Goal: Complete Application Form: Complete application form

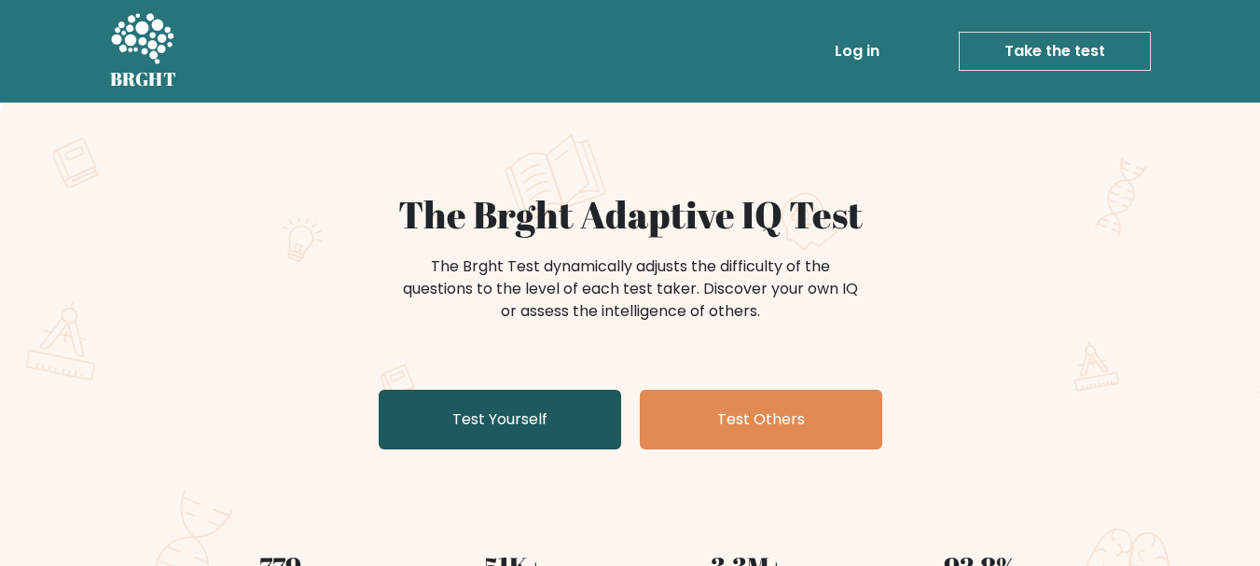
click at [548, 446] on link "Test Yourself" at bounding box center [500, 420] width 243 height 60
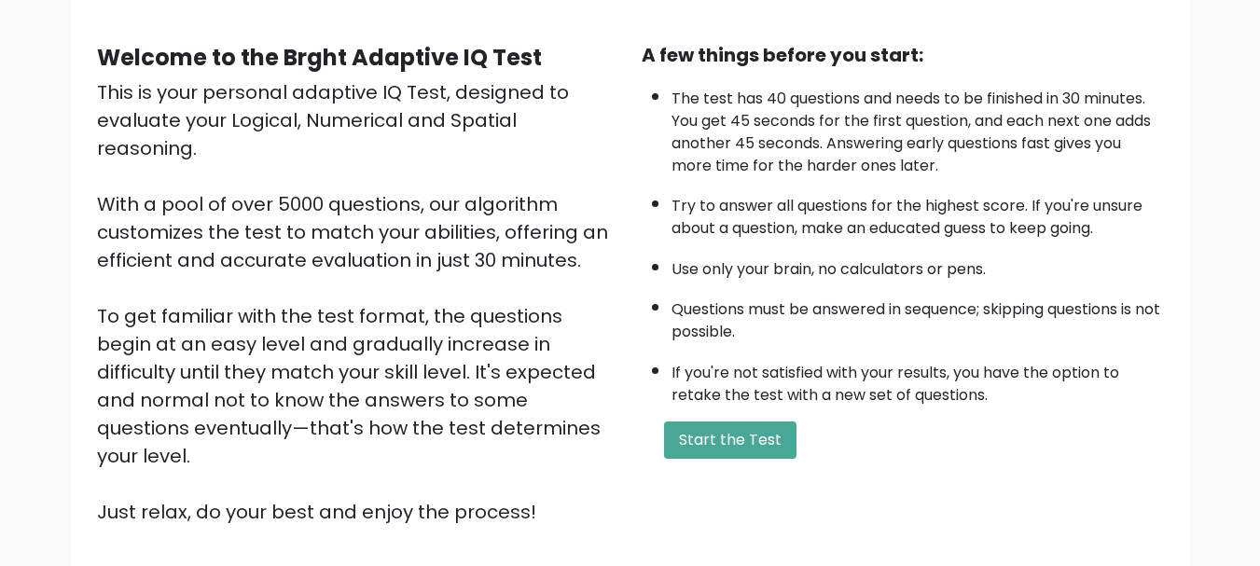
scroll to position [288, 0]
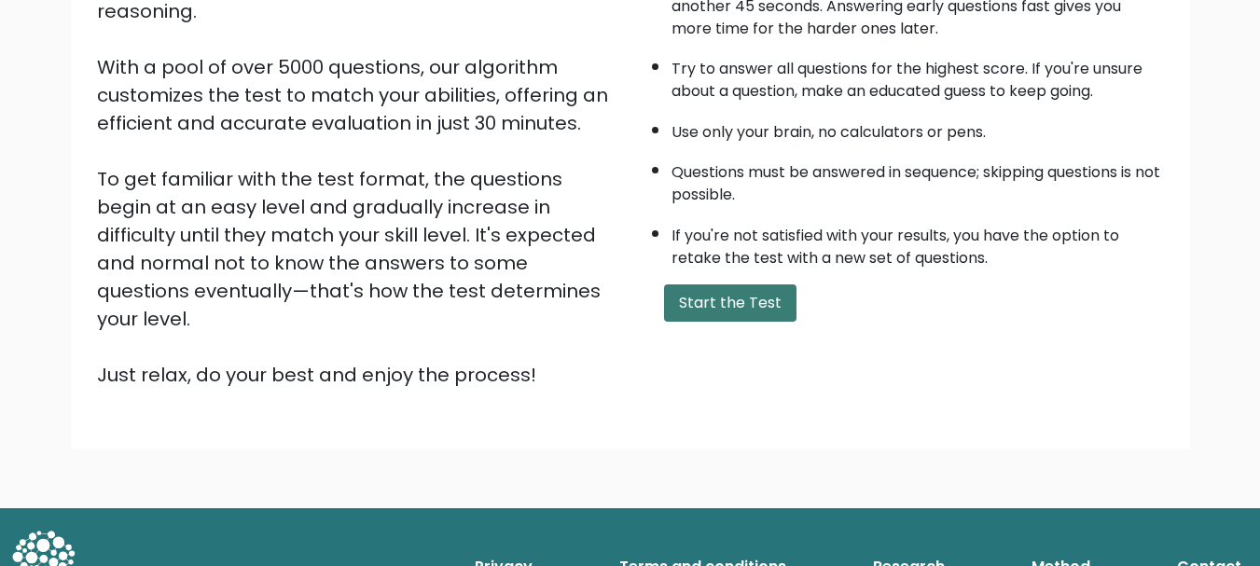
click at [742, 312] on button "Start the Test" at bounding box center [730, 302] width 132 height 37
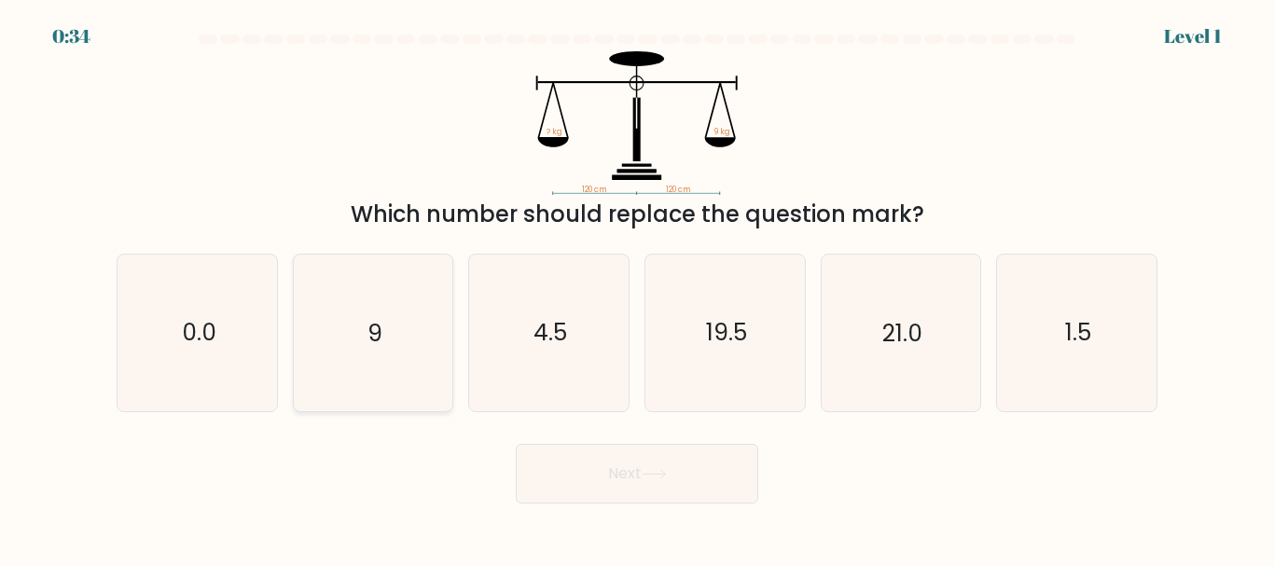
click at [404, 338] on icon "9" at bounding box center [373, 333] width 156 height 156
click at [637, 288] on input "b. 9" at bounding box center [637, 286] width 1 height 5
radio input "true"
click at [624, 479] on button "Next" at bounding box center [637, 474] width 243 height 60
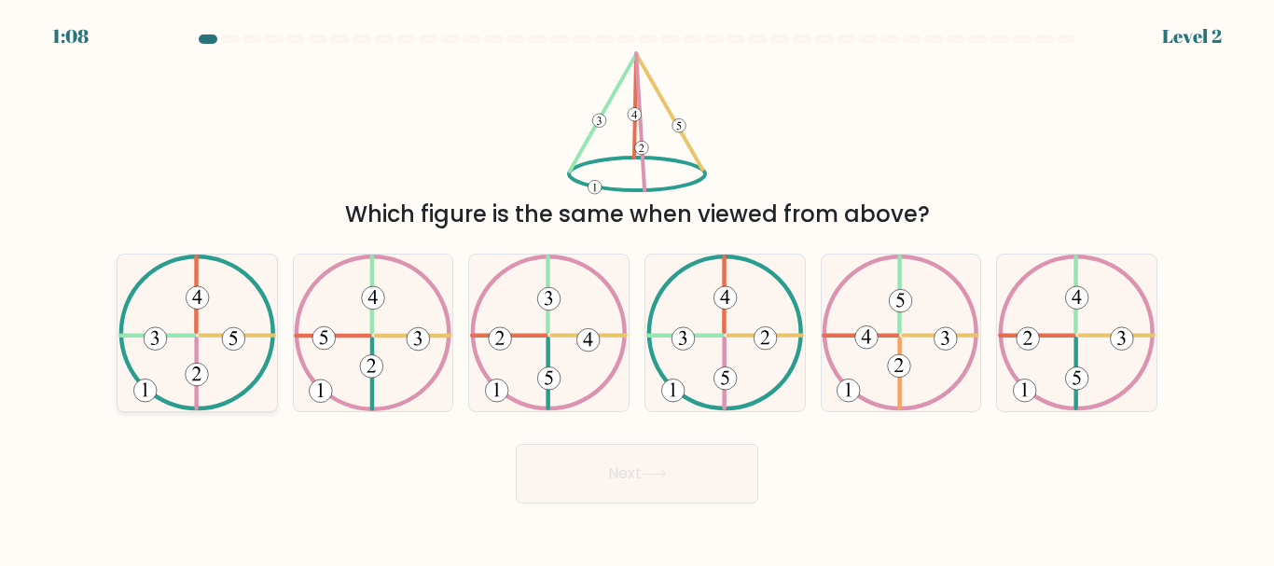
click at [227, 312] on icon at bounding box center [197, 333] width 158 height 156
click at [637, 288] on input "a." at bounding box center [637, 286] width 1 height 5
radio input "true"
click at [577, 464] on button "Next" at bounding box center [637, 474] width 243 height 60
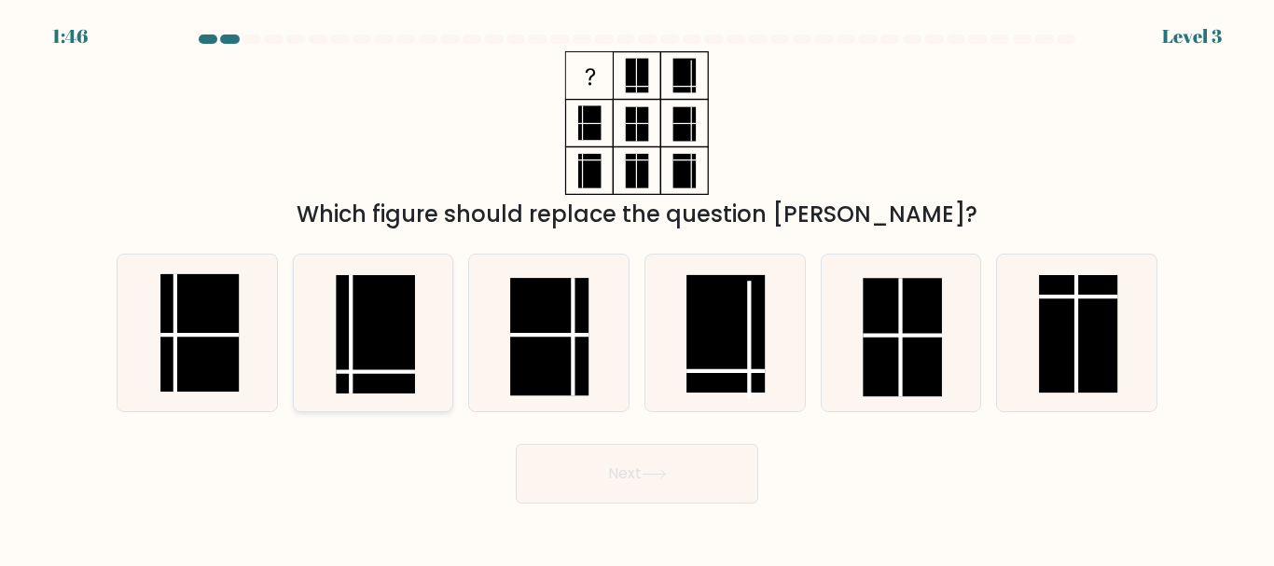
click at [346, 367] on rect at bounding box center [376, 334] width 78 height 118
click at [637, 288] on input "b." at bounding box center [637, 286] width 1 height 5
radio input "true"
click at [673, 478] on button "Next" at bounding box center [637, 474] width 243 height 60
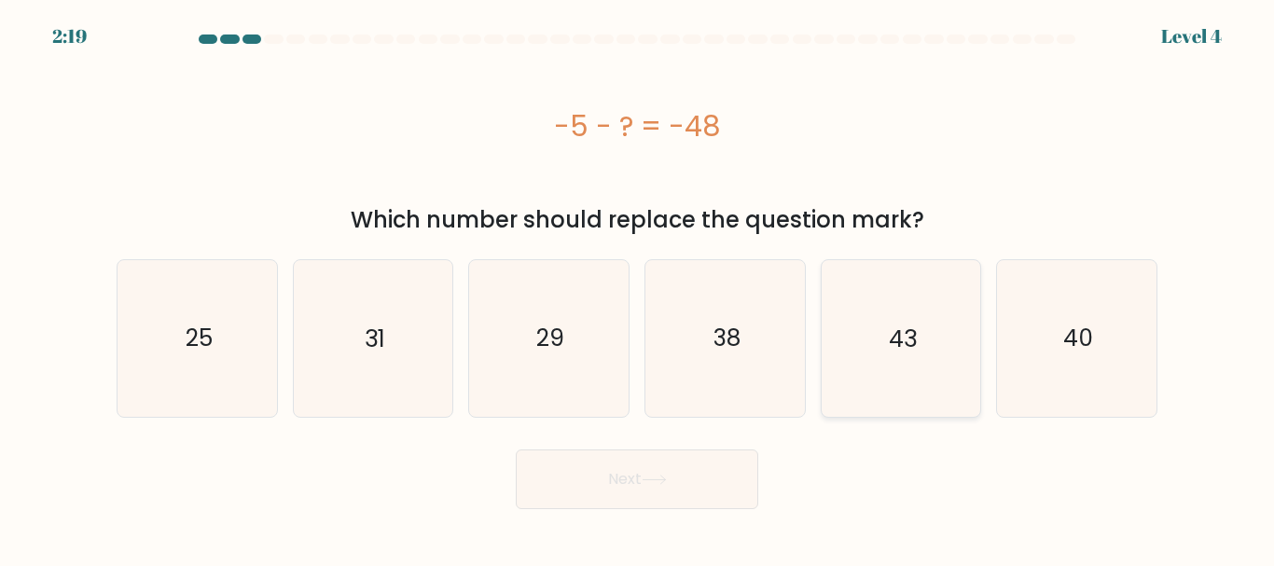
click at [936, 338] on icon "43" at bounding box center [901, 338] width 156 height 156
click at [638, 288] on input "e. 43" at bounding box center [637, 286] width 1 height 5
radio input "true"
click at [664, 491] on button "Next" at bounding box center [637, 480] width 243 height 60
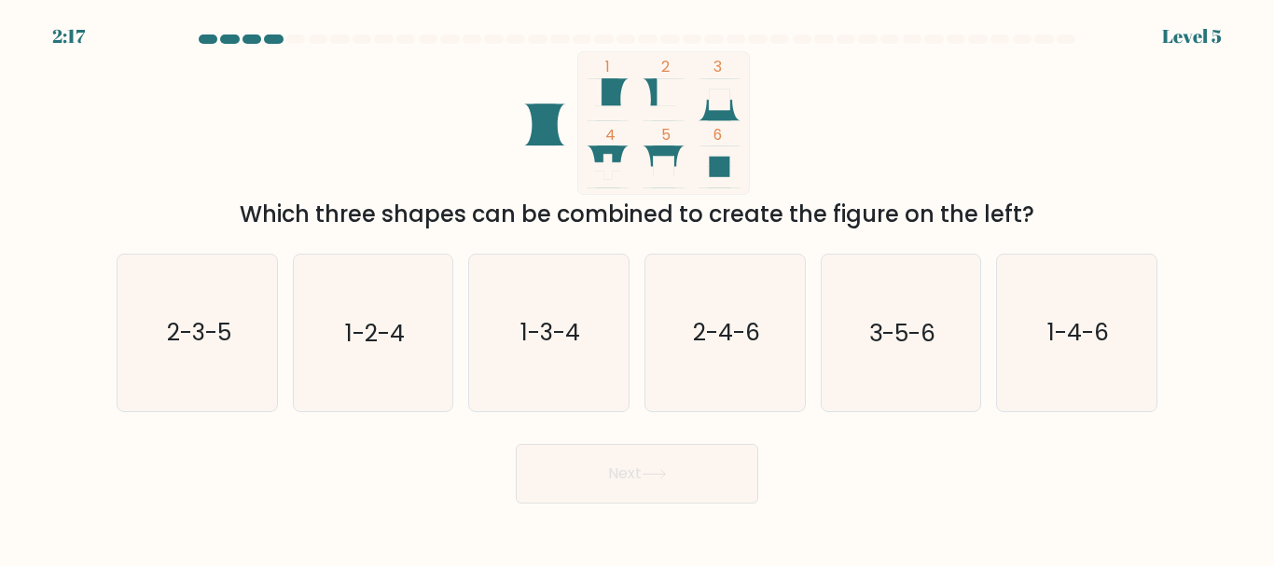
click at [664, 491] on button "Next" at bounding box center [637, 474] width 243 height 60
click at [838, 101] on icon "1 2 3 4 5 6" at bounding box center [637, 123] width 502 height 144
click at [887, 320] on text "3-5-6" at bounding box center [902, 333] width 66 height 33
click at [638, 288] on input "e. 3-5-6" at bounding box center [637, 286] width 1 height 5
radio input "true"
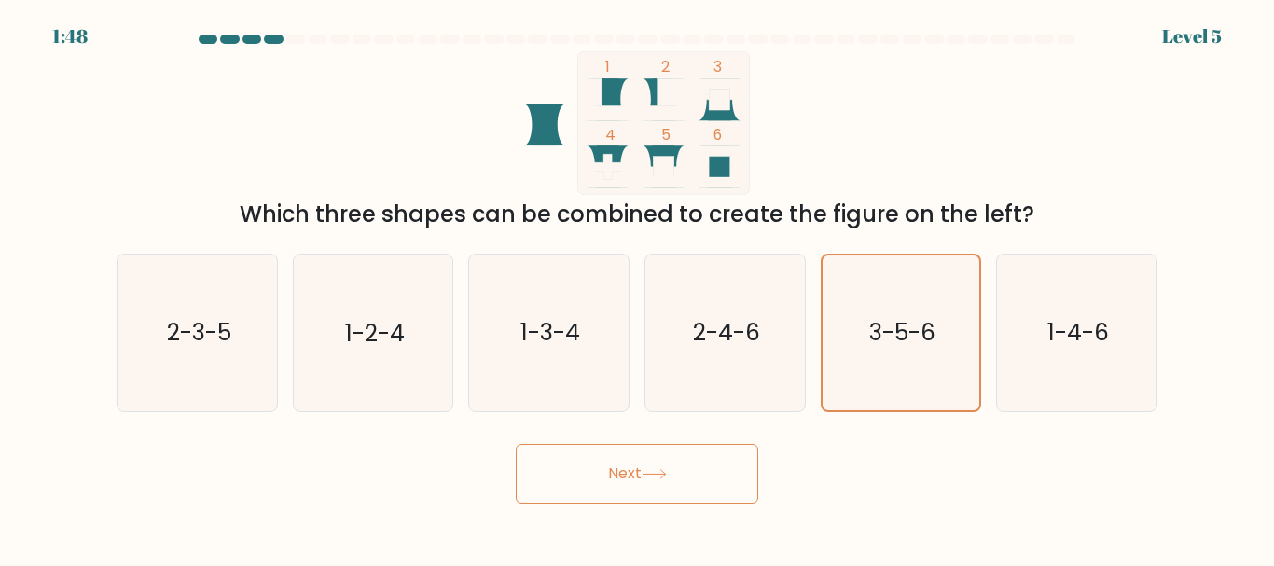
drag, startPoint x: 622, startPoint y: 427, endPoint x: 635, endPoint y: 451, distance: 26.7
click at [635, 451] on form at bounding box center [637, 269] width 1274 height 469
click at [635, 451] on button "Next" at bounding box center [637, 474] width 243 height 60
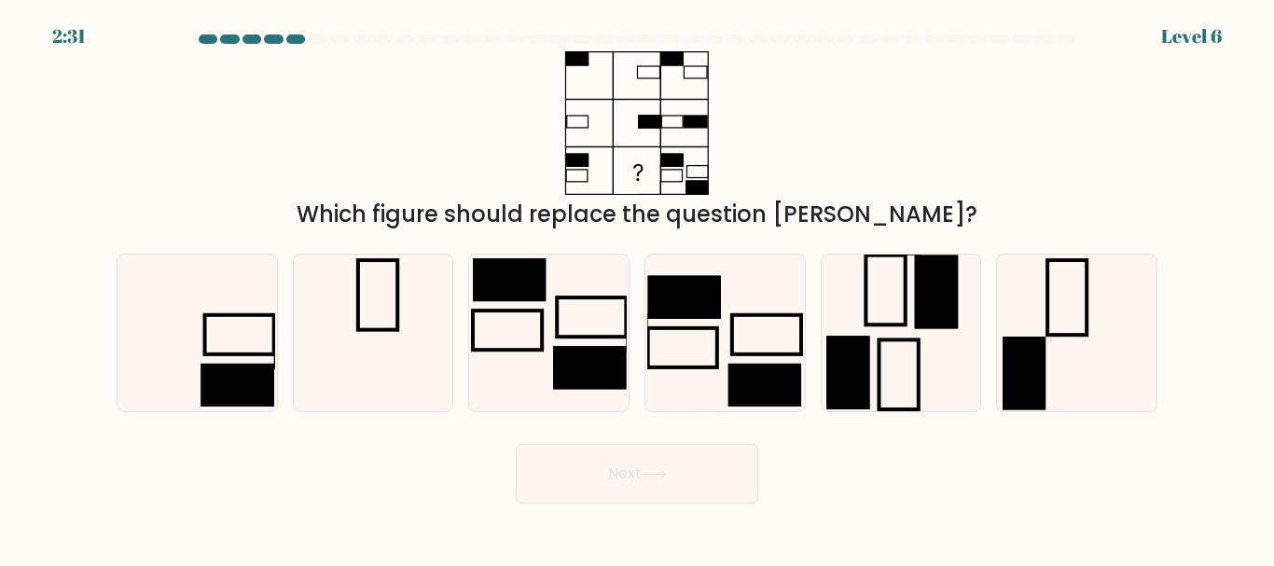
click at [664, 480] on button "Next" at bounding box center [637, 474] width 243 height 60
click at [628, 106] on icon at bounding box center [636, 123] width 233 height 144
click at [204, 375] on rect at bounding box center [237, 386] width 73 height 43
click at [637, 288] on input "a." at bounding box center [637, 286] width 1 height 5
radio input "true"
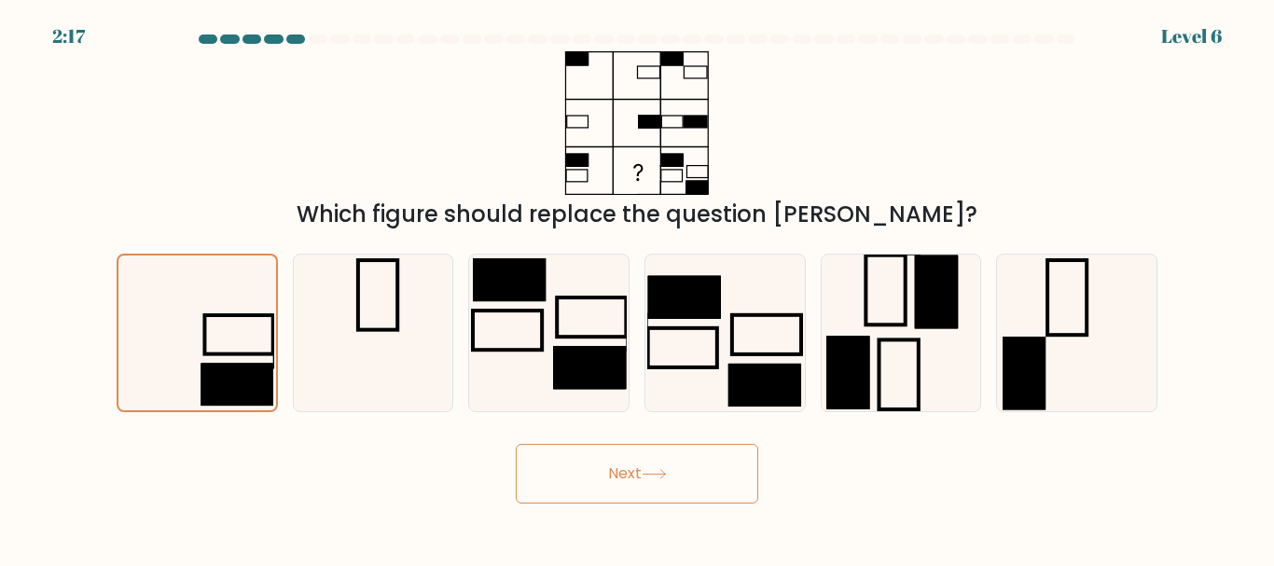
click at [655, 469] on icon at bounding box center [654, 474] width 25 height 10
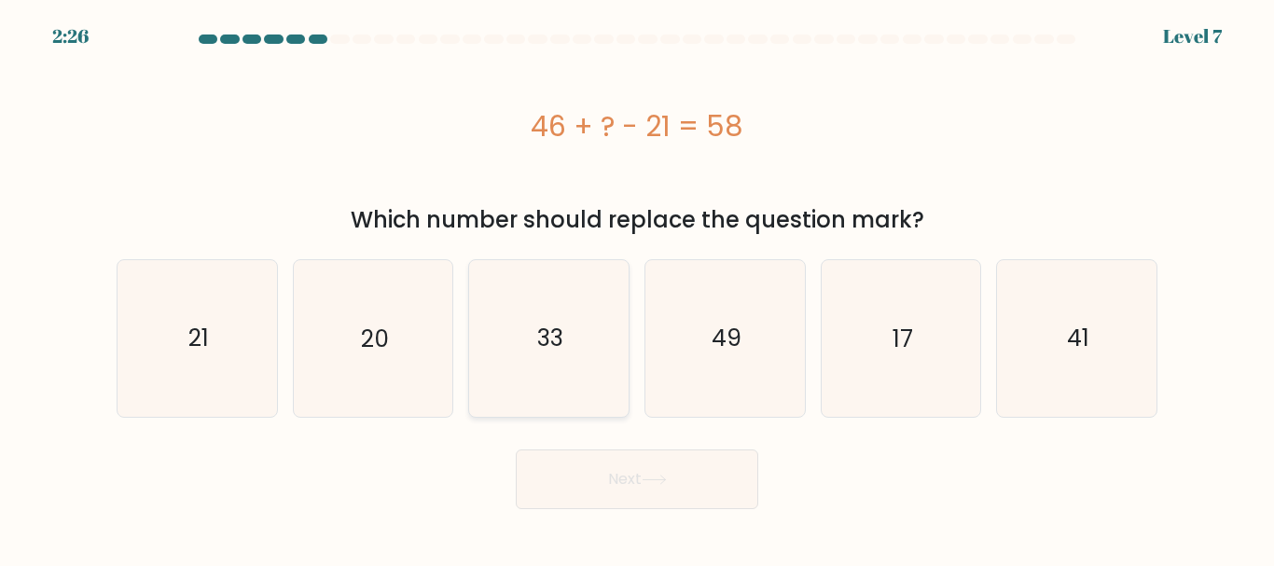
click at [508, 364] on icon "33" at bounding box center [549, 338] width 156 height 156
click at [637, 288] on input "c. 33" at bounding box center [637, 286] width 1 height 5
radio input "true"
click at [622, 518] on body "2:25 Level 7 a." at bounding box center [637, 283] width 1274 height 566
click at [223, 409] on icon "21" at bounding box center [197, 338] width 156 height 156
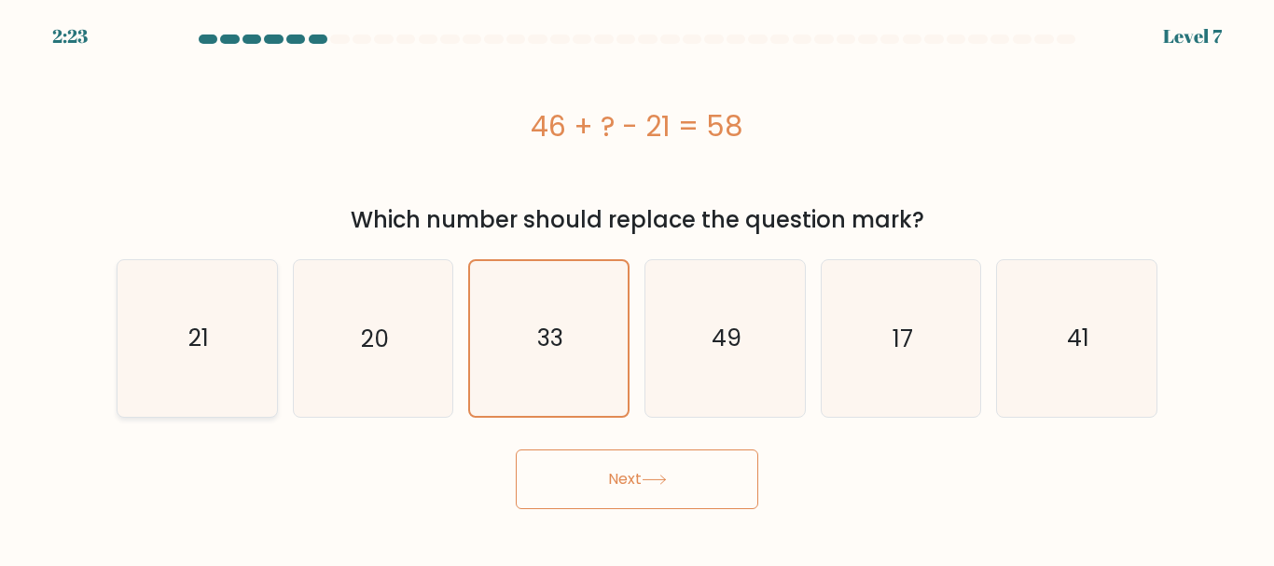
click at [637, 288] on input "a. 21" at bounding box center [637, 286] width 1 height 5
radio input "true"
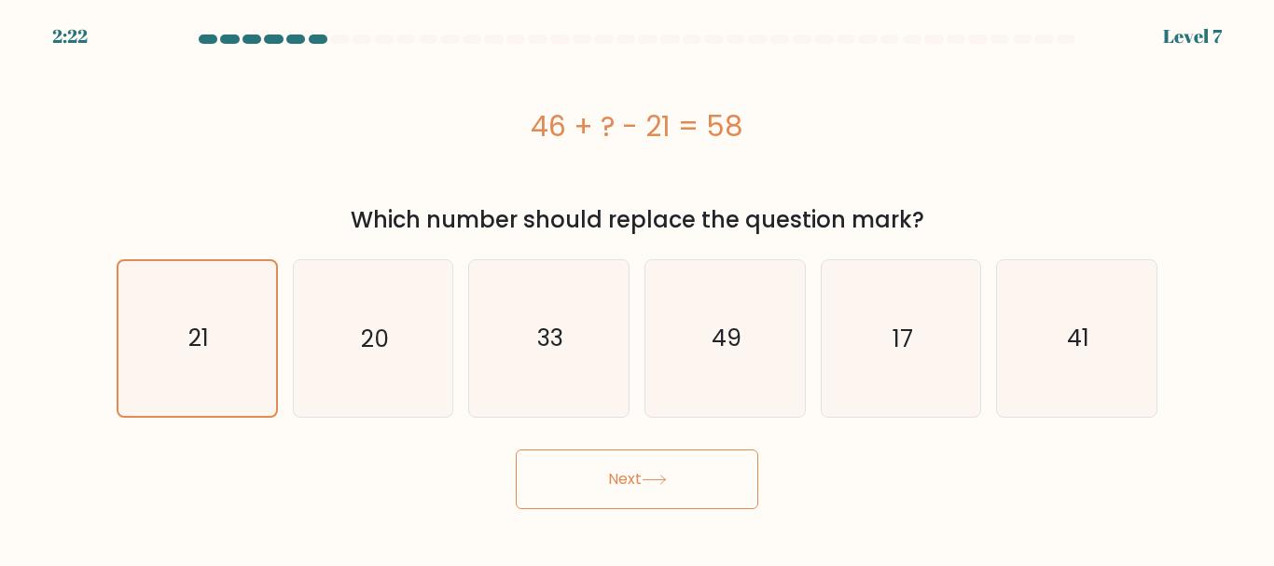
click at [659, 500] on button "Next" at bounding box center [637, 480] width 243 height 60
click at [659, 501] on button "Next" at bounding box center [637, 480] width 243 height 60
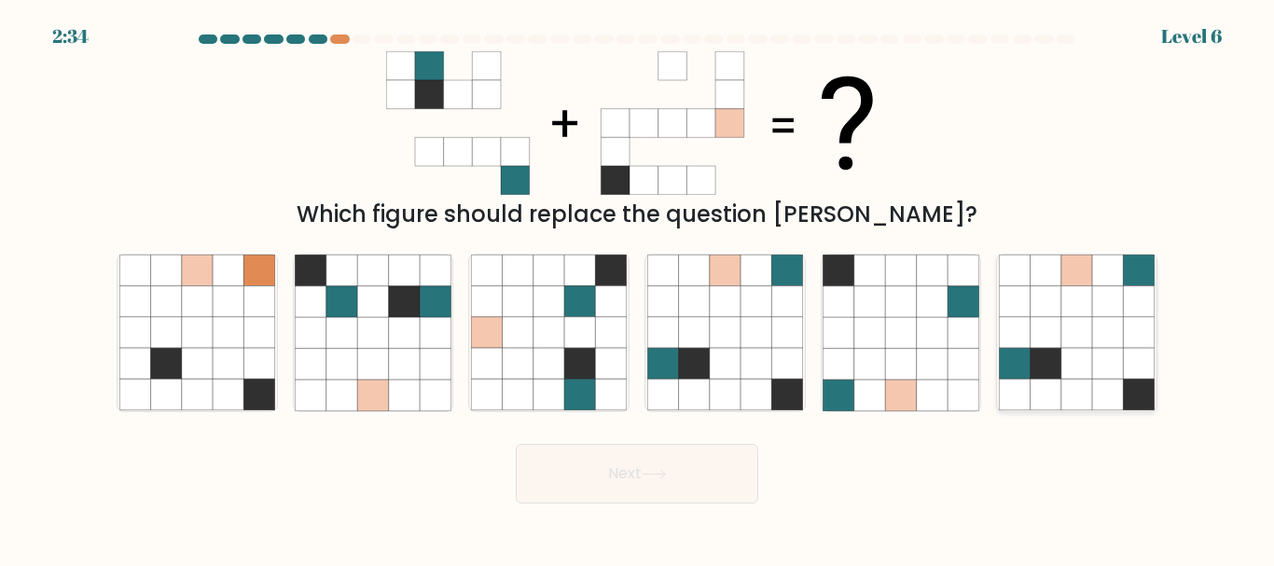
click at [1082, 376] on icon at bounding box center [1076, 364] width 31 height 31
click at [638, 288] on input "f." at bounding box center [637, 286] width 1 height 5
radio input "true"
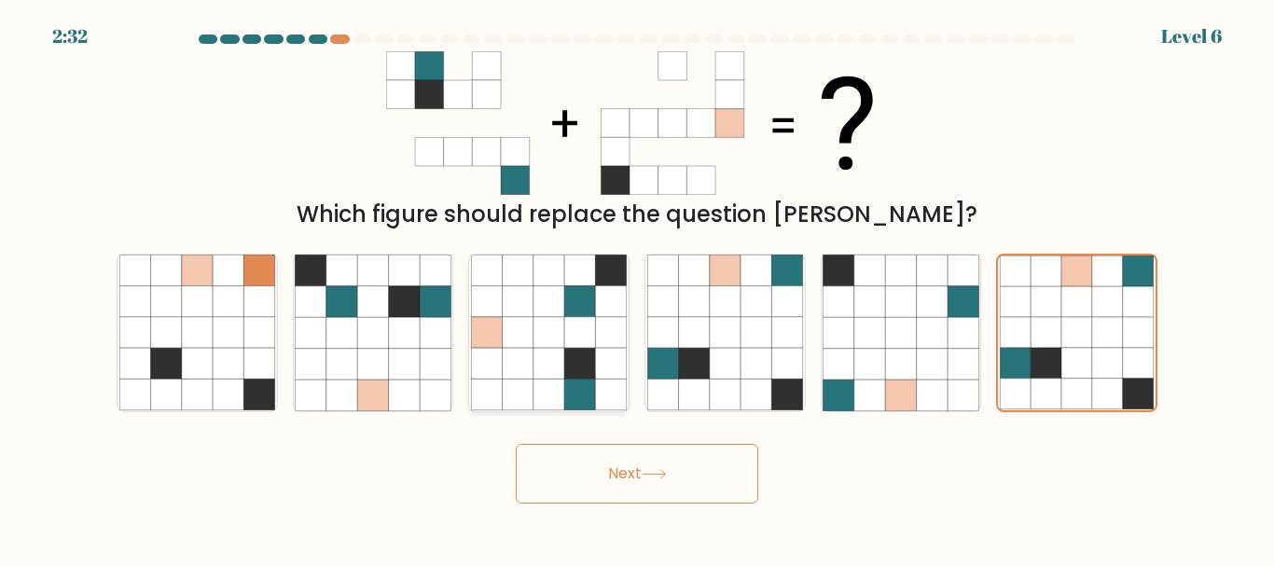
click at [552, 355] on icon at bounding box center [549, 364] width 31 height 31
click at [637, 288] on input "c." at bounding box center [637, 286] width 1 height 5
radio input "true"
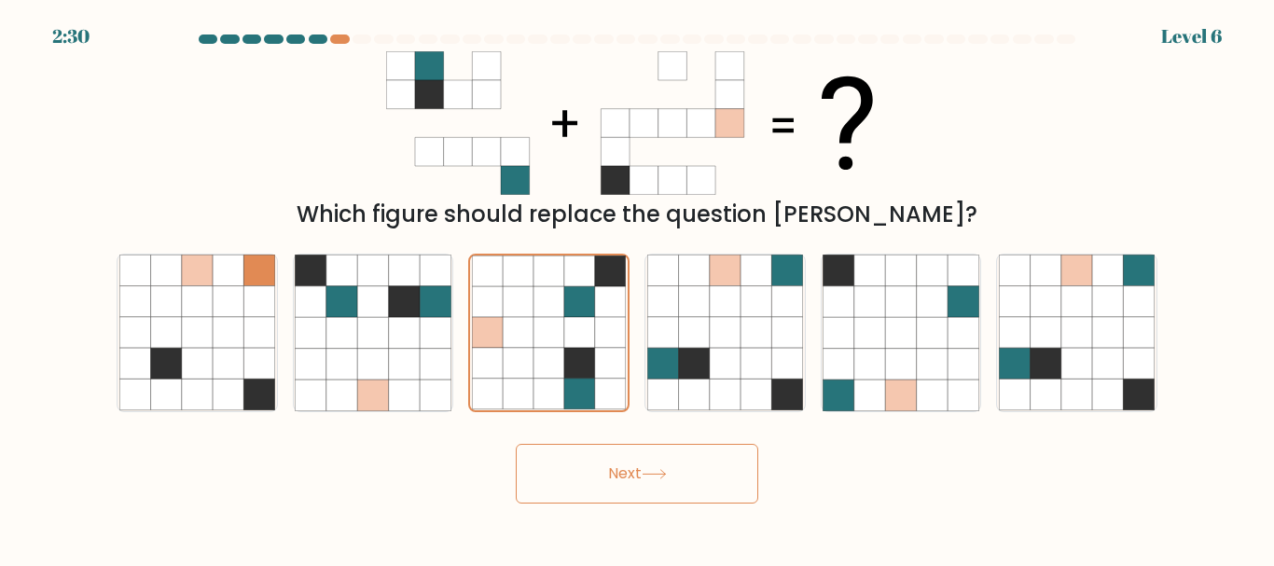
click at [627, 506] on body "2:30 Level 6" at bounding box center [637, 283] width 1274 height 566
click at [664, 475] on icon at bounding box center [654, 474] width 25 height 10
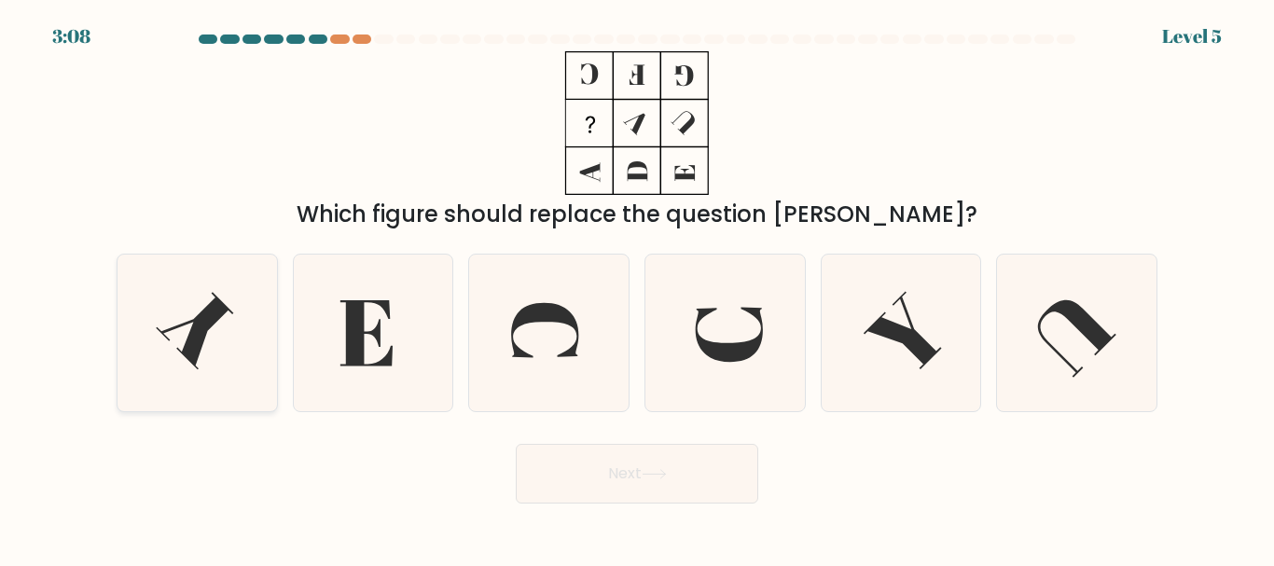
click at [183, 340] on icon at bounding box center [197, 333] width 156 height 156
click at [637, 288] on input "a." at bounding box center [637, 286] width 1 height 5
radio input "true"
click at [566, 453] on button "Next" at bounding box center [637, 474] width 243 height 60
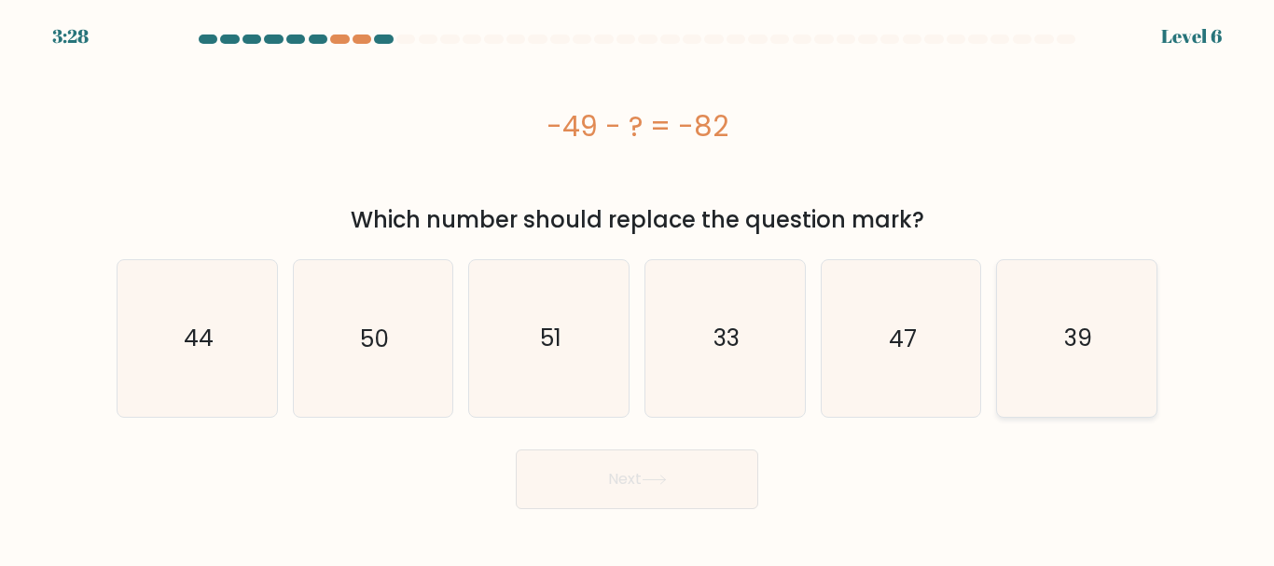
click at [1088, 407] on icon "39" at bounding box center [1077, 338] width 156 height 156
click at [638, 288] on input "f. 39" at bounding box center [637, 286] width 1 height 5
radio input "true"
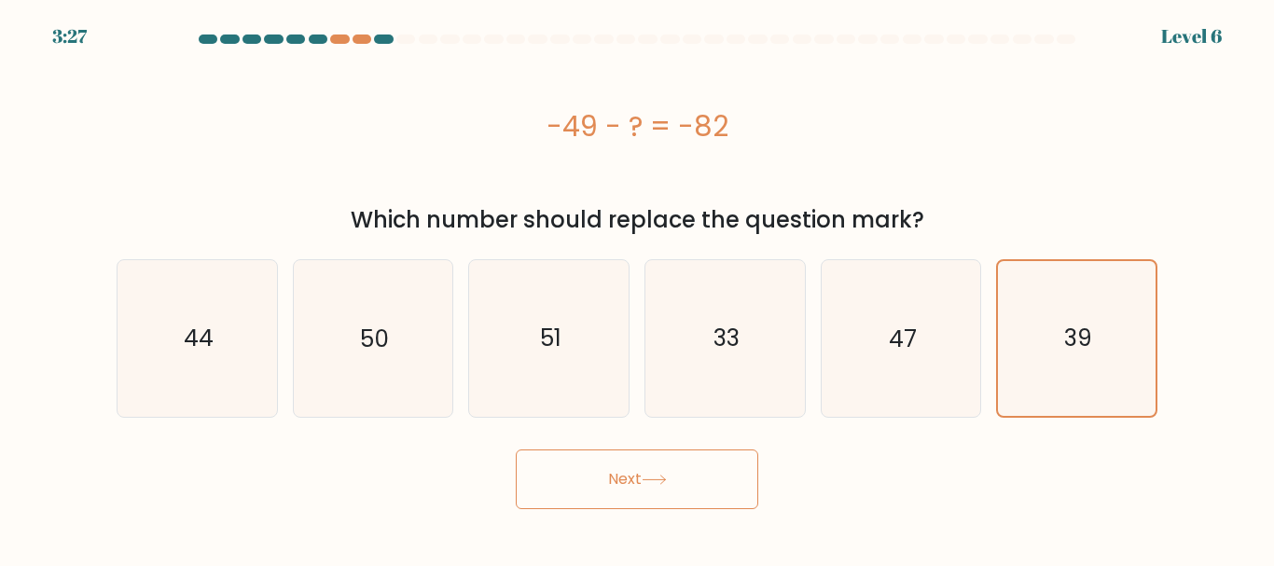
click at [742, 473] on button "Next" at bounding box center [637, 480] width 243 height 60
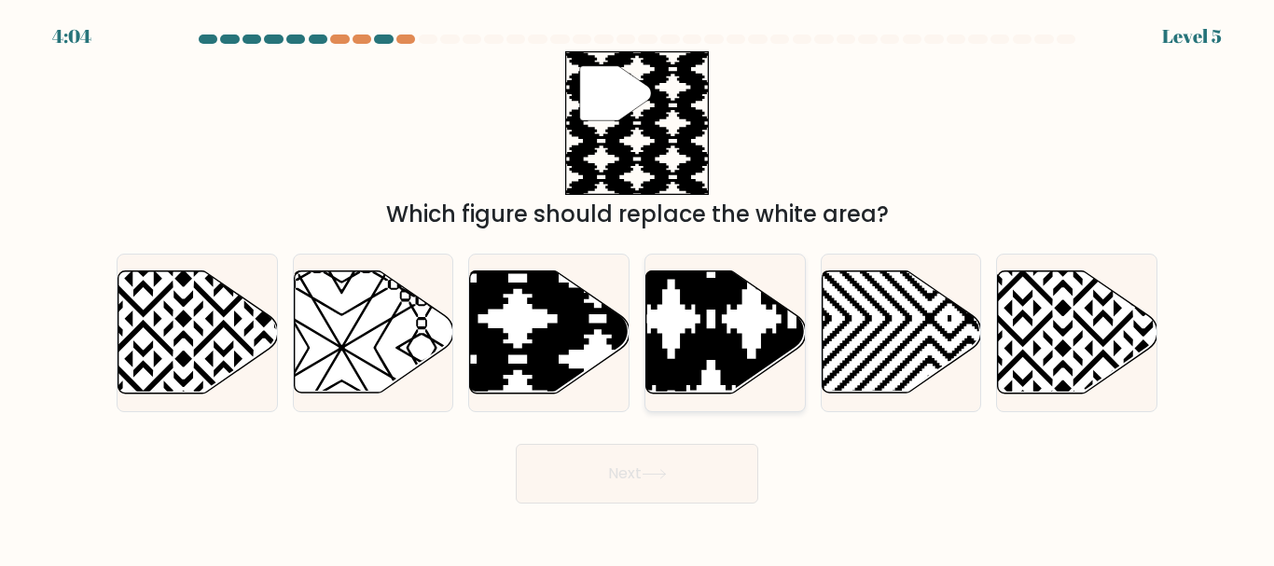
click at [661, 374] on icon at bounding box center [671, 399] width 321 height 321
click at [638, 288] on input "d." at bounding box center [637, 286] width 1 height 5
radio input "true"
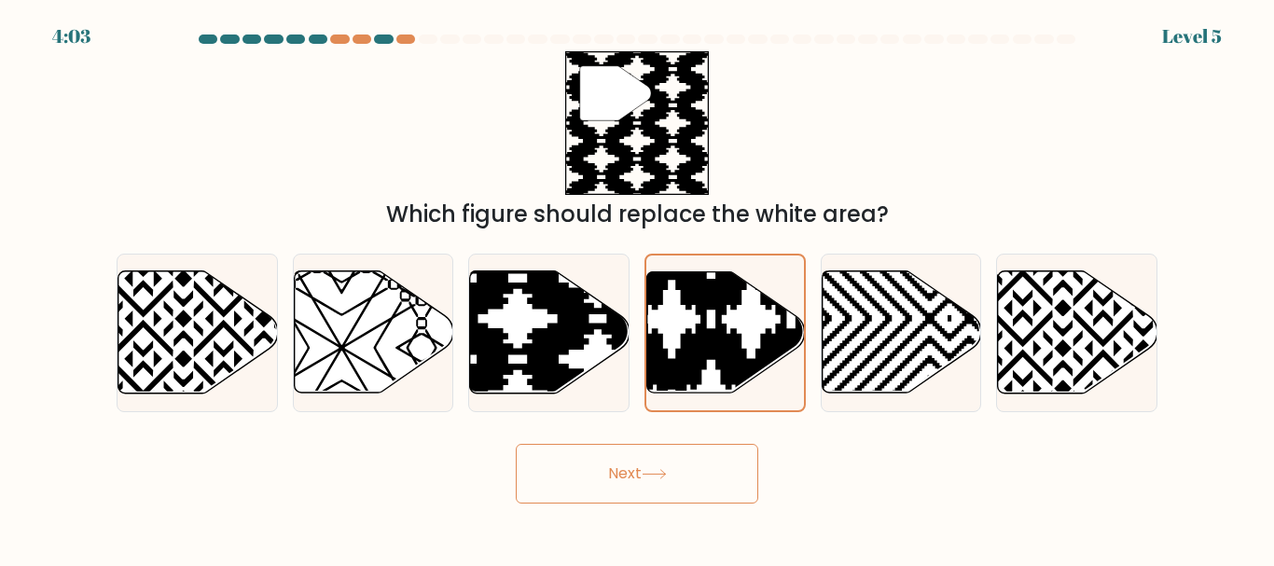
click at [641, 464] on button "Next" at bounding box center [637, 474] width 243 height 60
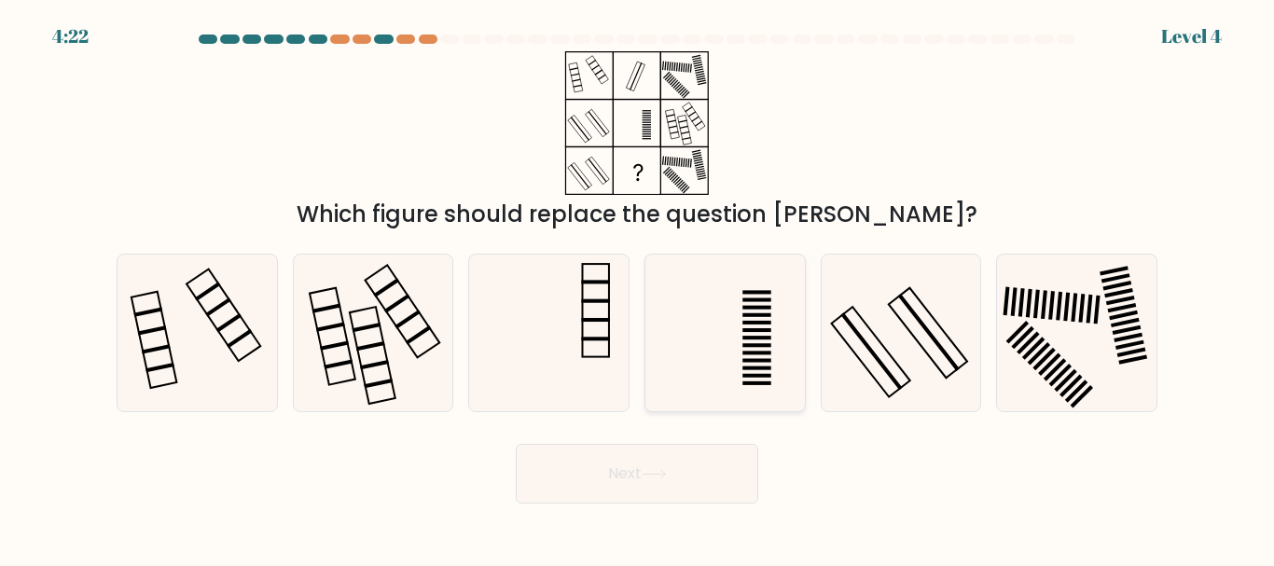
click at [707, 354] on icon at bounding box center [725, 333] width 156 height 156
click at [638, 288] on input "d." at bounding box center [637, 286] width 1 height 5
radio input "true"
click at [707, 455] on button "Next" at bounding box center [637, 474] width 243 height 60
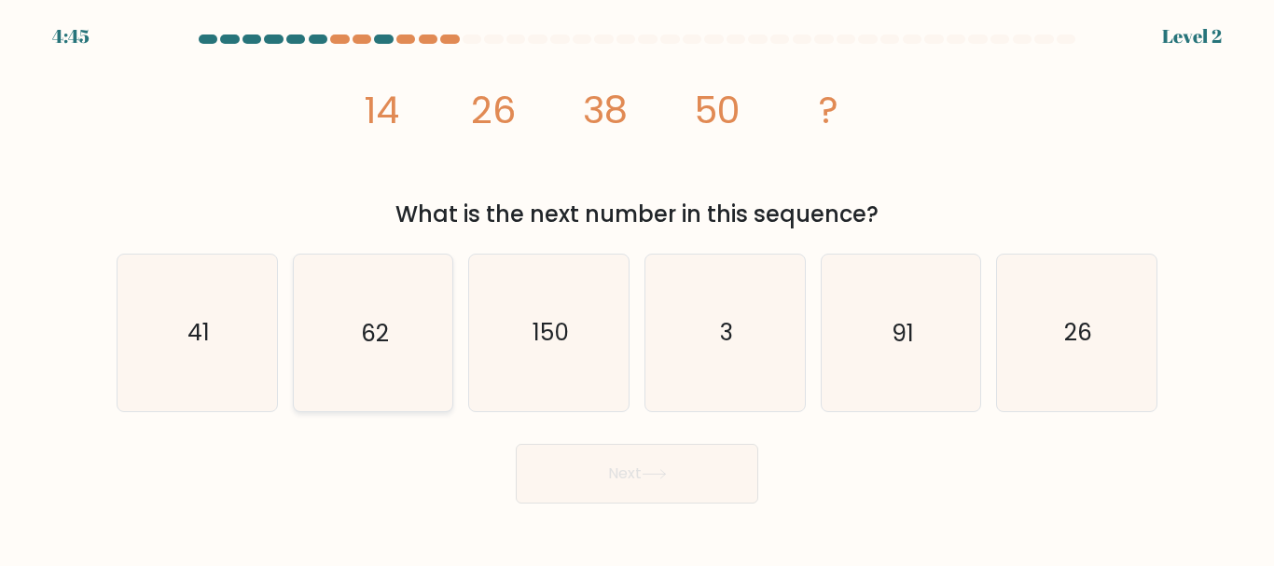
click at [402, 374] on icon "62" at bounding box center [373, 333] width 156 height 156
click at [637, 288] on input "b. 62" at bounding box center [637, 286] width 1 height 5
radio input "true"
click at [633, 488] on button "Next" at bounding box center [637, 474] width 243 height 60
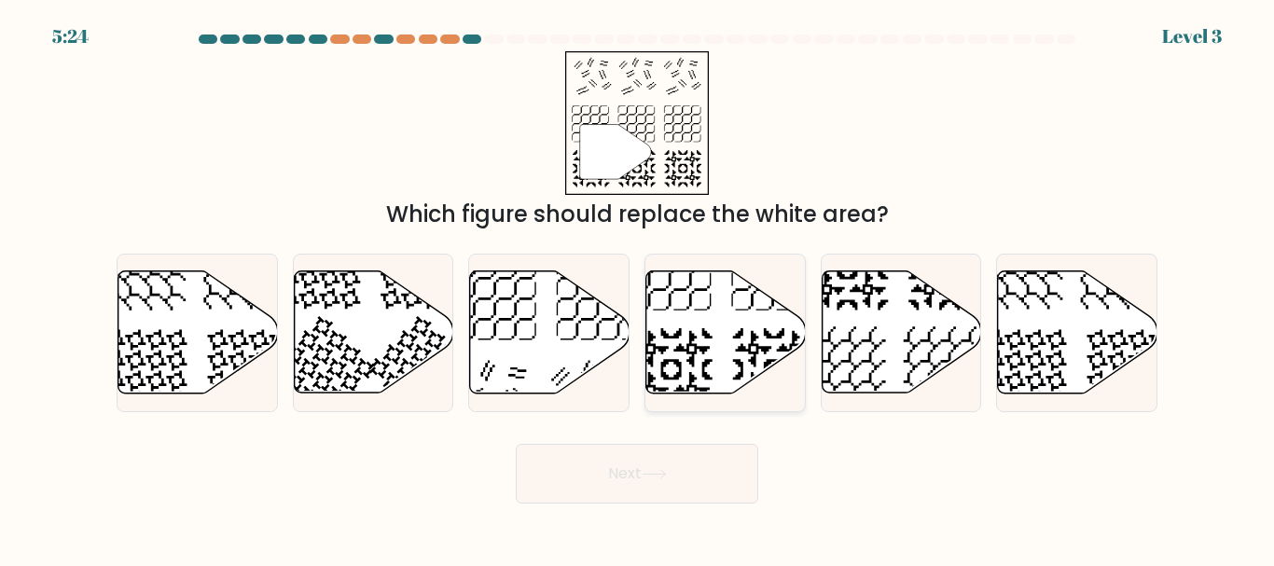
click at [708, 330] on icon at bounding box center [725, 332] width 159 height 122
click at [638, 288] on input "d." at bounding box center [637, 286] width 1 height 5
radio input "true"
click at [736, 473] on button "Next" at bounding box center [637, 474] width 243 height 60
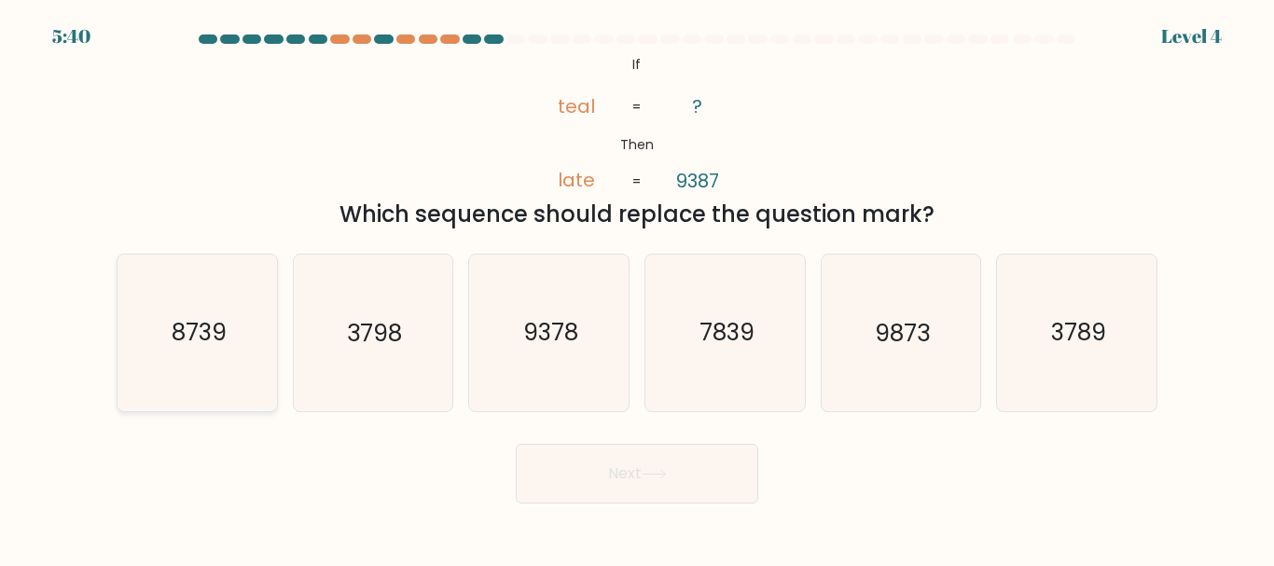
click at [210, 357] on icon "8739" at bounding box center [197, 333] width 156 height 156
click at [637, 288] on input "a. 8739" at bounding box center [637, 286] width 1 height 5
radio input "true"
click at [698, 477] on button "Next" at bounding box center [637, 474] width 243 height 60
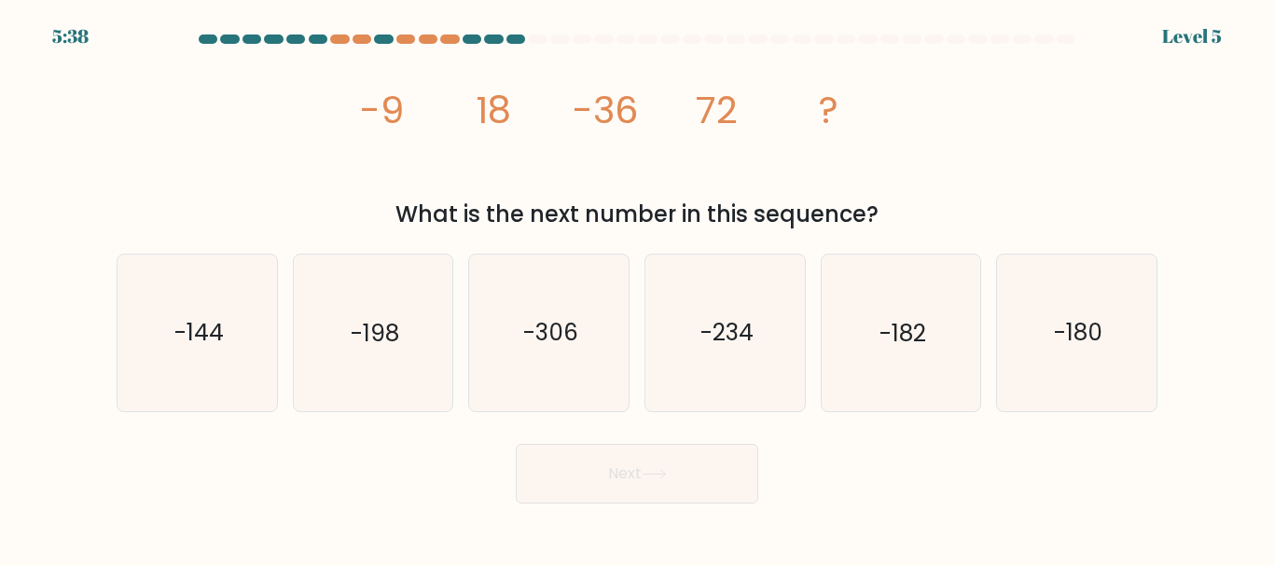
click at [698, 477] on button "Next" at bounding box center [637, 474] width 243 height 60
click at [482, 106] on tspan "18" at bounding box center [493, 110] width 35 height 52
click at [270, 352] on icon "-144" at bounding box center [197, 333] width 156 height 156
click at [637, 288] on input "a. -144" at bounding box center [637, 286] width 1 height 5
radio input "true"
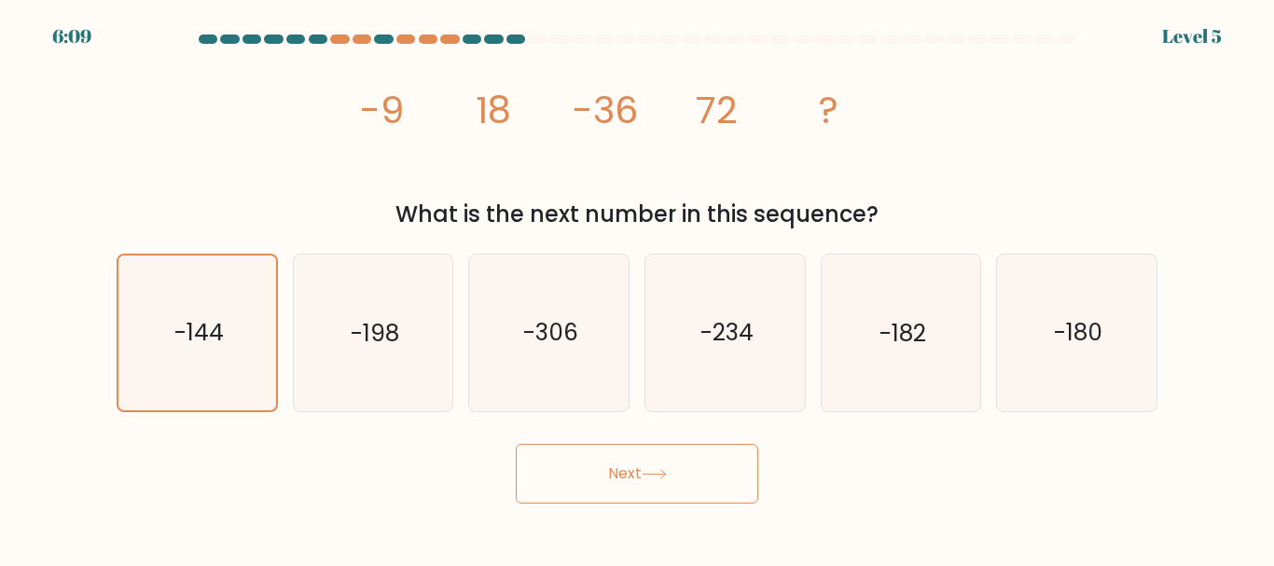
click at [706, 482] on button "Next" at bounding box center [637, 474] width 243 height 60
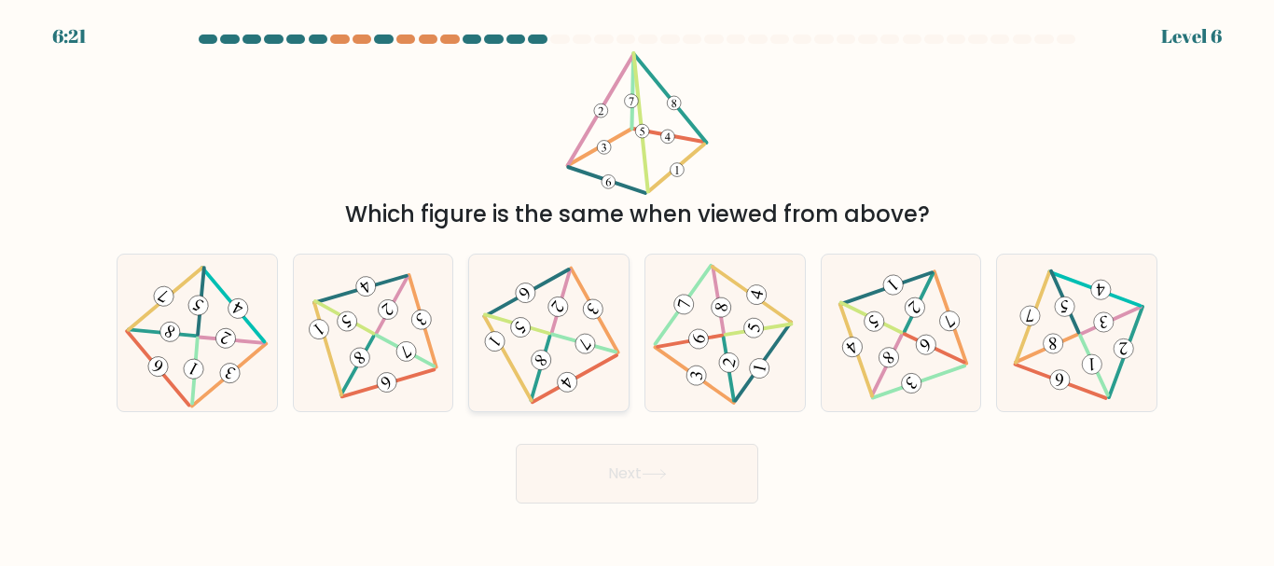
click at [529, 354] on icon at bounding box center [549, 332] width 128 height 125
click at [637, 288] on input "c." at bounding box center [637, 286] width 1 height 5
radio input "true"
drag, startPoint x: 661, startPoint y: 506, endPoint x: 678, endPoint y: 499, distance: 18.4
click at [678, 499] on body "6:20 Level 6" at bounding box center [637, 283] width 1274 height 566
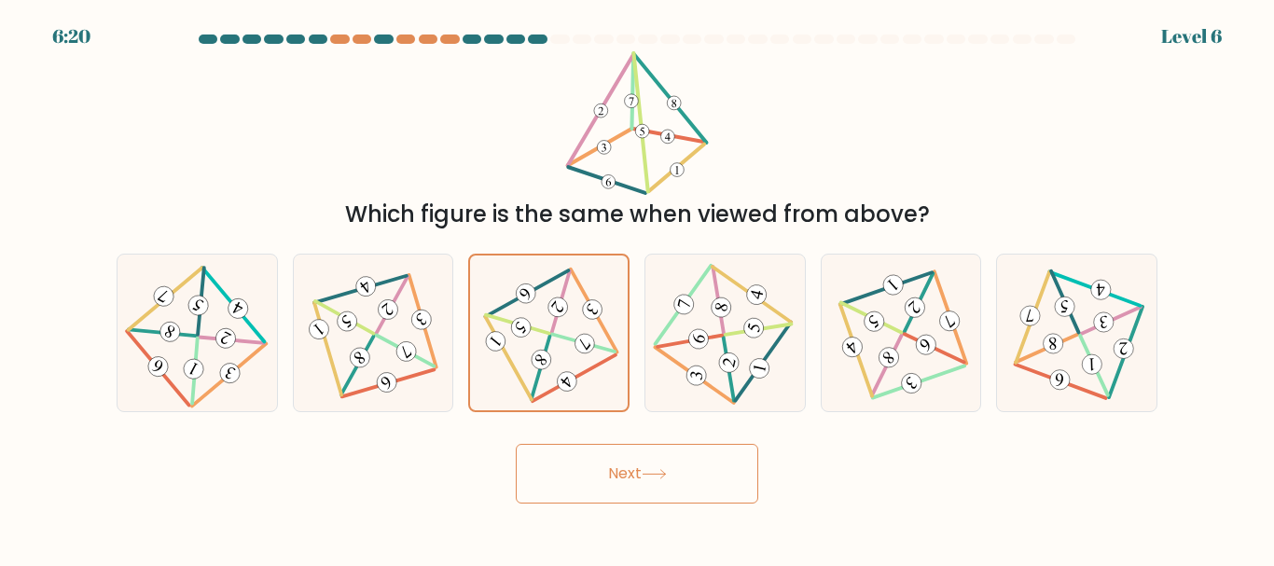
click at [678, 499] on button "Next" at bounding box center [637, 474] width 243 height 60
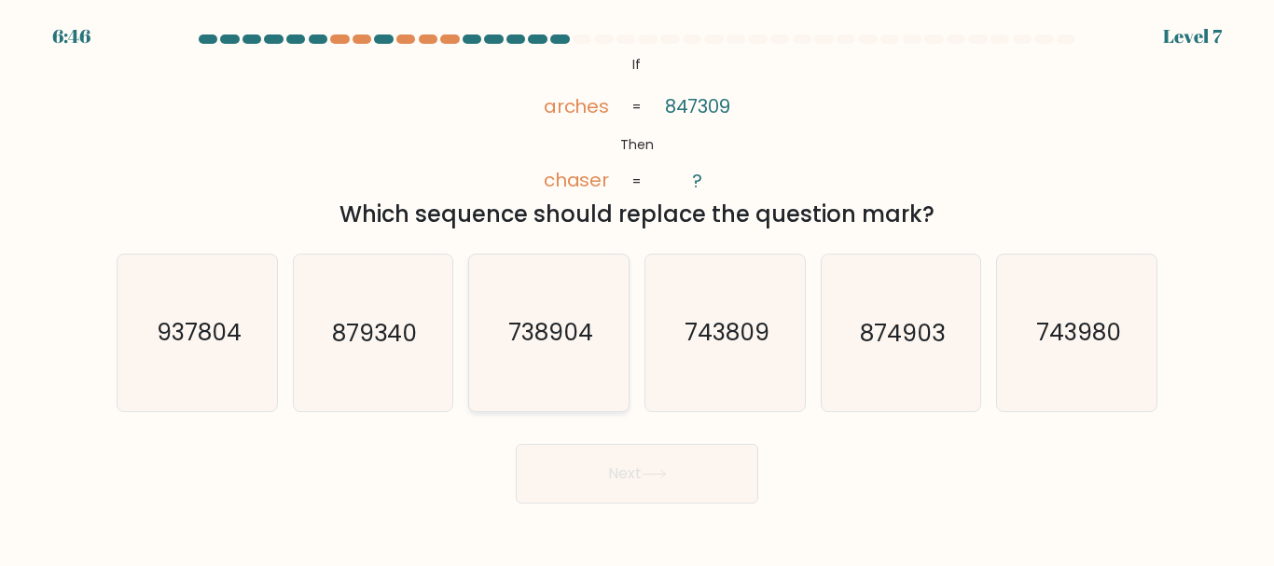
click at [602, 304] on icon "738904" at bounding box center [549, 333] width 156 height 156
click at [637, 288] on input "c. 738904" at bounding box center [637, 286] width 1 height 5
radio input "true"
click at [647, 444] on button "Next" at bounding box center [637, 474] width 243 height 60
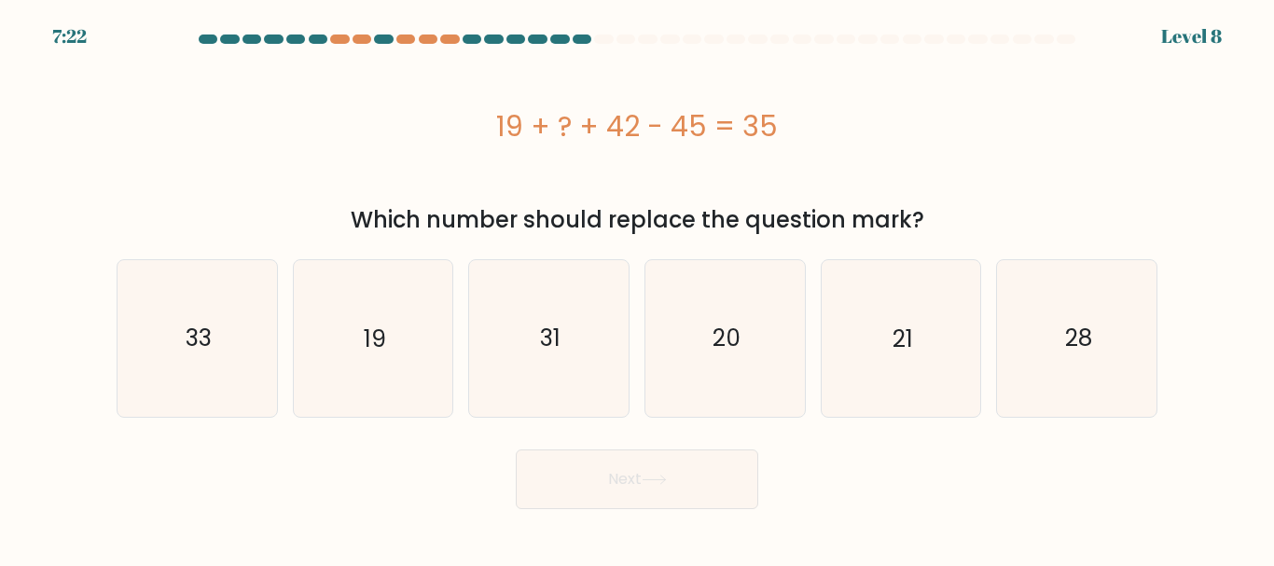
drag, startPoint x: 616, startPoint y: 137, endPoint x: 705, endPoint y: 132, distance: 89.7
click at [705, 132] on div "19 + ? + 42 - 45 = 35" at bounding box center [637, 126] width 1041 height 42
click at [416, 338] on icon "19" at bounding box center [373, 338] width 156 height 156
click at [637, 288] on input "b. 19" at bounding box center [637, 286] width 1 height 5
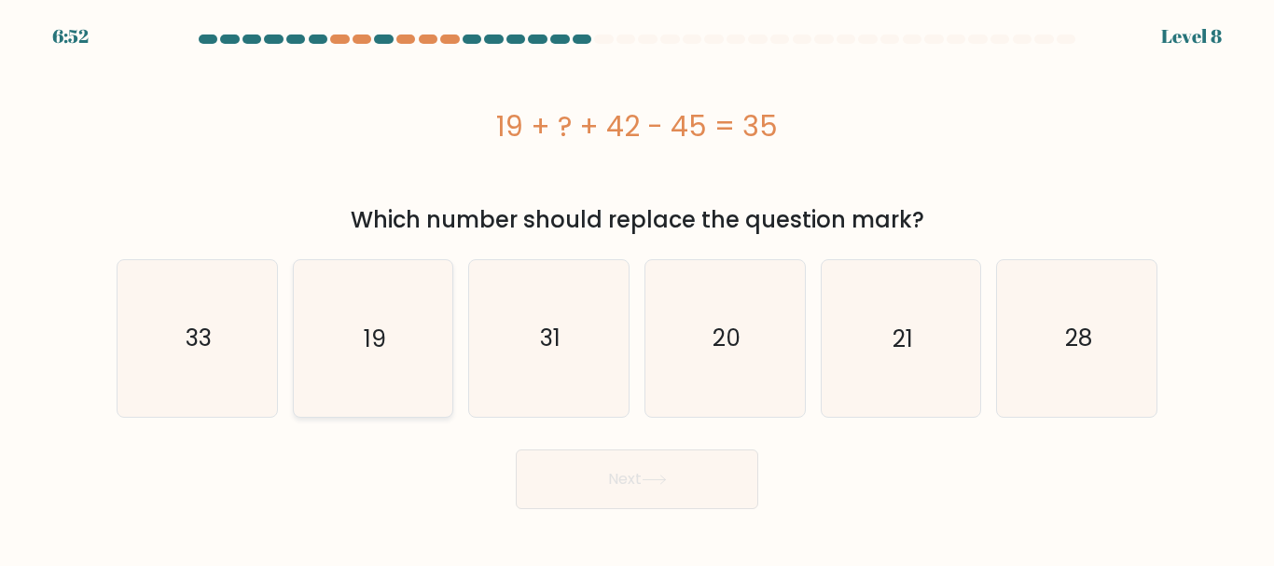
radio input "true"
click at [628, 479] on button "Next" at bounding box center [637, 480] width 243 height 60
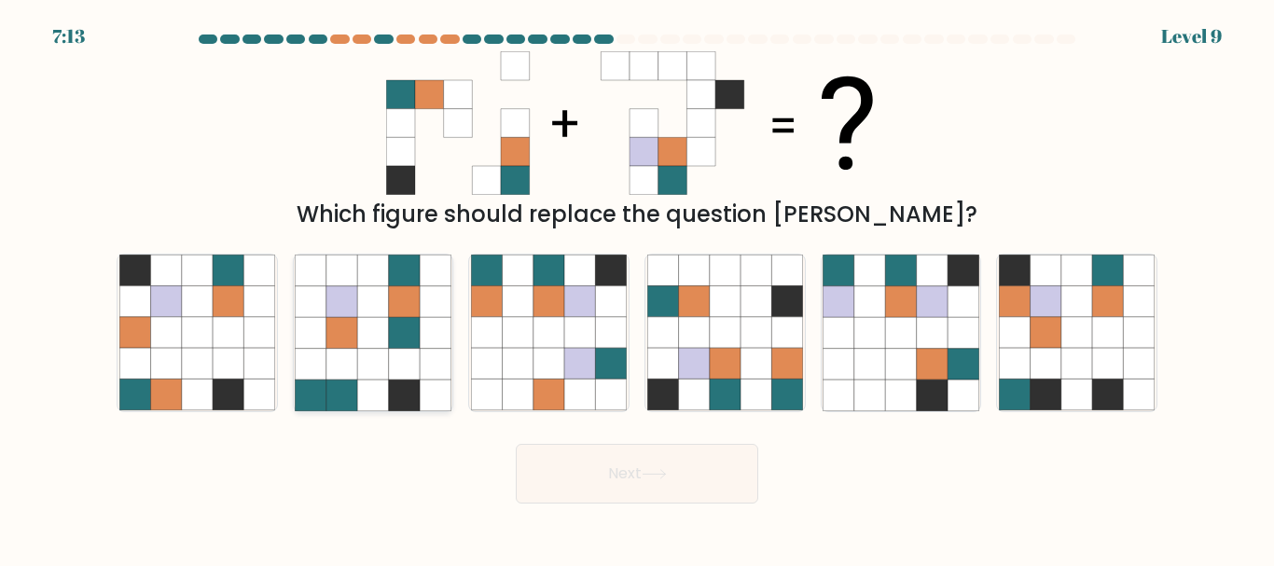
click at [395, 326] on icon at bounding box center [404, 332] width 31 height 31
click at [637, 288] on input "b." at bounding box center [637, 286] width 1 height 5
radio input "true"
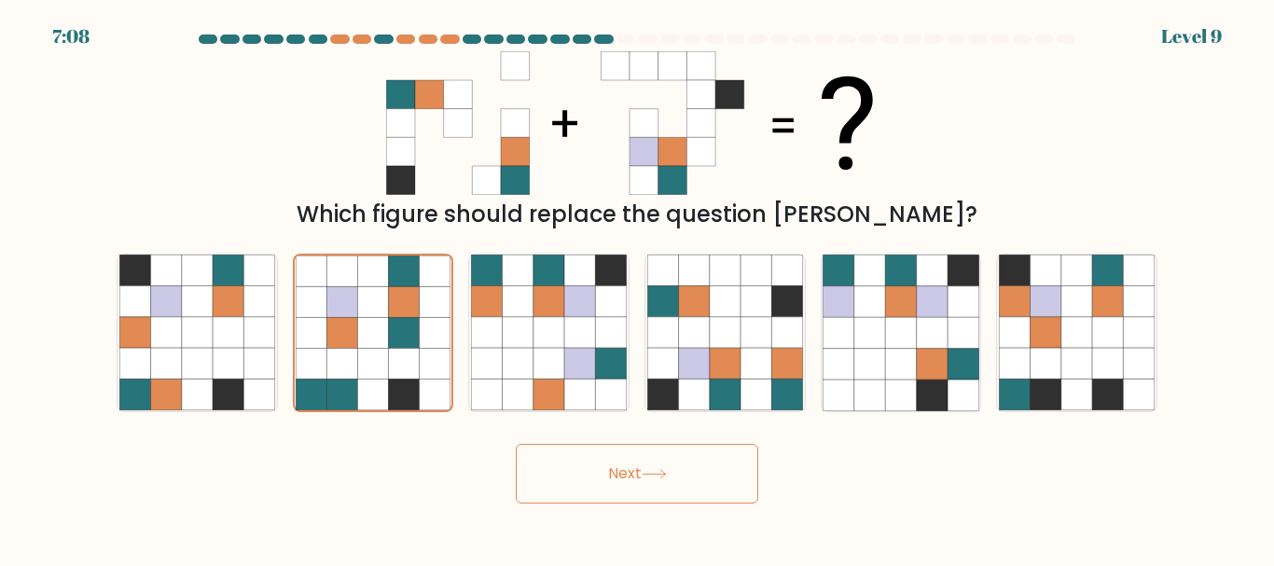
click at [696, 457] on button "Next" at bounding box center [637, 474] width 243 height 60
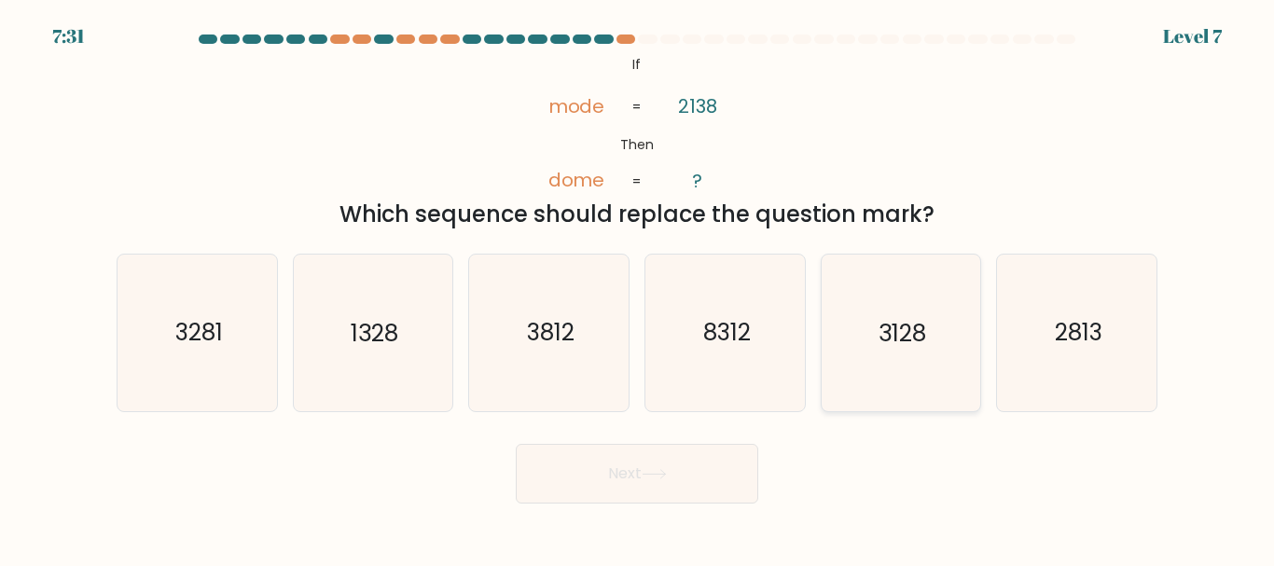
click at [936, 365] on icon "3128" at bounding box center [901, 333] width 156 height 156
click at [638, 288] on input "e. 3128" at bounding box center [637, 286] width 1 height 5
radio input "true"
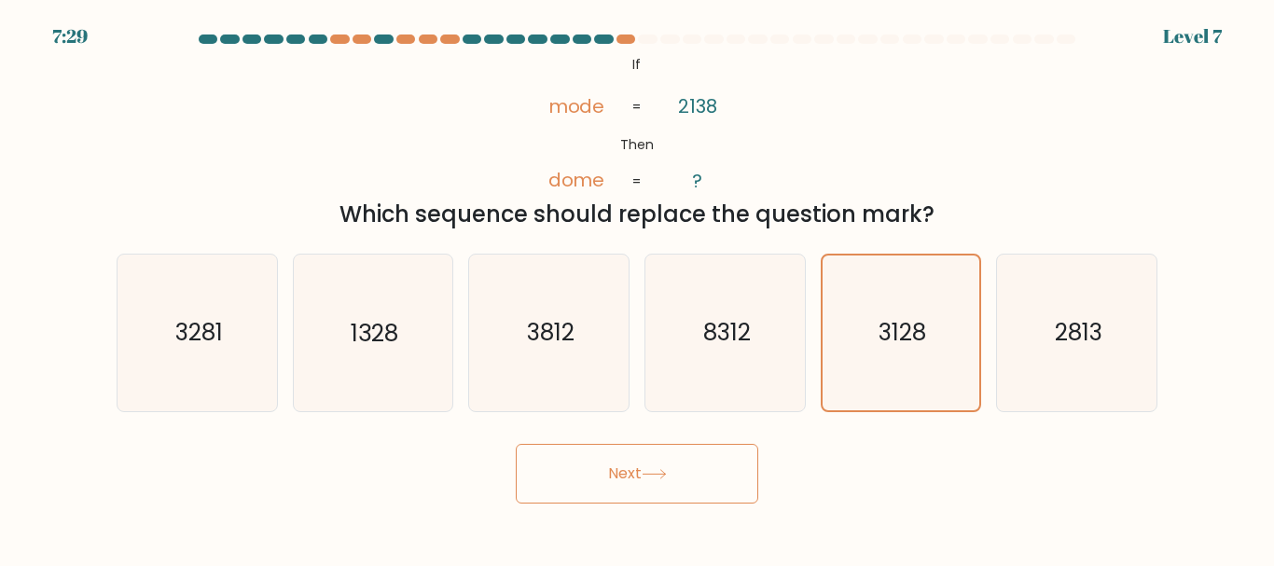
click at [677, 466] on button "Next" at bounding box center [637, 474] width 243 height 60
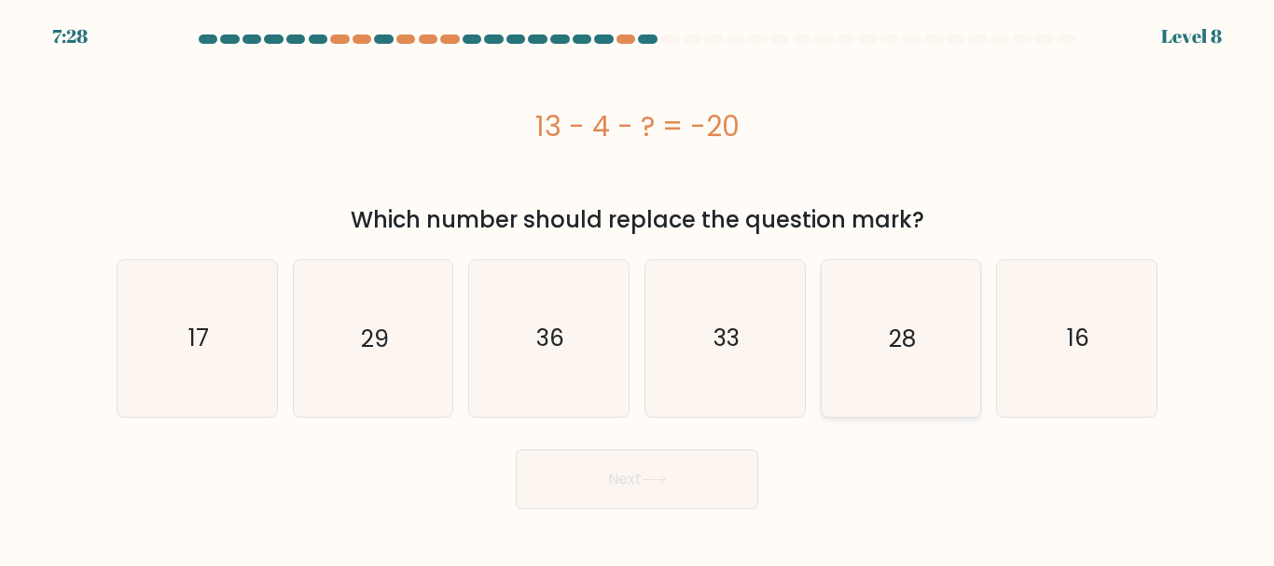
click at [909, 344] on text "28" at bounding box center [902, 338] width 27 height 33
click at [638, 288] on input "e. 28" at bounding box center [637, 286] width 1 height 5
radio input "true"
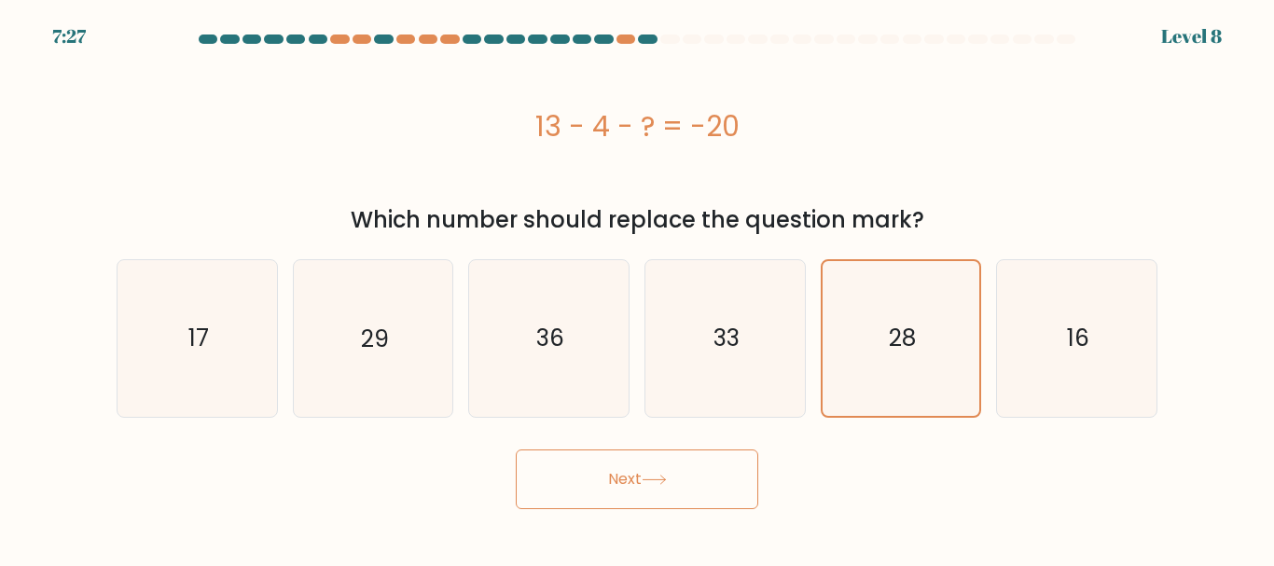
click at [695, 480] on button "Next" at bounding box center [637, 480] width 243 height 60
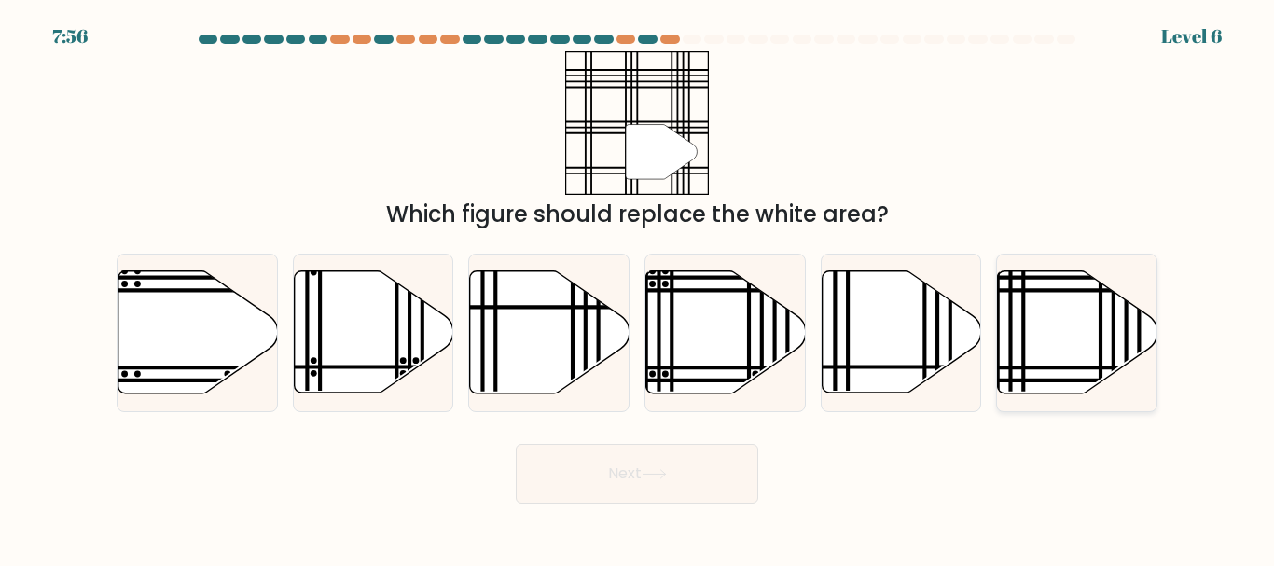
click at [1070, 327] on icon at bounding box center [1077, 332] width 159 height 122
click at [638, 288] on input "f." at bounding box center [637, 286] width 1 height 5
radio input "true"
click at [699, 462] on button "Next" at bounding box center [637, 474] width 243 height 60
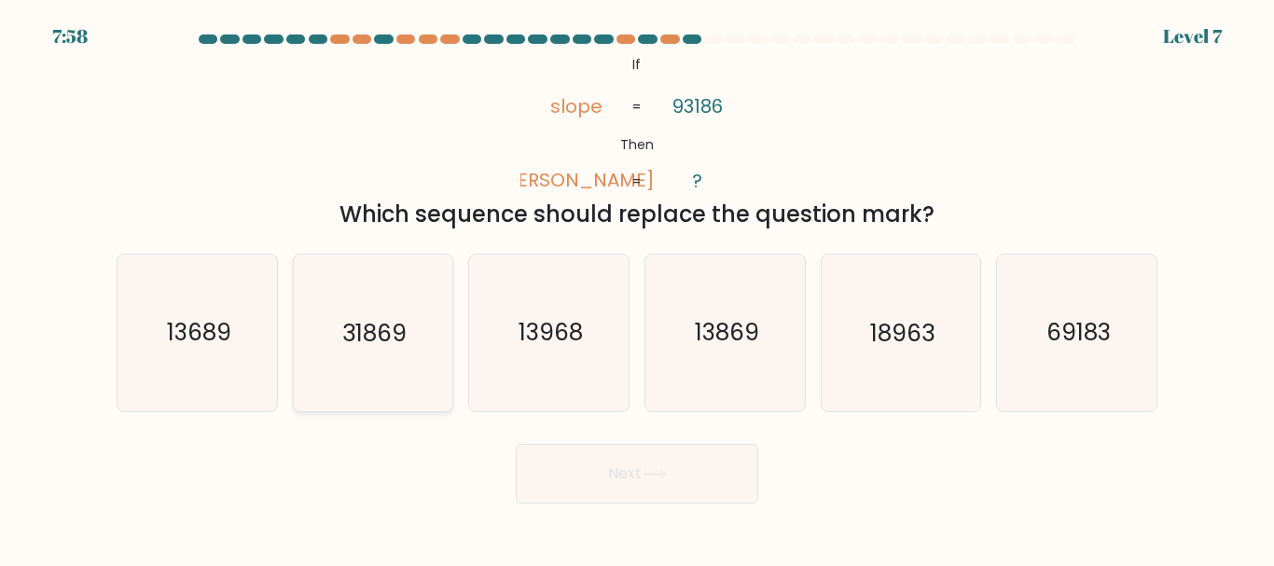
click at [400, 372] on icon "31869" at bounding box center [373, 333] width 156 height 156
click at [637, 288] on input "b. 31869" at bounding box center [637, 286] width 1 height 5
radio input "true"
click at [644, 459] on button "Next" at bounding box center [637, 474] width 243 height 60
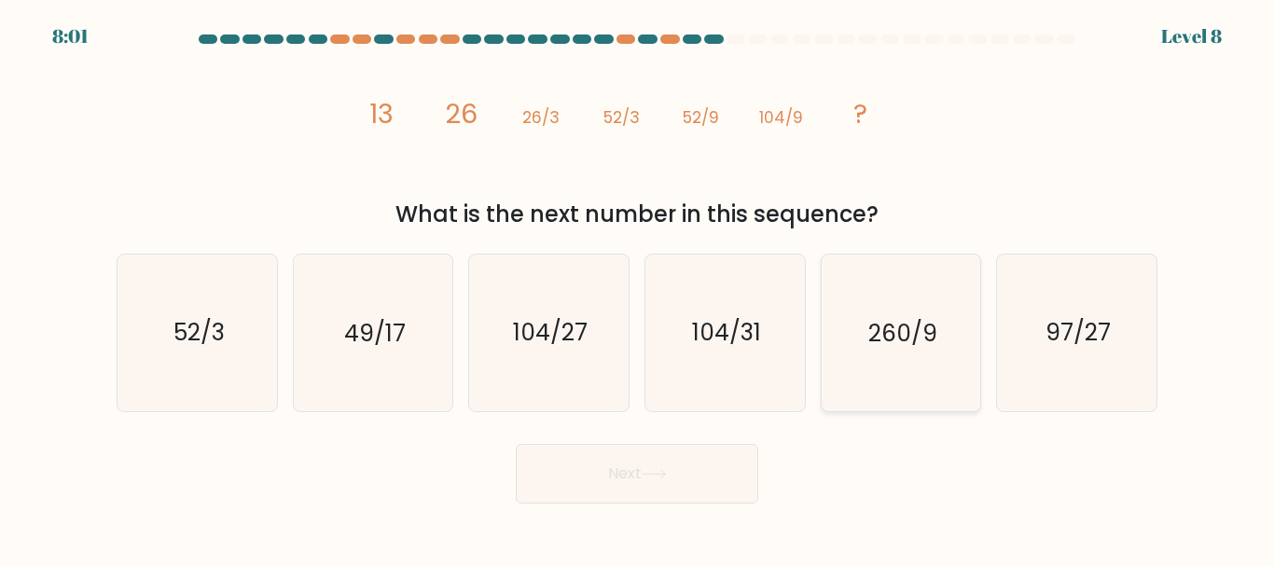
click at [912, 278] on icon "260/9" at bounding box center [901, 333] width 156 height 156
click at [638, 284] on input "e. 260/9" at bounding box center [637, 286] width 1 height 5
radio input "true"
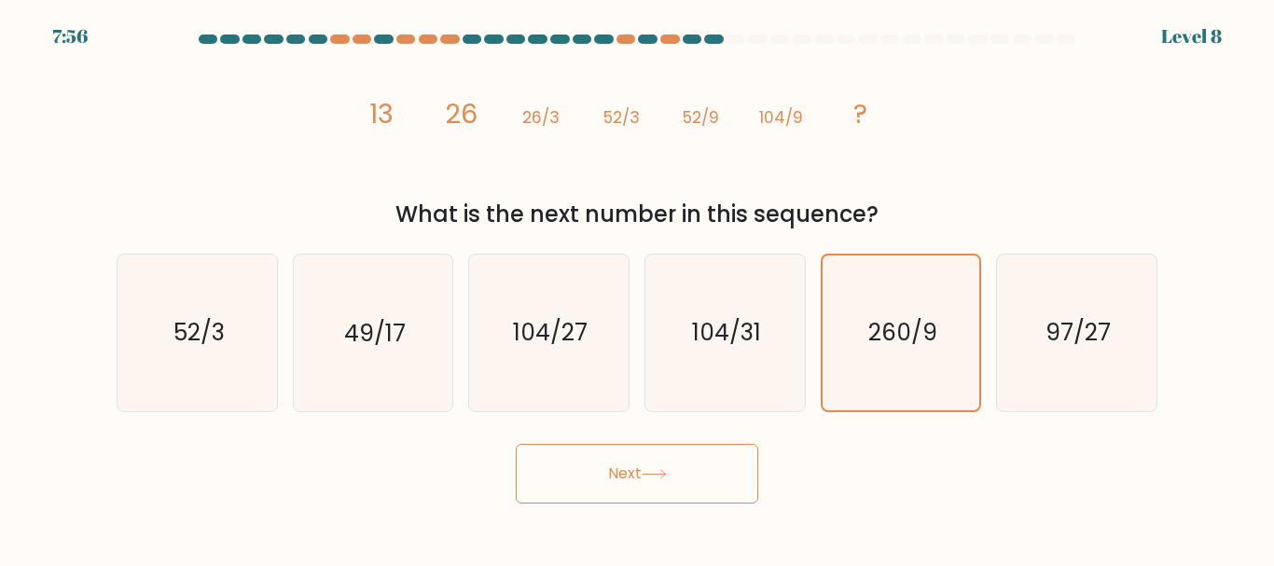
click at [718, 477] on button "Next" at bounding box center [637, 474] width 243 height 60
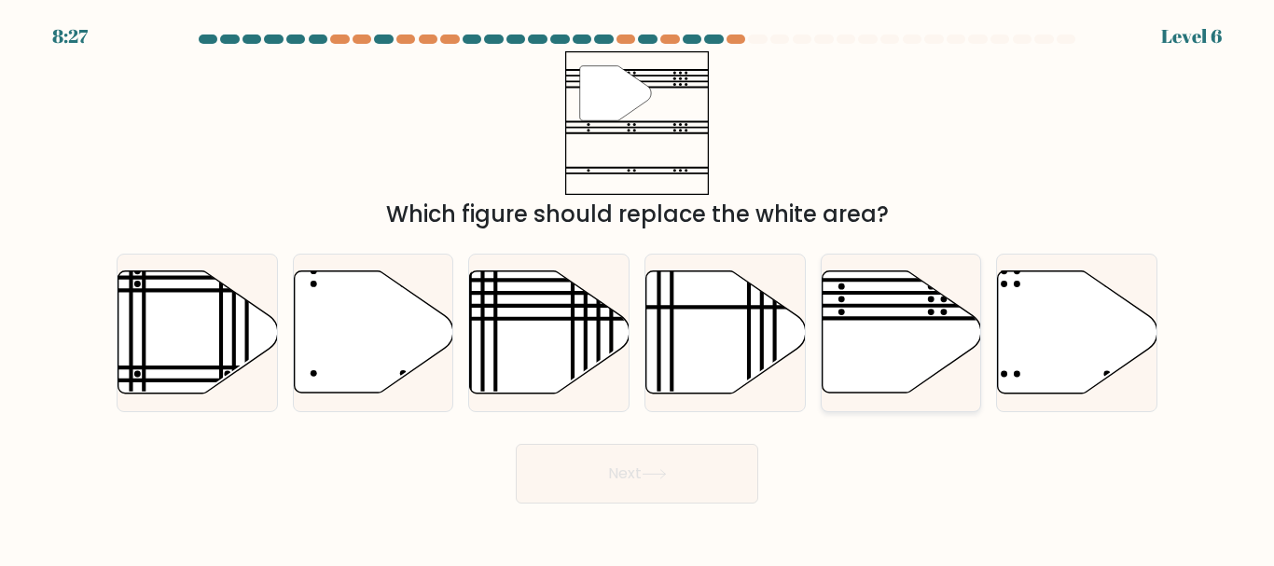
click at [917, 352] on icon at bounding box center [901, 332] width 159 height 122
click at [638, 288] on input "e." at bounding box center [637, 286] width 1 height 5
radio input "true"
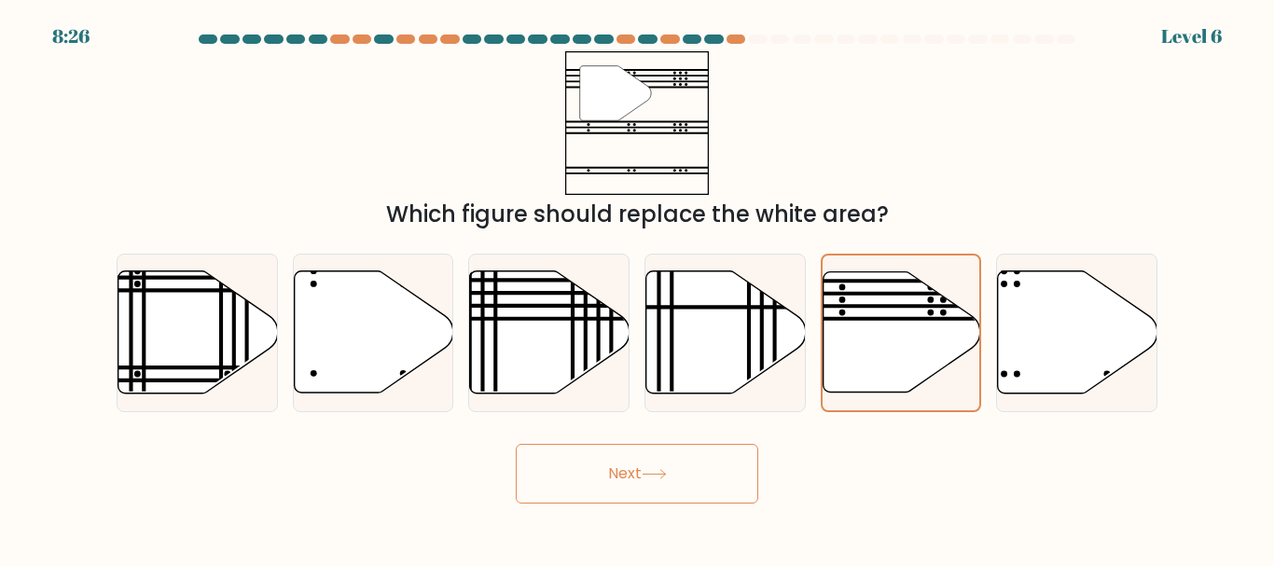
click at [714, 474] on button "Next" at bounding box center [637, 474] width 243 height 60
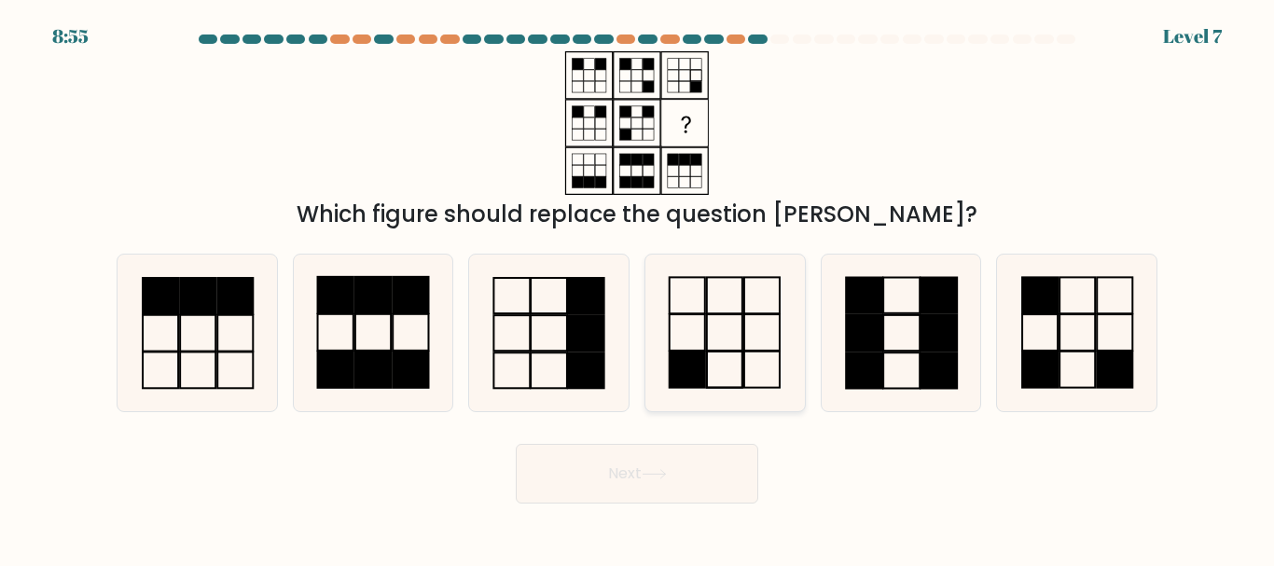
click at [714, 317] on icon at bounding box center [725, 333] width 156 height 156
click at [638, 288] on input "d." at bounding box center [637, 286] width 1 height 5
radio input "true"
click at [688, 456] on button "Next" at bounding box center [637, 474] width 243 height 60
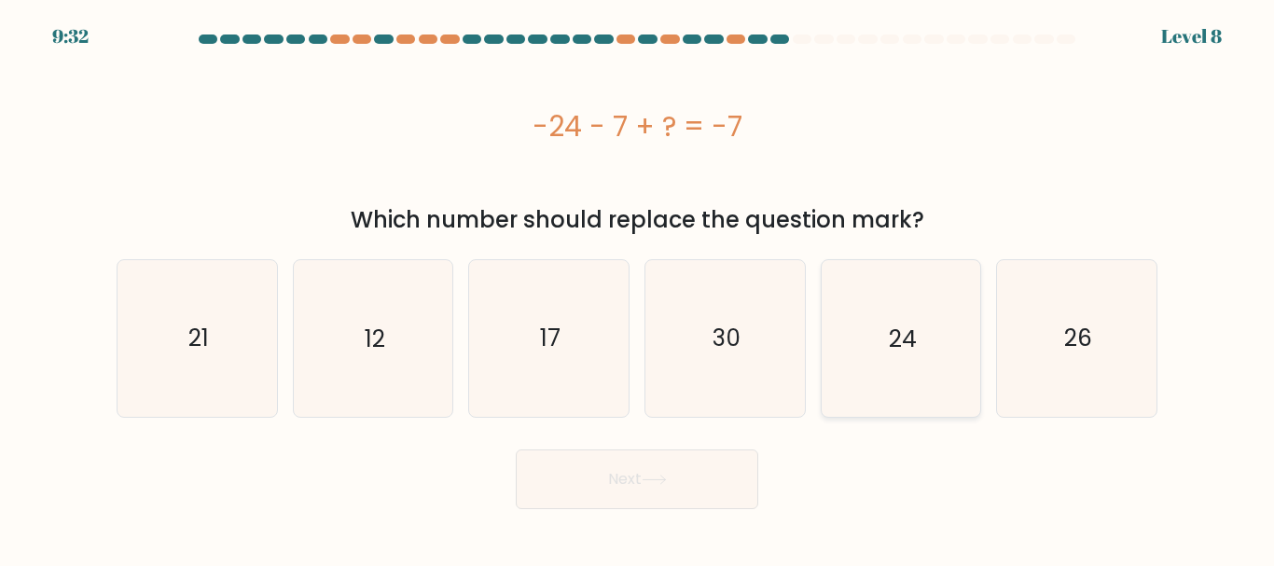
click at [971, 367] on icon "24" at bounding box center [901, 338] width 156 height 156
click at [638, 288] on input "e. 24" at bounding box center [637, 286] width 1 height 5
radio input "true"
click at [730, 487] on button "Next" at bounding box center [637, 480] width 243 height 60
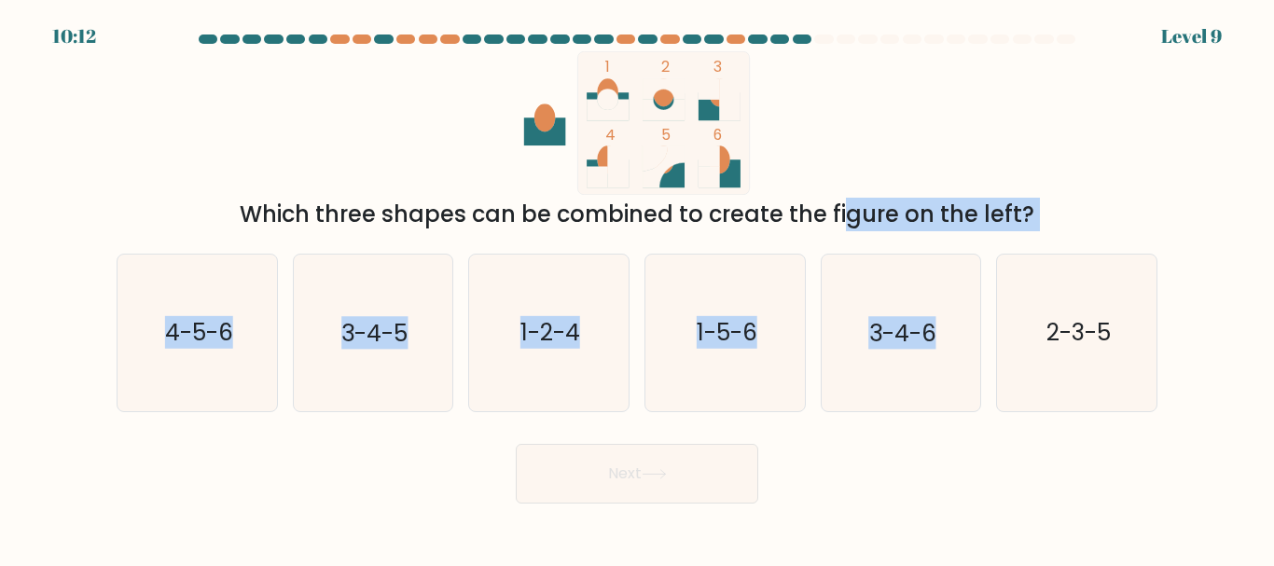
drag, startPoint x: 701, startPoint y: 220, endPoint x: 1005, endPoint y: 238, distance: 304.6
click at [1005, 238] on form at bounding box center [637, 269] width 1274 height 469
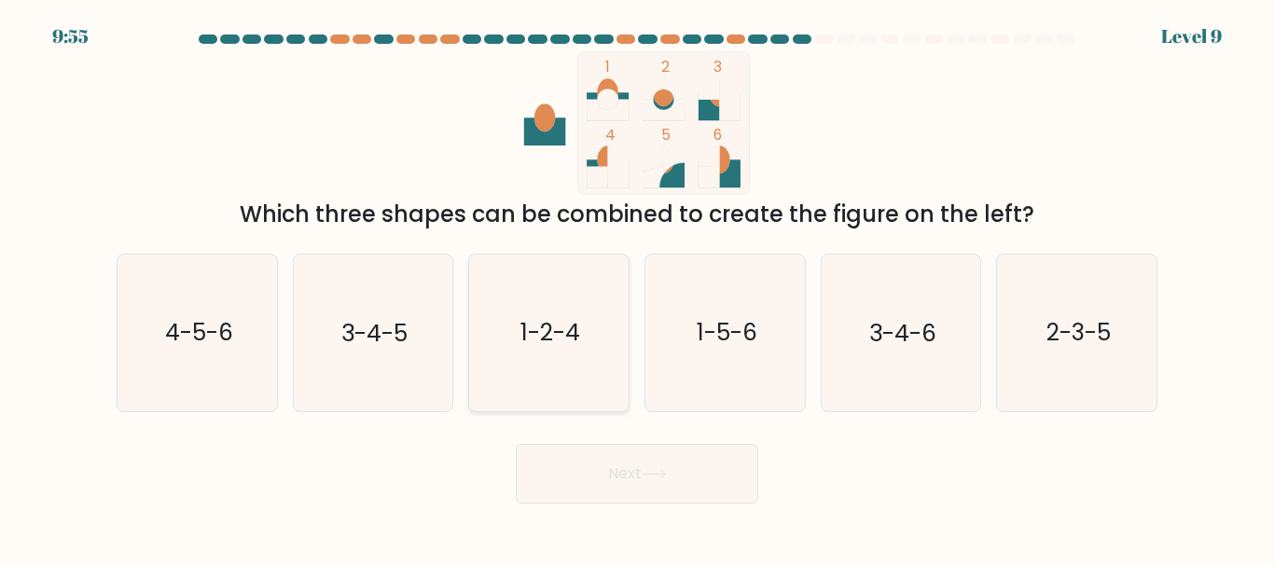
click at [559, 328] on text "1-2-4" at bounding box center [550, 333] width 60 height 33
click at [637, 288] on input "c. 1-2-4" at bounding box center [637, 286] width 1 height 5
radio input "true"
click at [622, 455] on button "Next" at bounding box center [637, 474] width 243 height 60
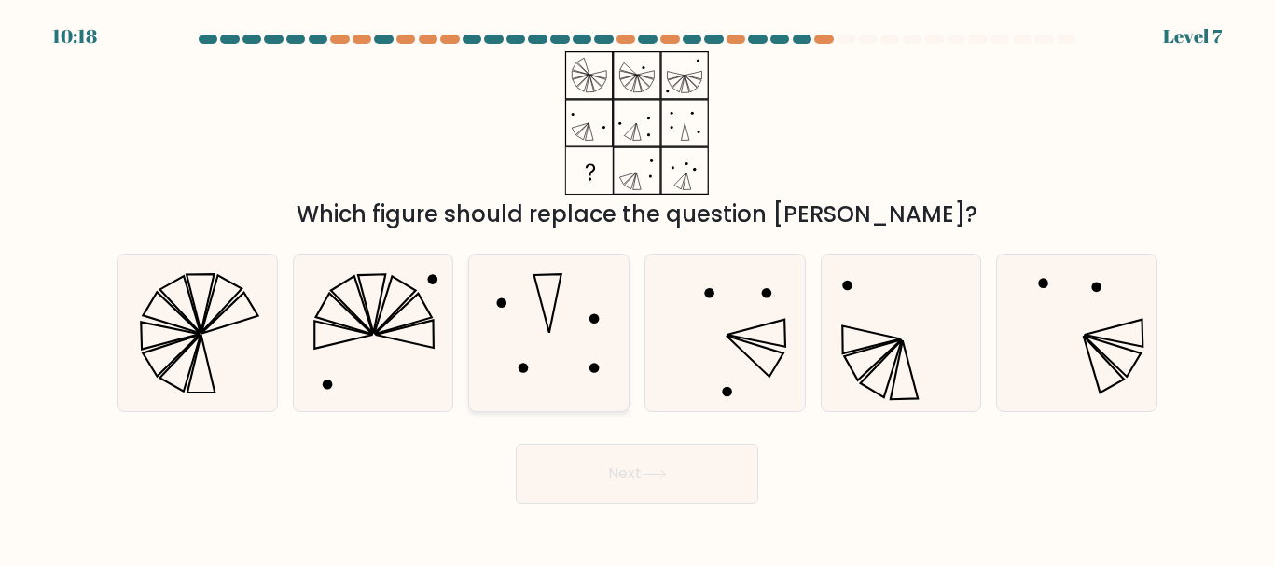
click at [564, 287] on icon at bounding box center [549, 333] width 156 height 156
click at [637, 287] on input "c." at bounding box center [637, 286] width 1 height 5
radio input "true"
click at [937, 367] on icon at bounding box center [901, 333] width 156 height 156
click at [638, 288] on input "e." at bounding box center [637, 286] width 1 height 5
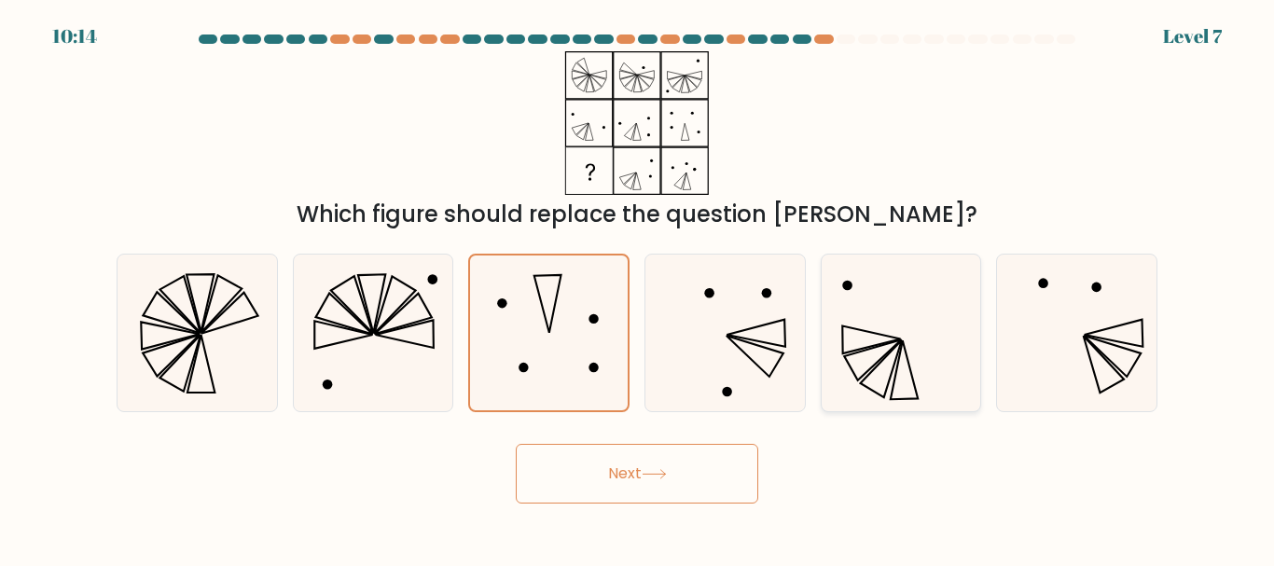
radio input "true"
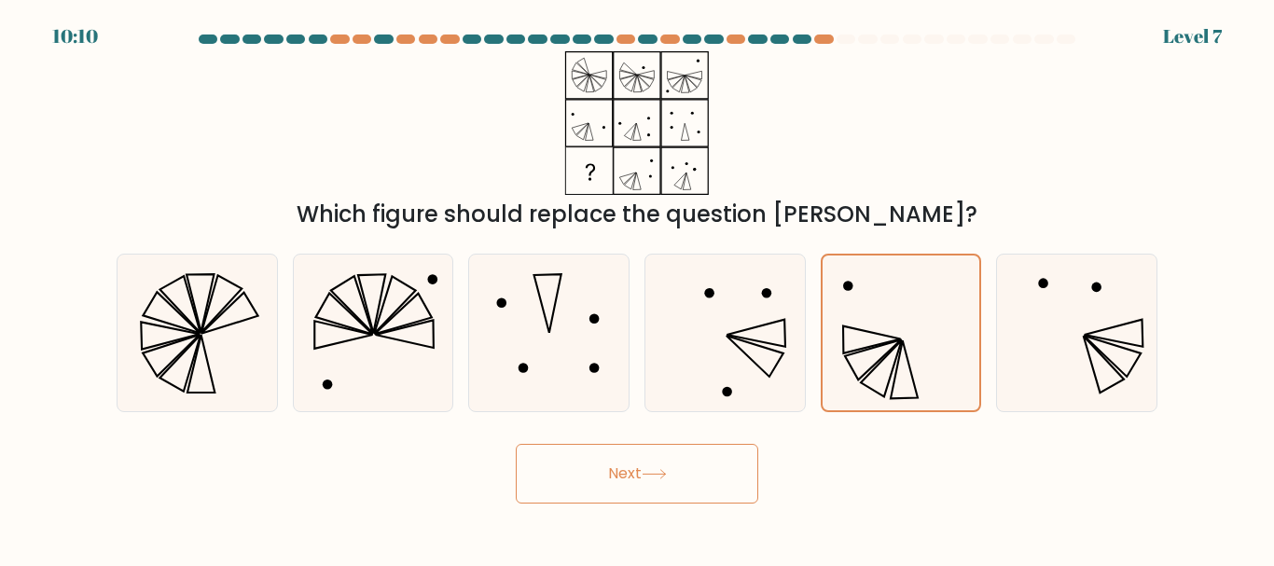
click at [719, 467] on button "Next" at bounding box center [637, 474] width 243 height 60
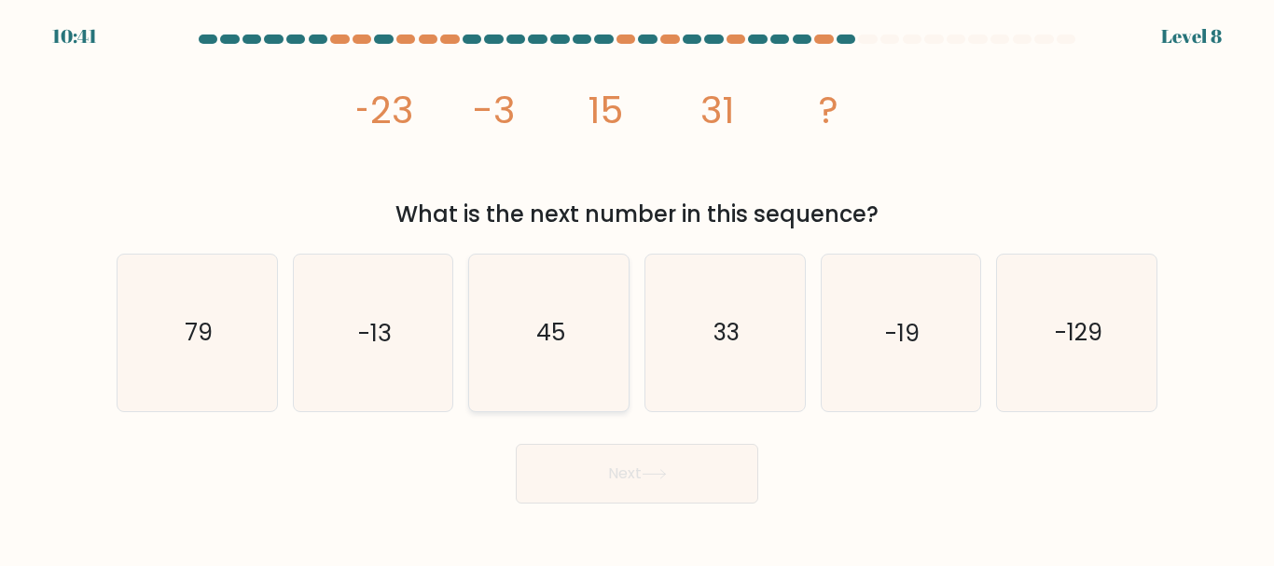
click at [544, 350] on icon "45" at bounding box center [549, 333] width 156 height 156
click at [637, 288] on input "c. 45" at bounding box center [637, 286] width 1 height 5
radio input "true"
click at [185, 320] on text "79" at bounding box center [199, 333] width 28 height 33
click at [637, 288] on input "a. 79" at bounding box center [637, 286] width 1 height 5
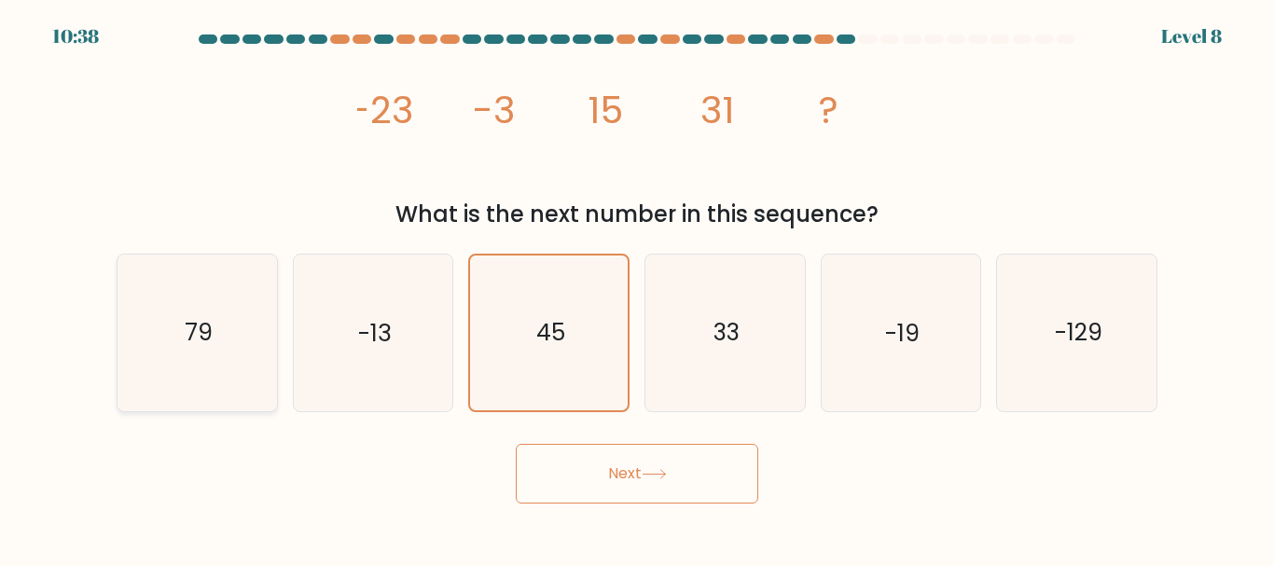
radio input "true"
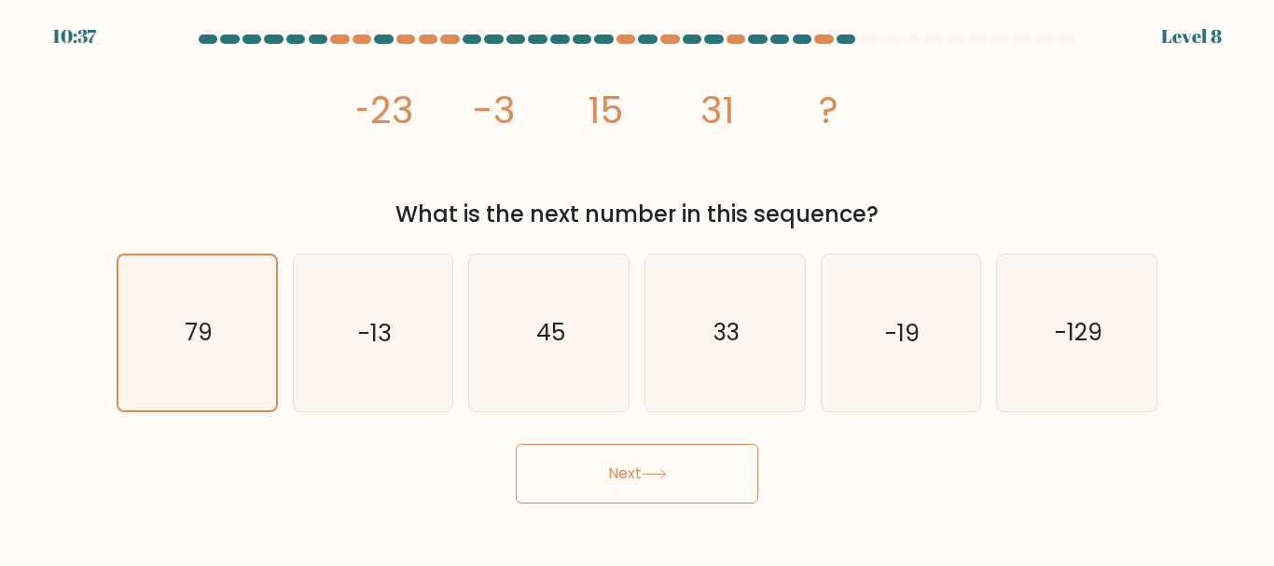
click at [608, 493] on button "Next" at bounding box center [637, 474] width 243 height 60
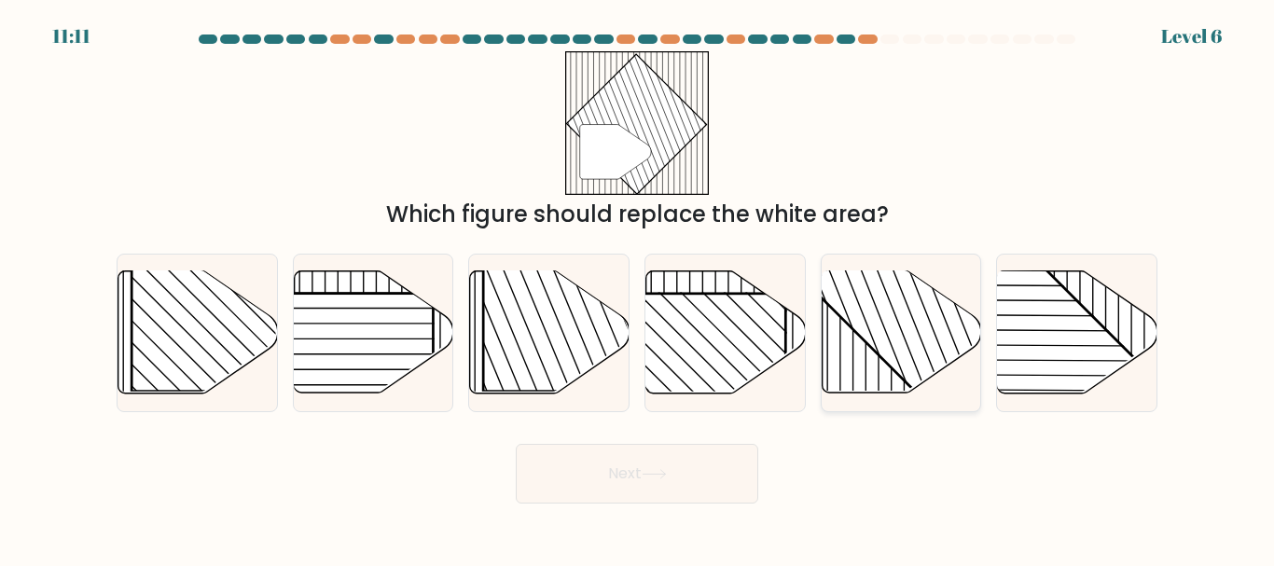
click at [921, 354] on rect at bounding box center [949, 270] width 312 height 312
click at [638, 288] on input "e." at bounding box center [637, 286] width 1 height 5
radio input "true"
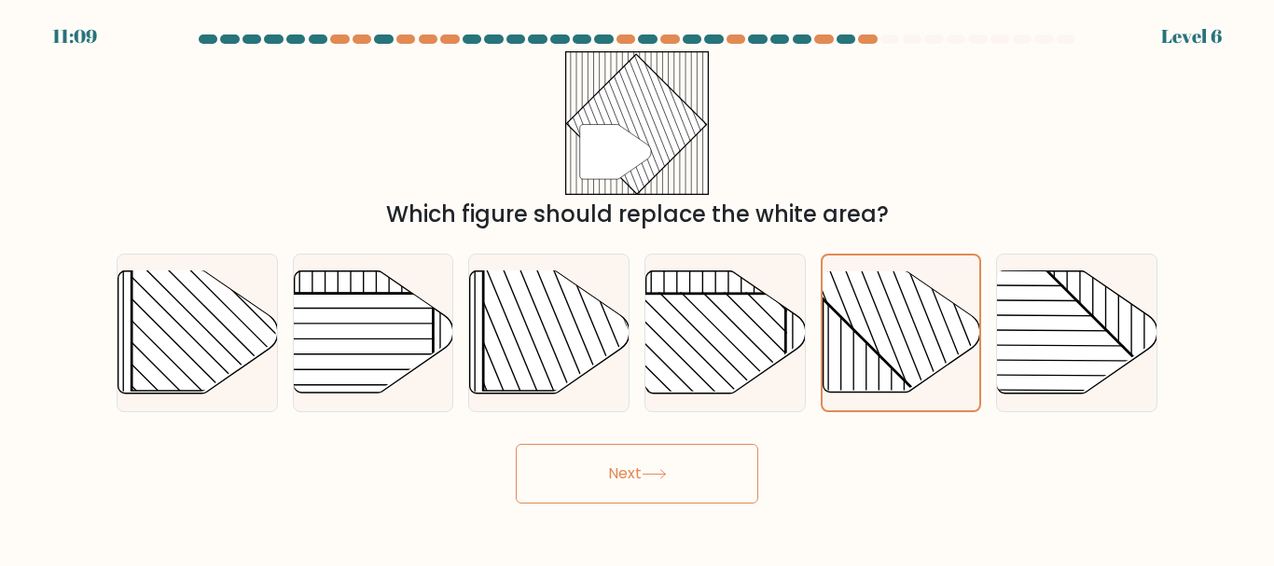
click at [719, 462] on button "Next" at bounding box center [637, 474] width 243 height 60
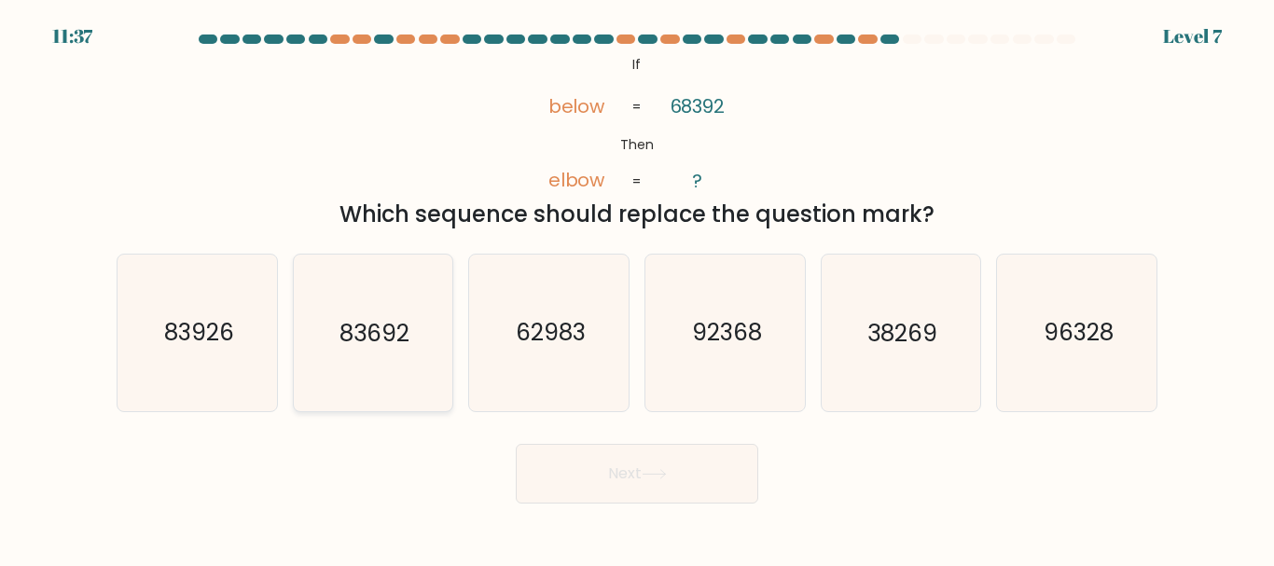
click at [418, 319] on icon "83692" at bounding box center [373, 333] width 156 height 156
click at [637, 288] on input "b. 83692" at bounding box center [637, 286] width 1 height 5
radio input "true"
click at [664, 453] on button "Next" at bounding box center [637, 474] width 243 height 60
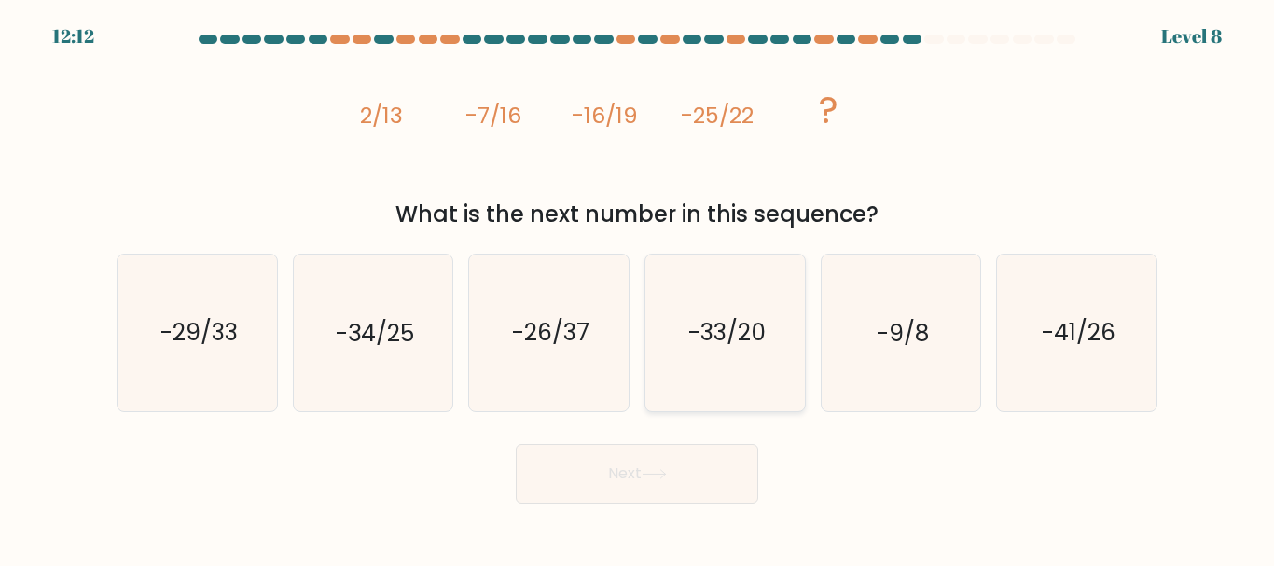
click at [732, 285] on icon "-33/20" at bounding box center [725, 333] width 156 height 156
click at [638, 285] on input "d. -33/20" at bounding box center [637, 286] width 1 height 5
radio input "true"
click at [1114, 354] on icon "-41/26" at bounding box center [1077, 333] width 156 height 156
click at [638, 288] on input "f. -41/26" at bounding box center [637, 286] width 1 height 5
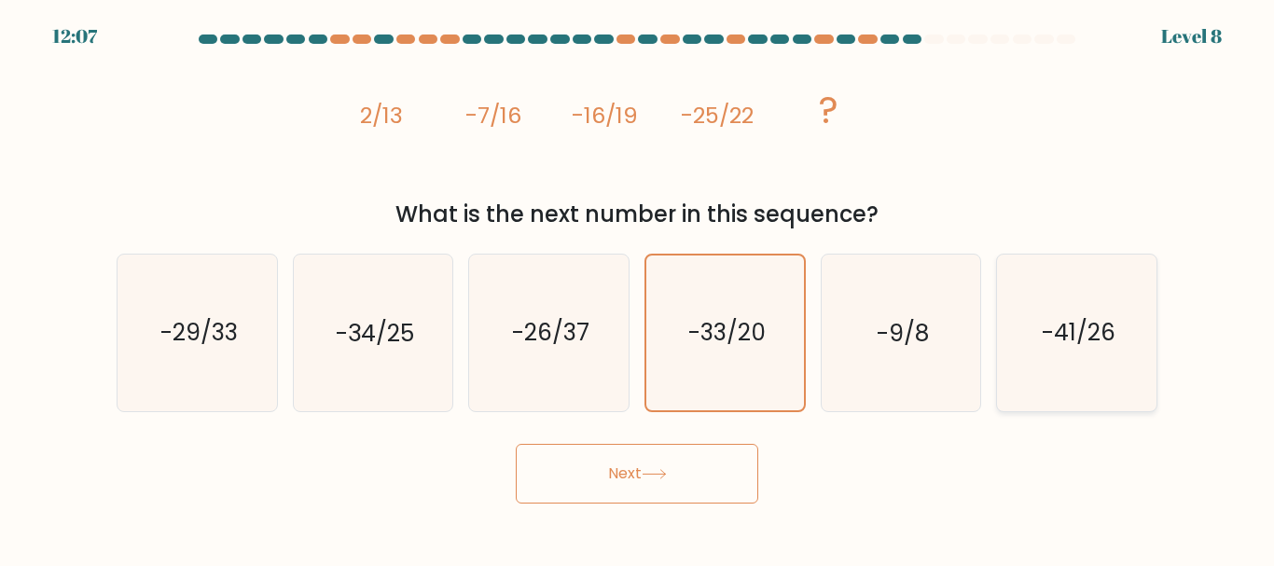
radio input "true"
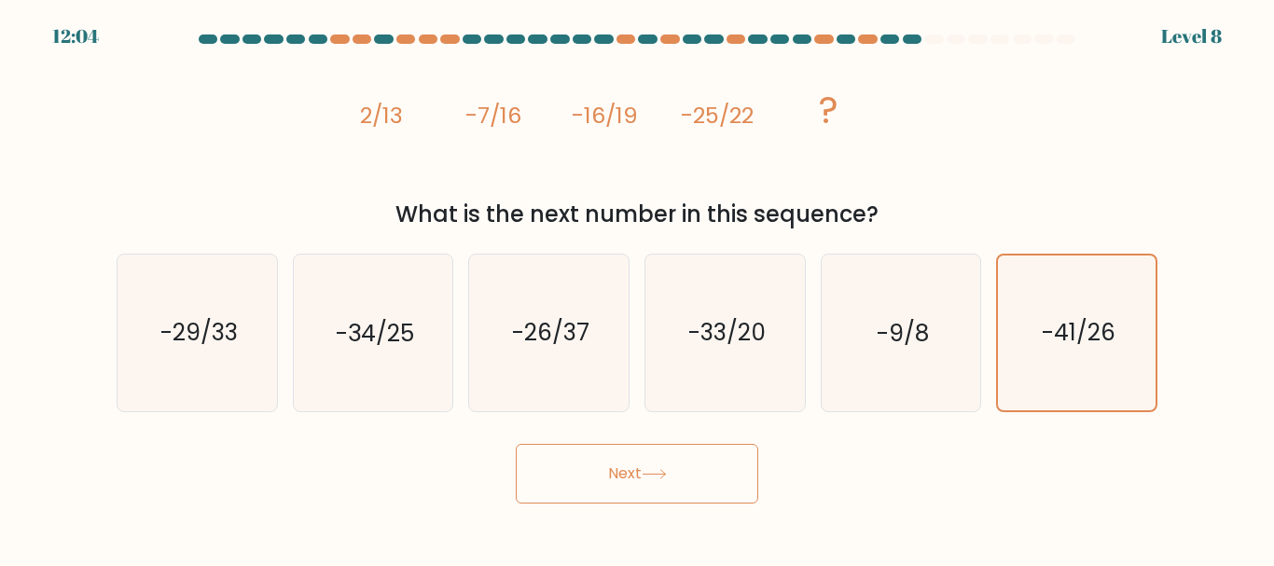
click at [681, 478] on button "Next" at bounding box center [637, 474] width 243 height 60
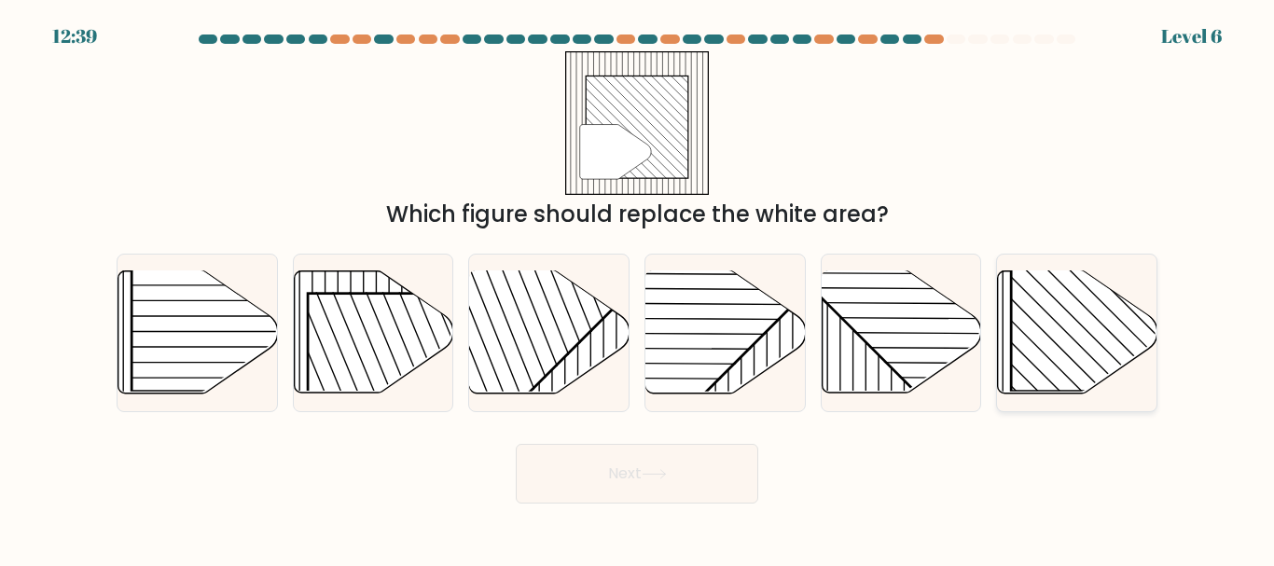
click at [1065, 367] on rect at bounding box center [1125, 277] width 229 height 229
click at [638, 288] on input "f." at bounding box center [637, 286] width 1 height 5
radio input "true"
click at [659, 479] on button "Next" at bounding box center [637, 474] width 243 height 60
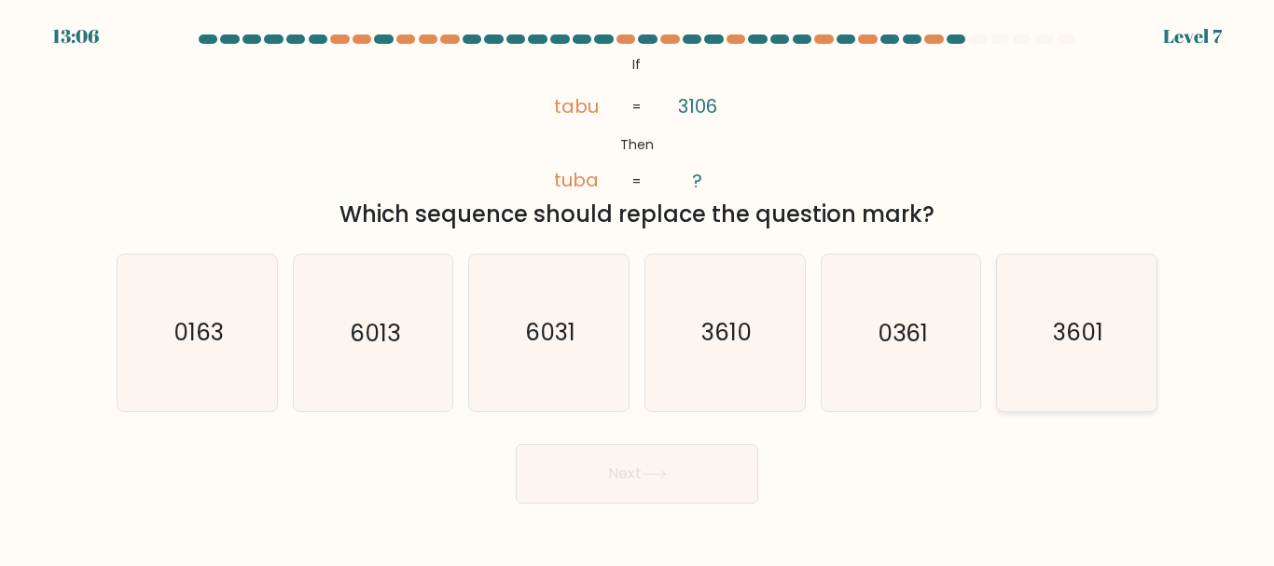
click at [1100, 355] on icon "3601" at bounding box center [1077, 333] width 156 height 156
click at [638, 288] on input "f. 3601" at bounding box center [637, 286] width 1 height 5
radio input "true"
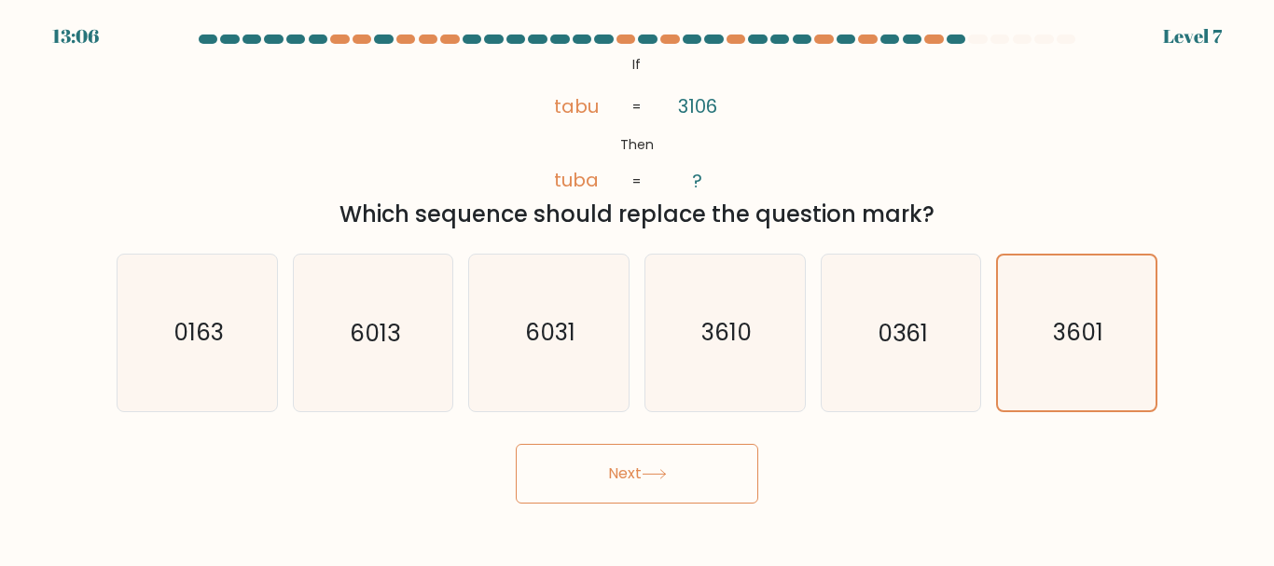
click at [722, 480] on button "Next" at bounding box center [637, 474] width 243 height 60
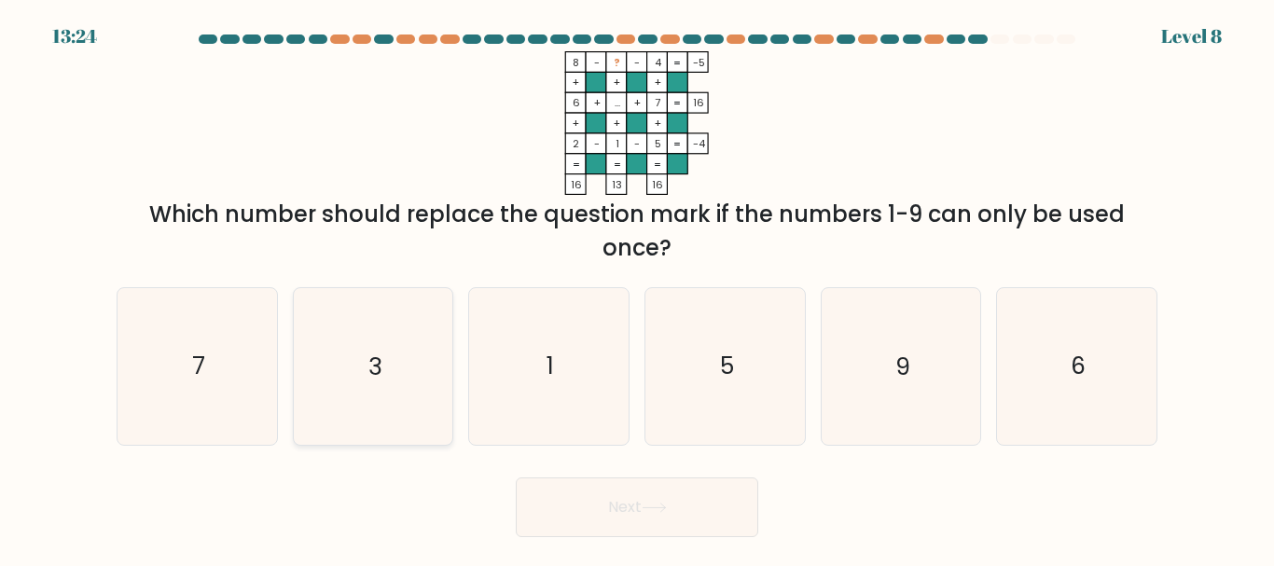
click at [409, 317] on icon "3" at bounding box center [373, 366] width 156 height 156
click at [637, 288] on input "b. 3" at bounding box center [637, 286] width 1 height 5
radio input "true"
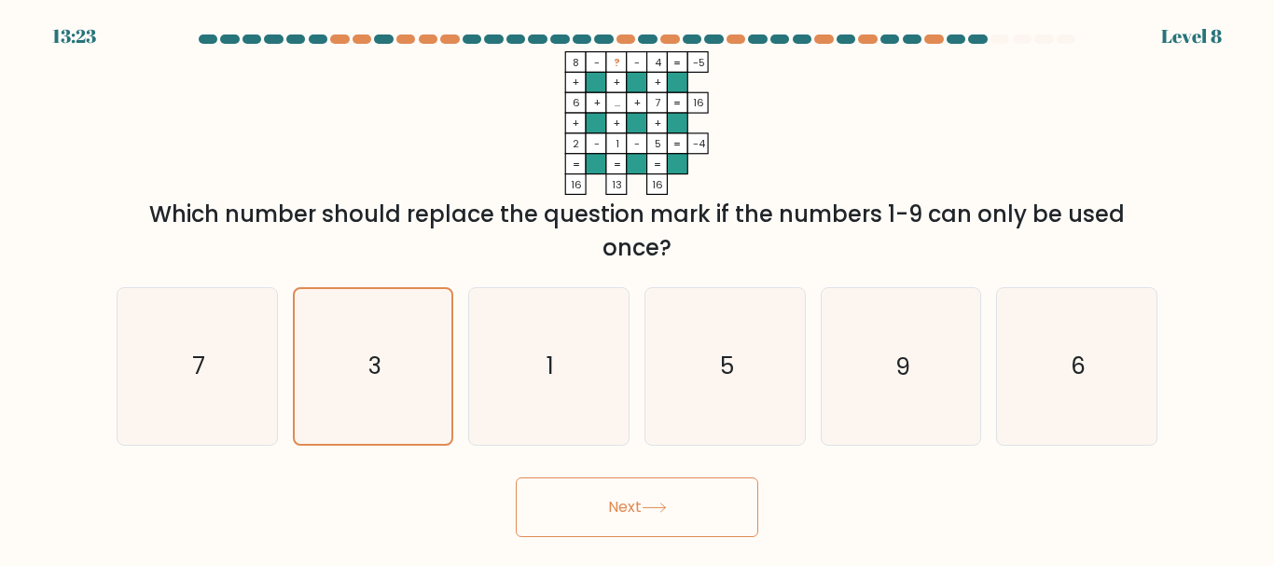
click at [704, 527] on button "Next" at bounding box center [637, 508] width 243 height 60
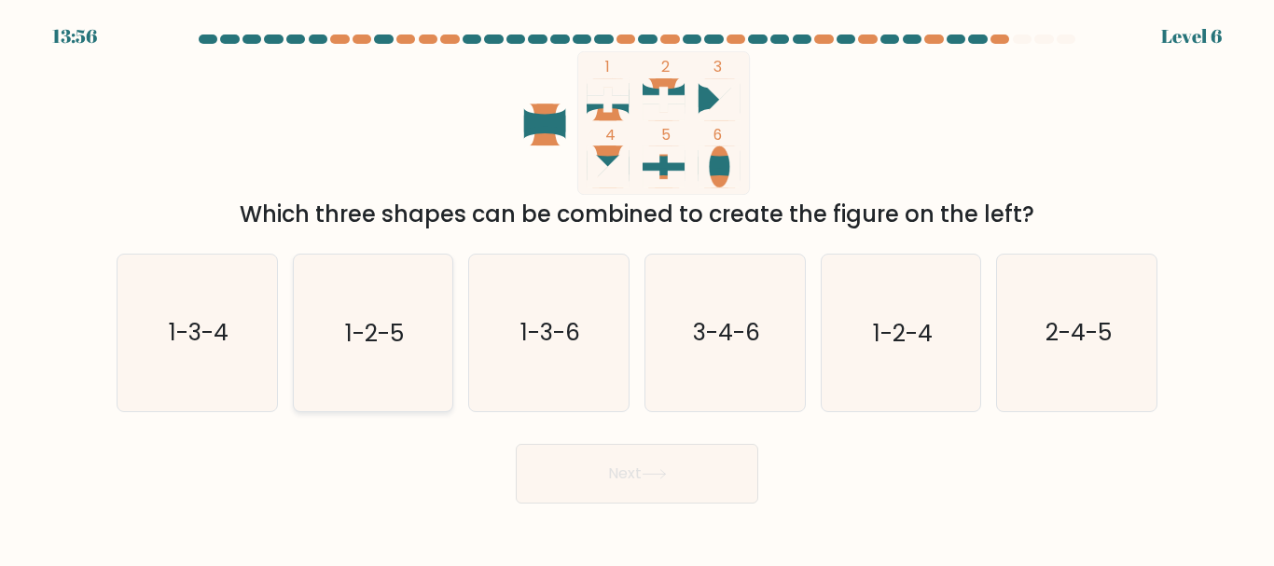
click at [378, 315] on icon "1-2-5" at bounding box center [373, 333] width 156 height 156
click at [637, 288] on input "b. 1-2-5" at bounding box center [637, 286] width 1 height 5
radio input "true"
click at [686, 480] on button "Next" at bounding box center [637, 474] width 243 height 60
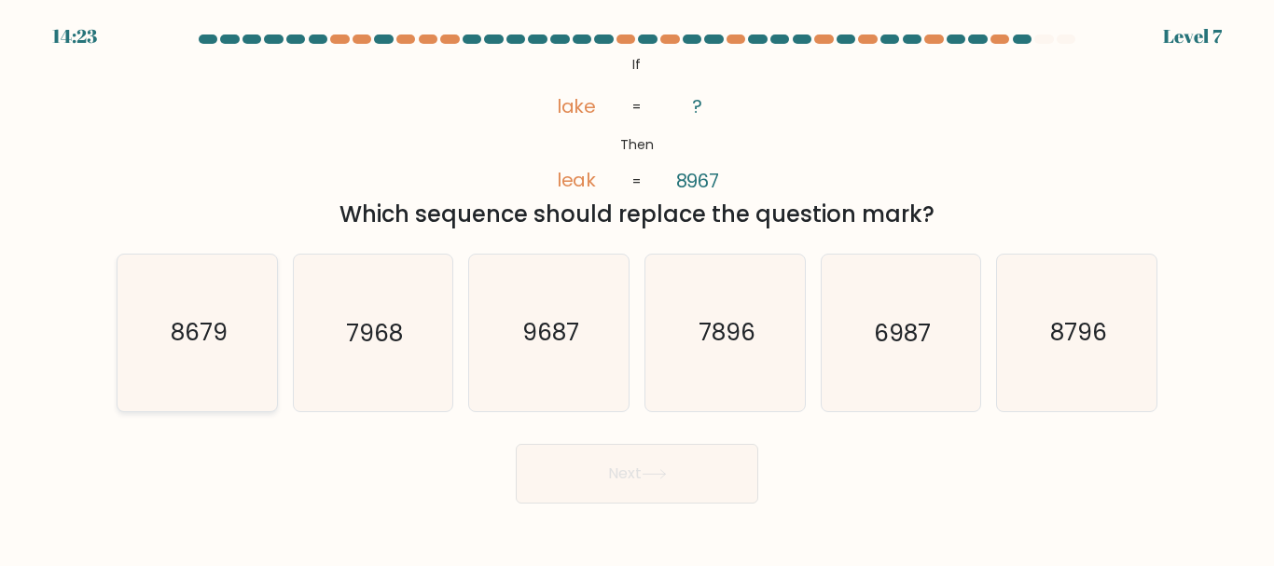
click at [212, 304] on icon "8679" at bounding box center [197, 333] width 156 height 156
click at [637, 288] on input "a. 8679" at bounding box center [637, 286] width 1 height 5
radio input "true"
click at [641, 474] on button "Next" at bounding box center [637, 474] width 243 height 60
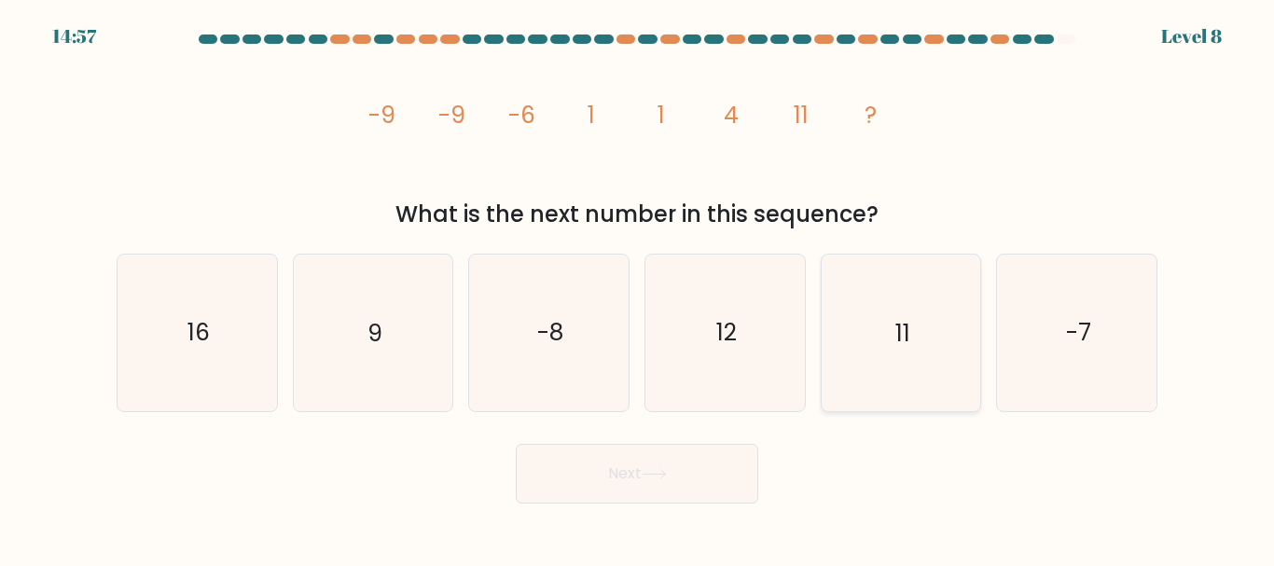
click at [921, 282] on icon "11" at bounding box center [901, 333] width 156 height 156
click at [638, 284] on input "e. 11" at bounding box center [637, 286] width 1 height 5
radio input "true"
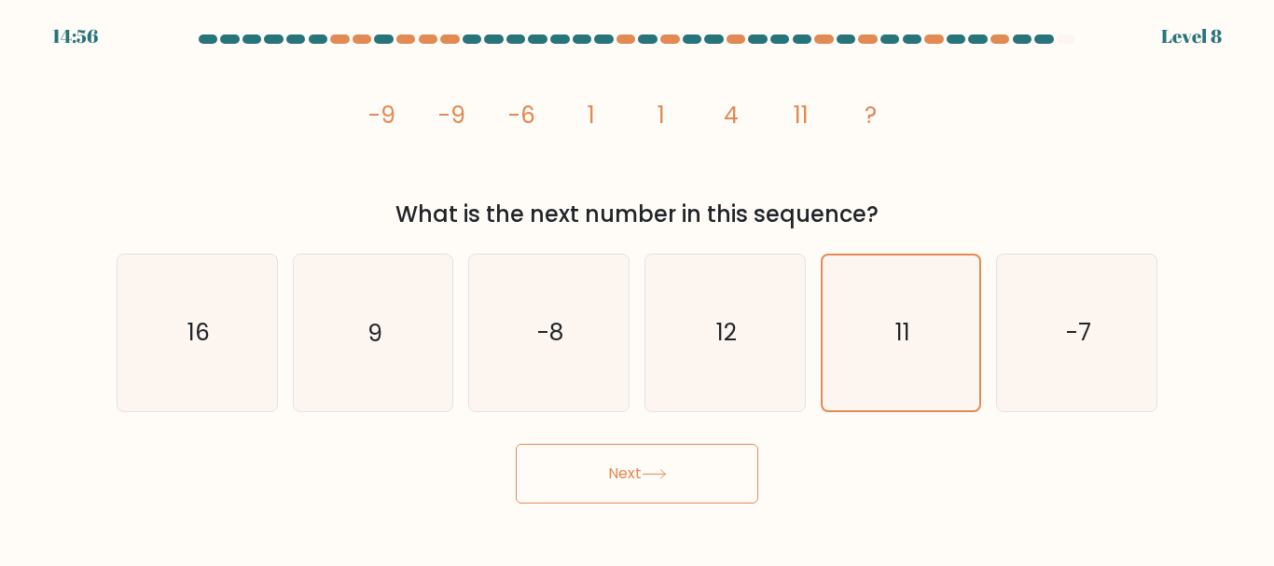
click at [749, 467] on button "Next" at bounding box center [637, 474] width 243 height 60
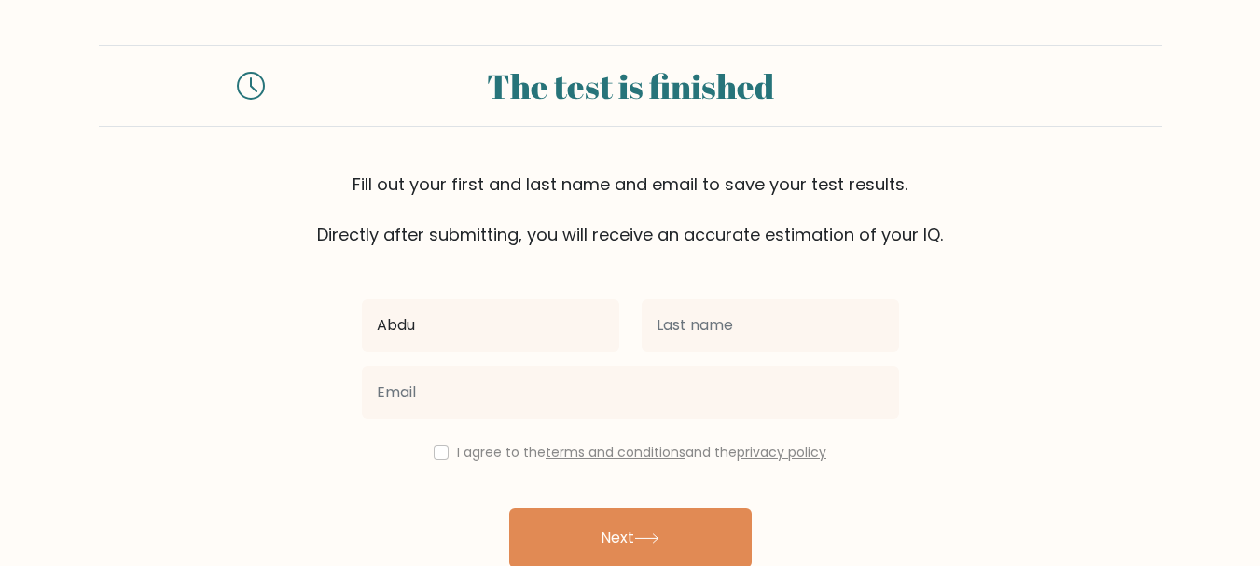
type input "[PERSON_NAME]"
drag, startPoint x: 686, startPoint y: 353, endPoint x: 723, endPoint y: 336, distance: 40.1
click at [723, 336] on div at bounding box center [771, 325] width 280 height 67
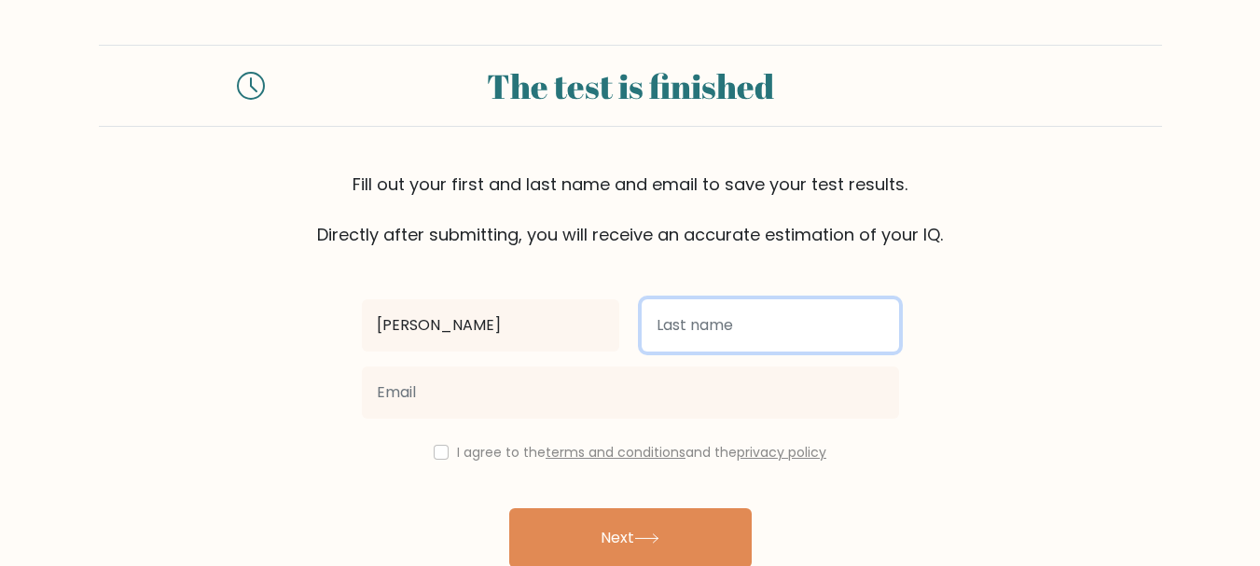
click at [723, 336] on input "text" at bounding box center [770, 325] width 257 height 52
type input "H"
type input "Junaid"
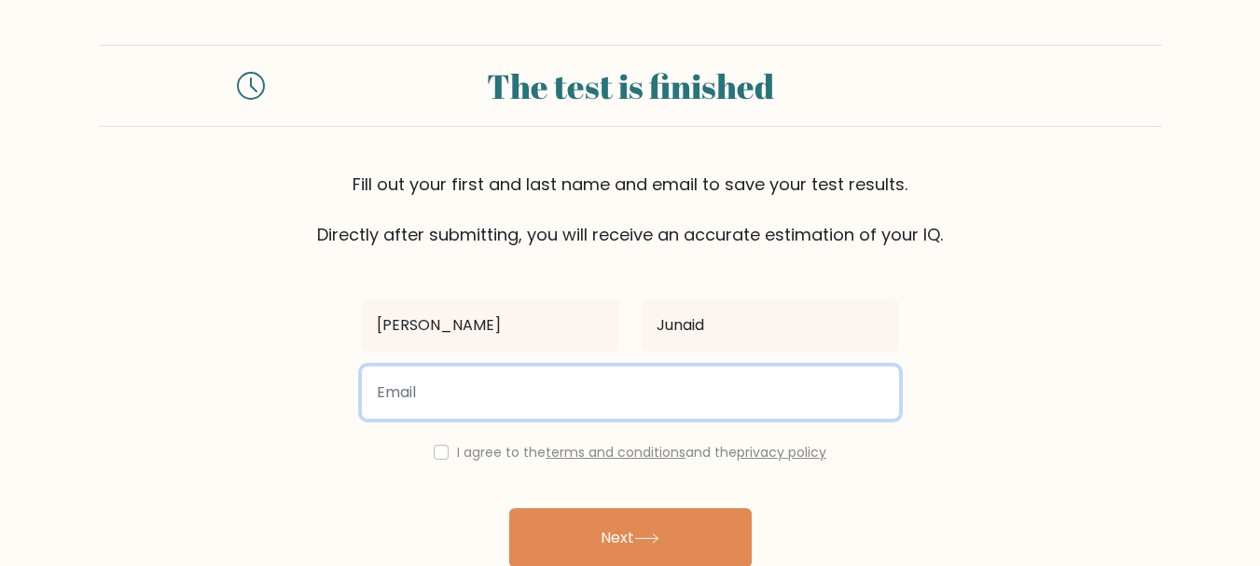
click at [597, 375] on input "email" at bounding box center [630, 393] width 537 height 52
type input "[EMAIL_ADDRESS][DOMAIN_NAME]"
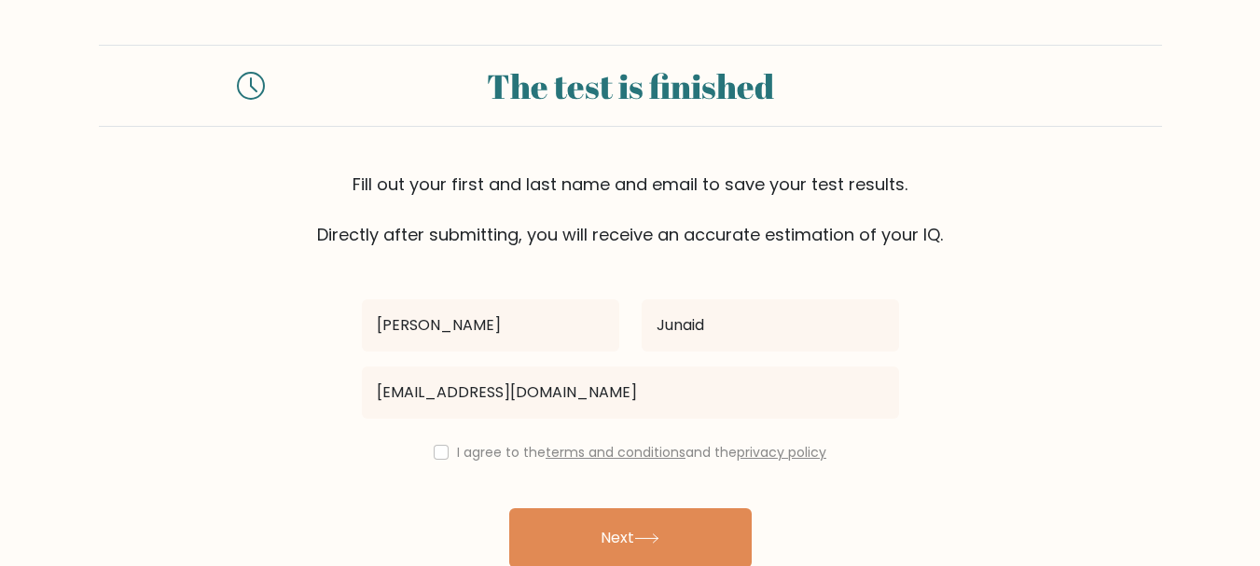
click at [461, 454] on label "I agree to the terms and conditions and the privacy policy" at bounding box center [641, 452] width 369 height 19
click at [436, 462] on div "I agree to the terms and conditions and the privacy policy" at bounding box center [631, 452] width 560 height 22
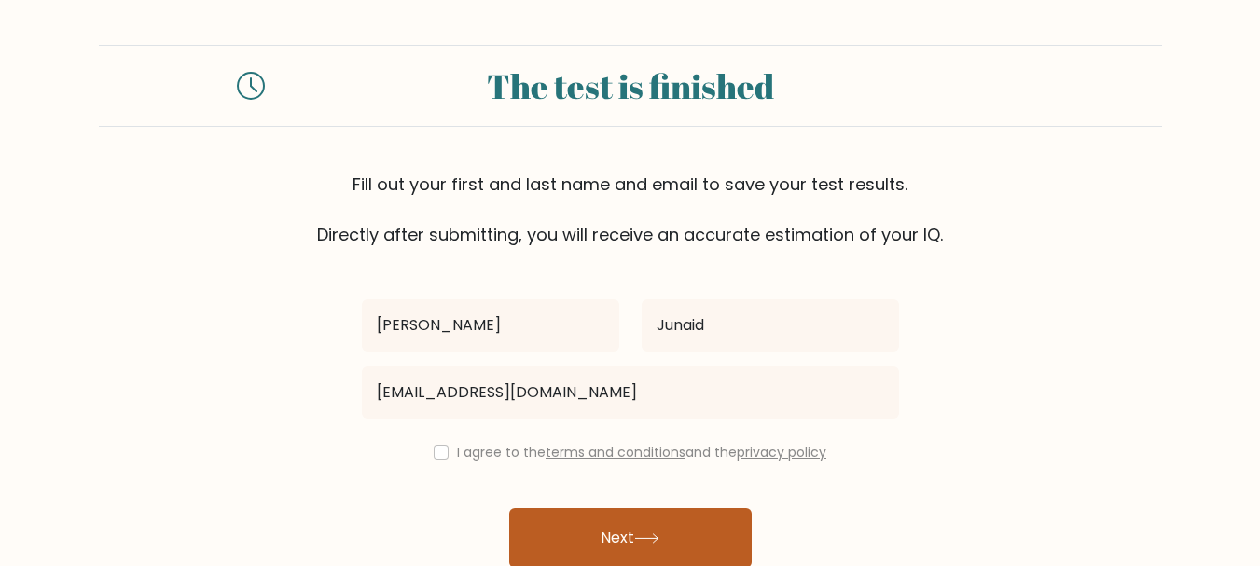
click at [599, 515] on button "Next" at bounding box center [630, 538] width 243 height 60
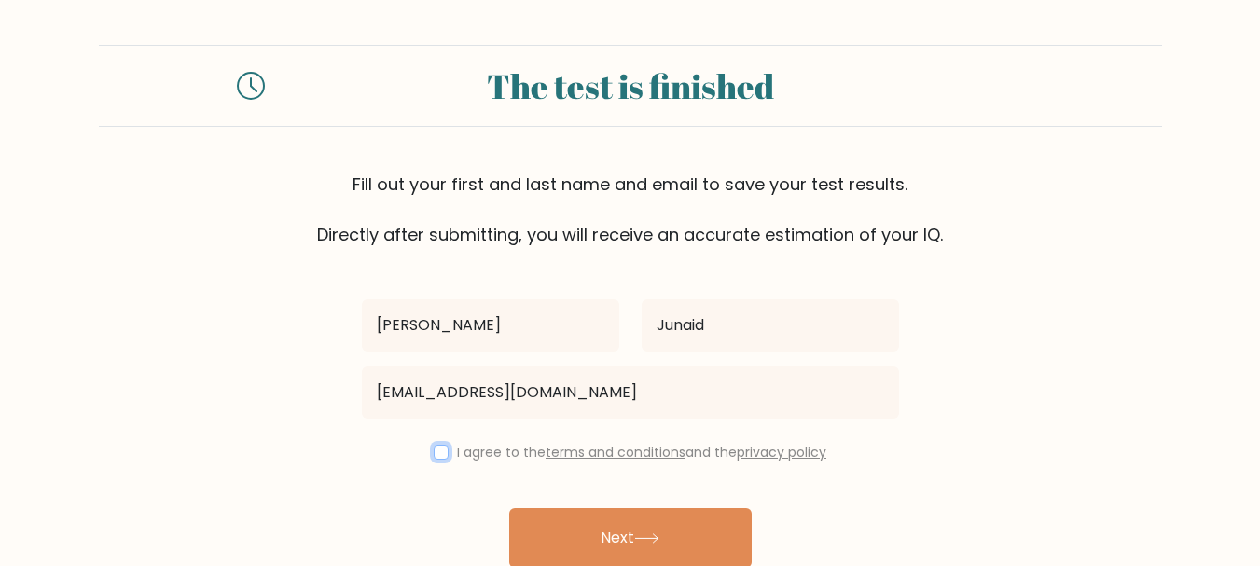
click at [437, 453] on input "checkbox" at bounding box center [441, 452] width 15 height 15
checkbox input "true"
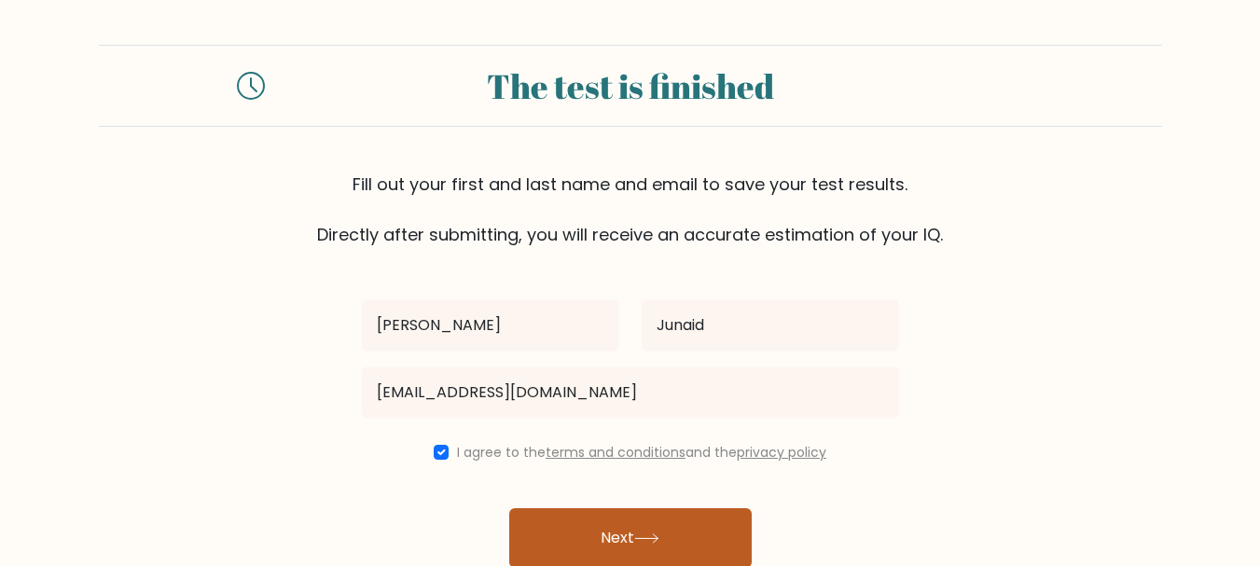
click at [575, 519] on button "Next" at bounding box center [630, 538] width 243 height 60
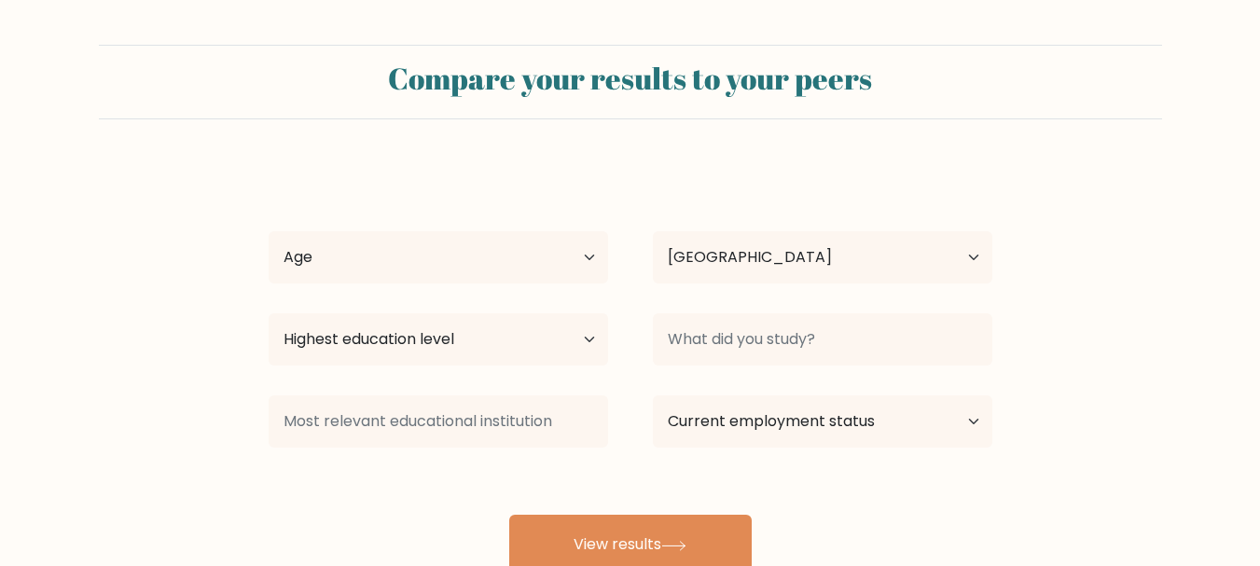
select select "PK"
click at [561, 251] on select "Age Under 18 years old 18-24 years old 25-34 years old 35-44 years old 45-54 ye…" at bounding box center [439, 257] width 340 height 52
select select "18_24"
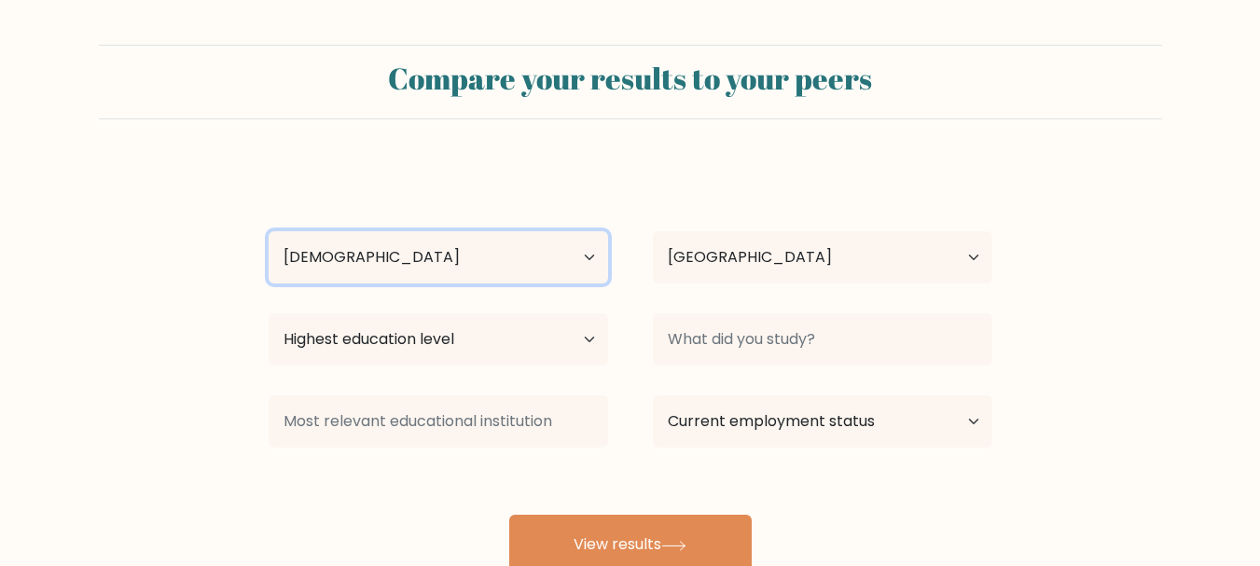
click at [269, 231] on select "Age Under 18 years old 18-24 years old 25-34 years old 35-44 years old 45-54 ye…" at bounding box center [439, 257] width 340 height 52
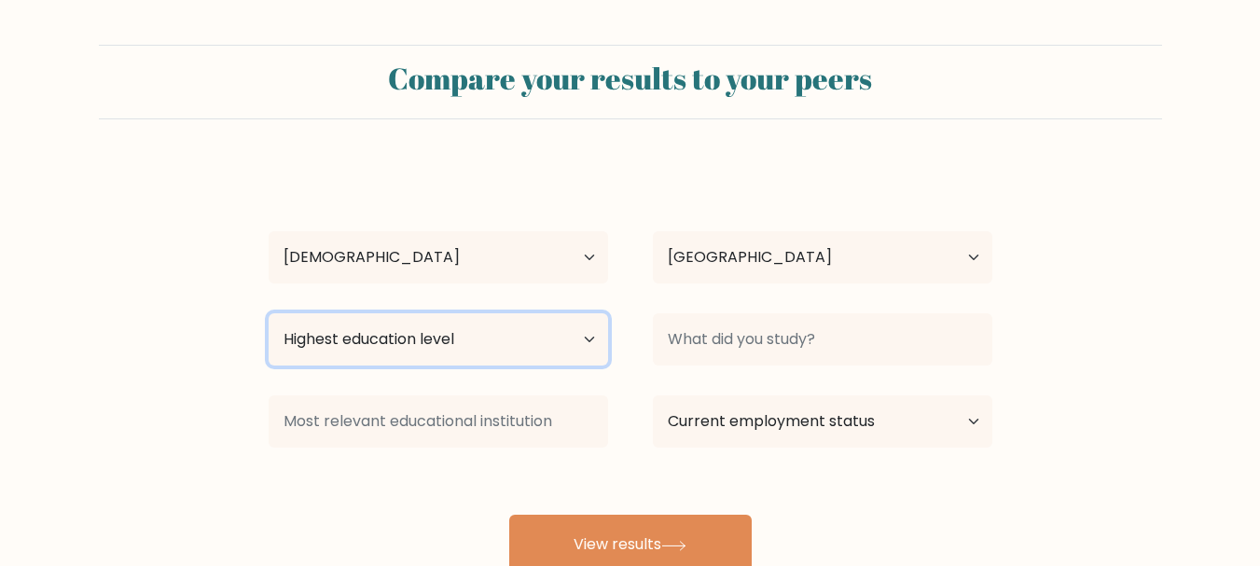
click at [492, 337] on select "Highest education level No schooling Primary Lower Secondary Upper Secondary Oc…" at bounding box center [439, 339] width 340 height 52
select select "upper_secondary"
click at [269, 313] on select "Highest education level No schooling Primary Lower Secondary Upper Secondary Oc…" at bounding box center [439, 339] width 340 height 52
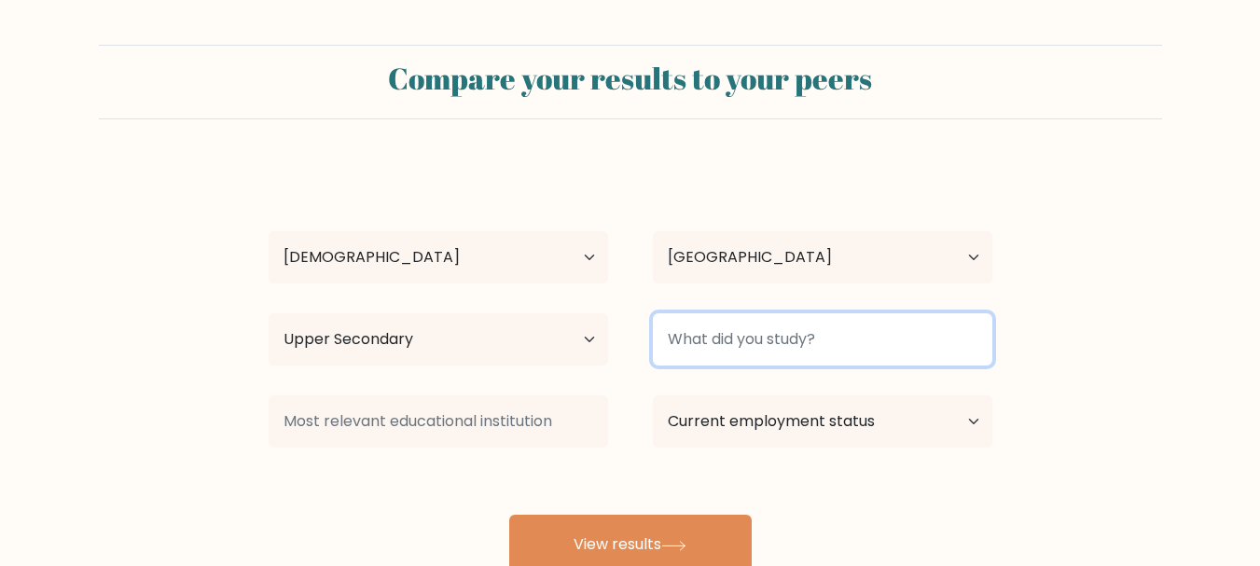
click at [717, 339] on input at bounding box center [823, 339] width 340 height 52
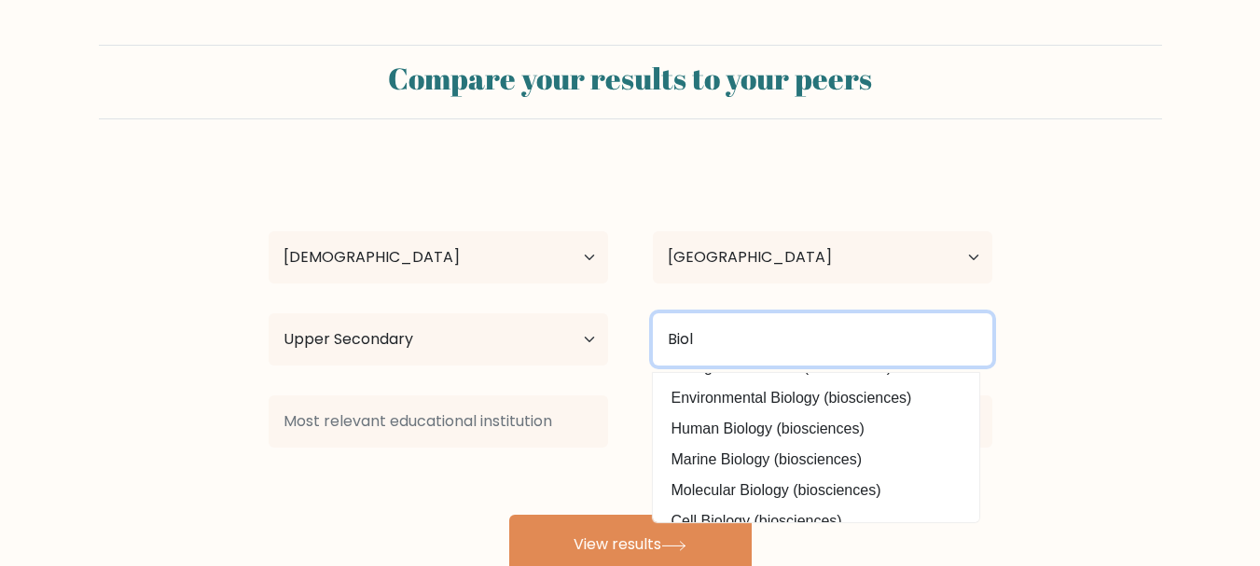
scroll to position [89, 0]
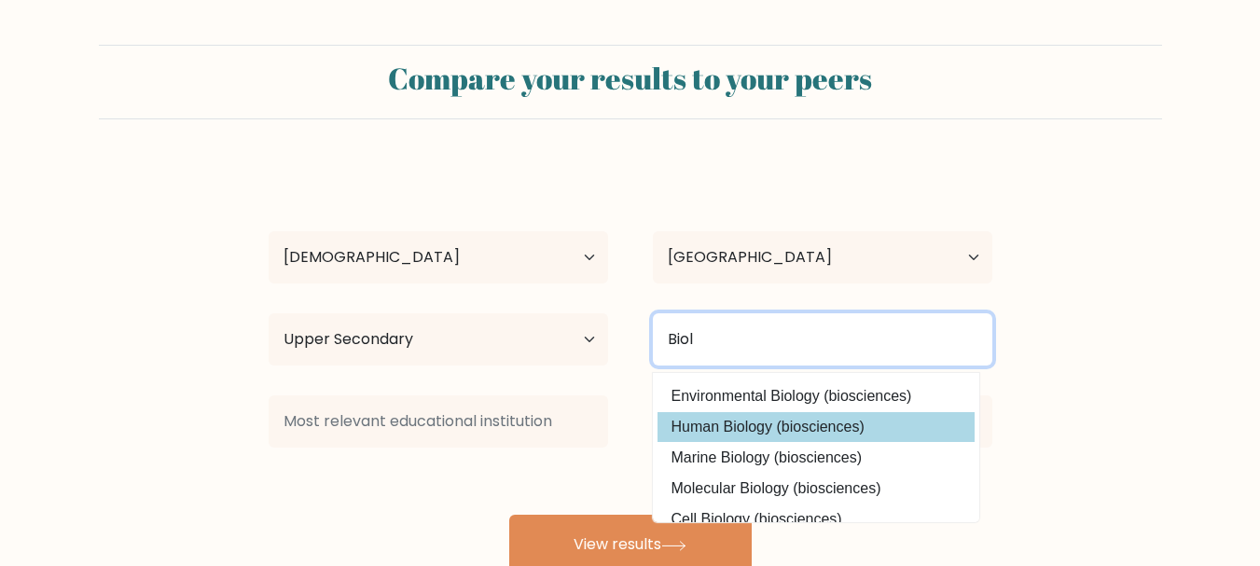
type input "Biol"
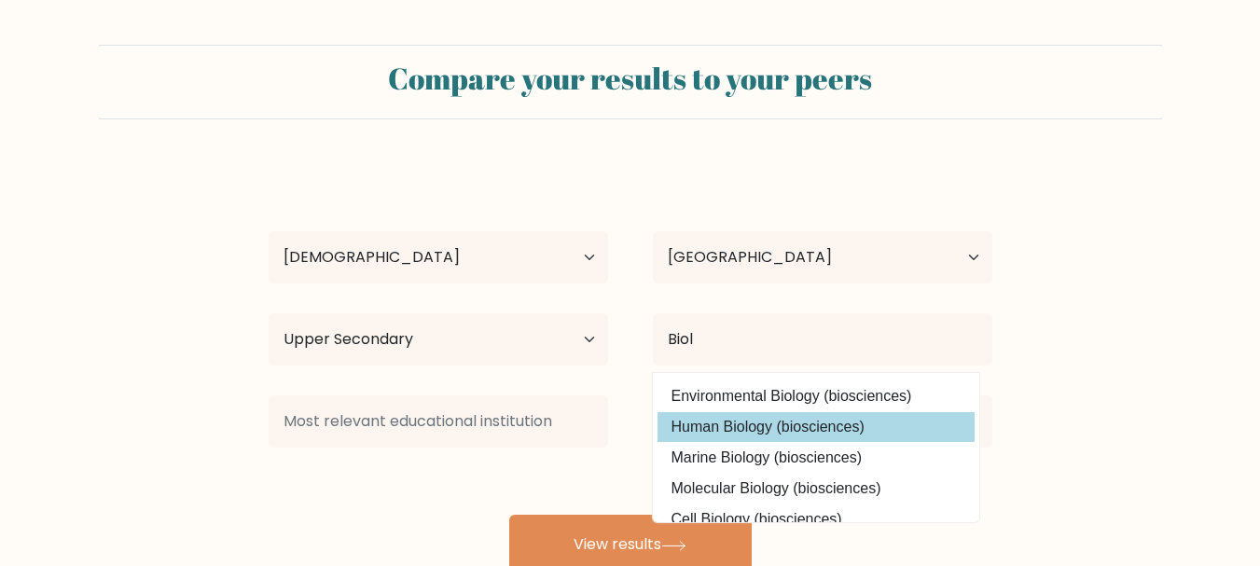
click at [860, 425] on div "Abdullah Junaid Age Under 18 years old 18-24 years old 25-34 years old 35-44 ye…" at bounding box center [630, 369] width 746 height 410
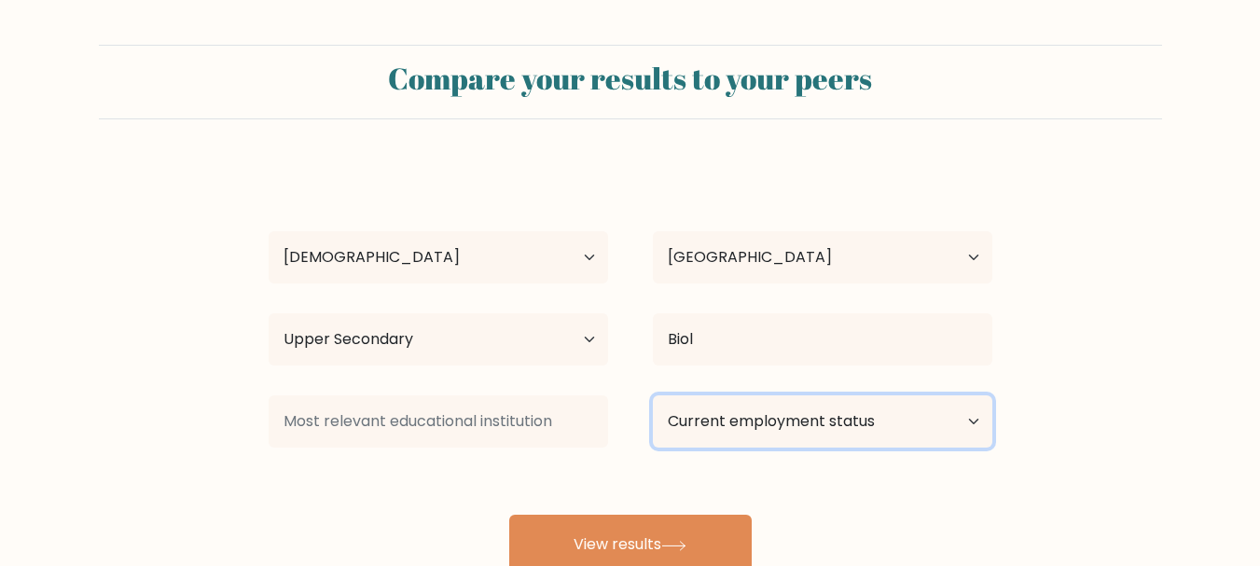
click at [711, 426] on select "Current employment status Employed Student Retired Other / prefer not to answer" at bounding box center [823, 421] width 340 height 52
select select "student"
click at [653, 395] on select "Current employment status Employed Student Retired Other / prefer not to answer" at bounding box center [823, 421] width 340 height 52
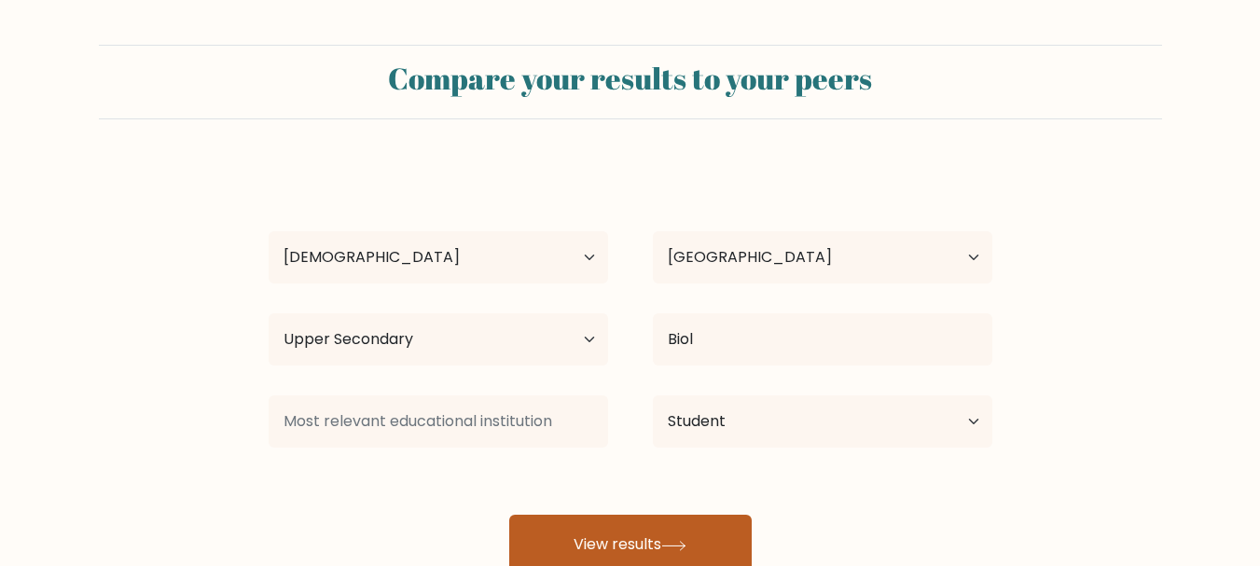
click at [640, 525] on button "View results" at bounding box center [630, 545] width 243 height 60
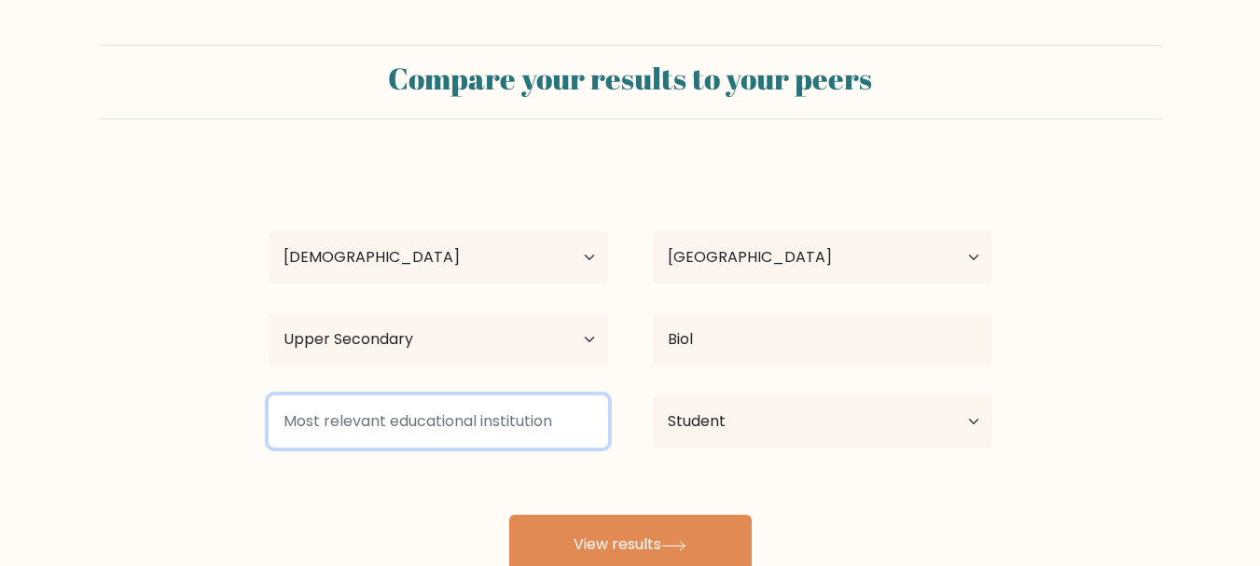
click at [479, 422] on input at bounding box center [439, 421] width 340 height 52
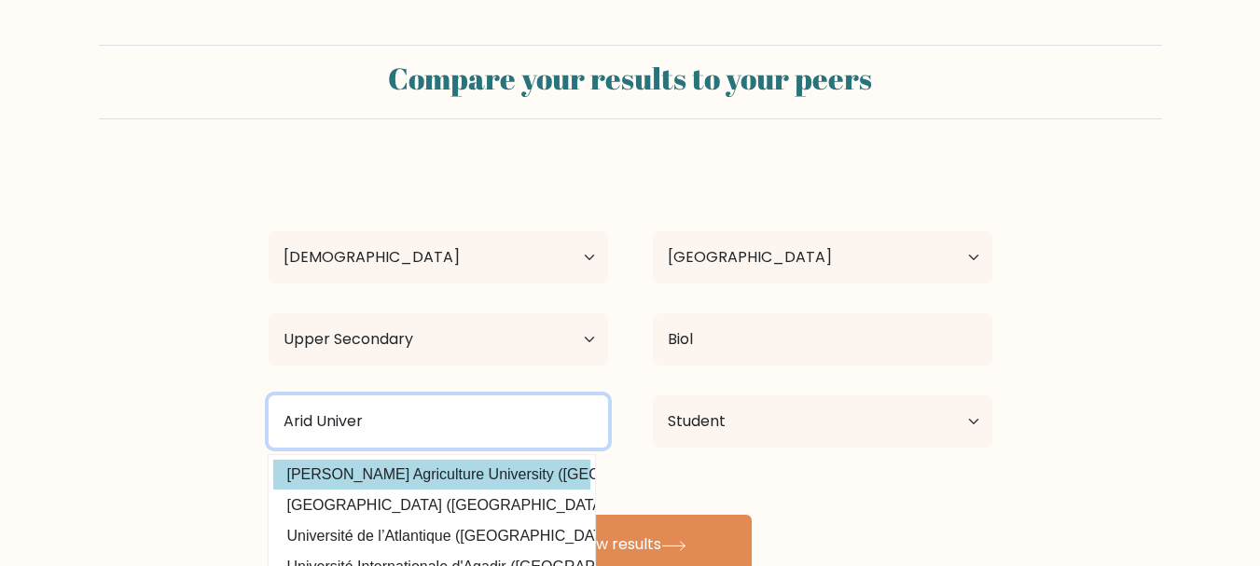
type input "Arid Univer"
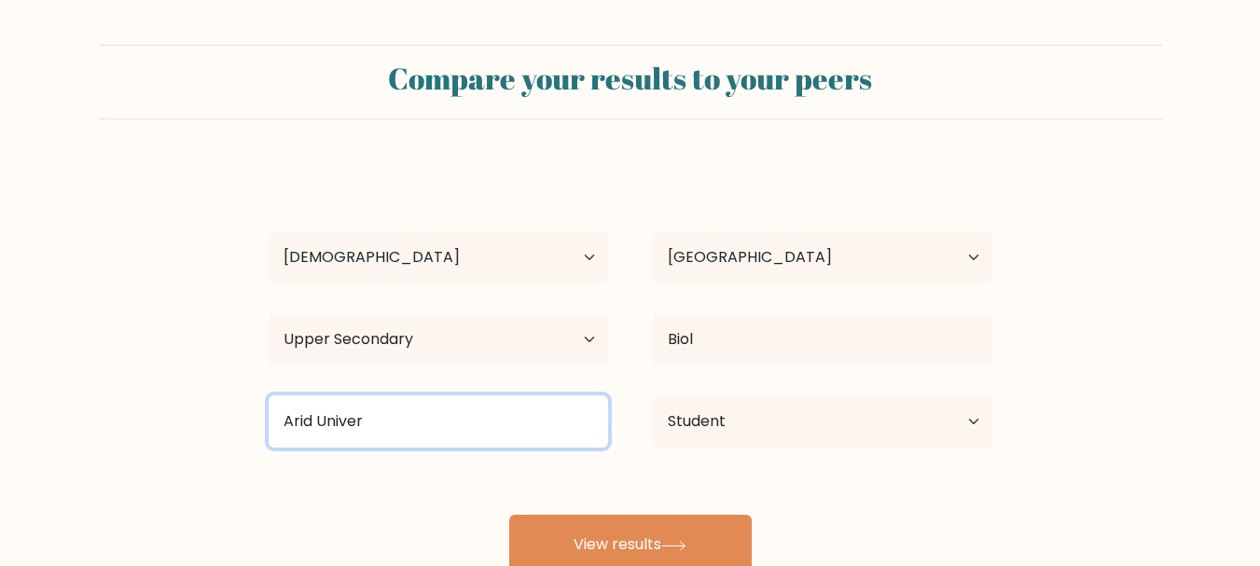
click at [537, 433] on input "Arid Univer" at bounding box center [439, 421] width 340 height 52
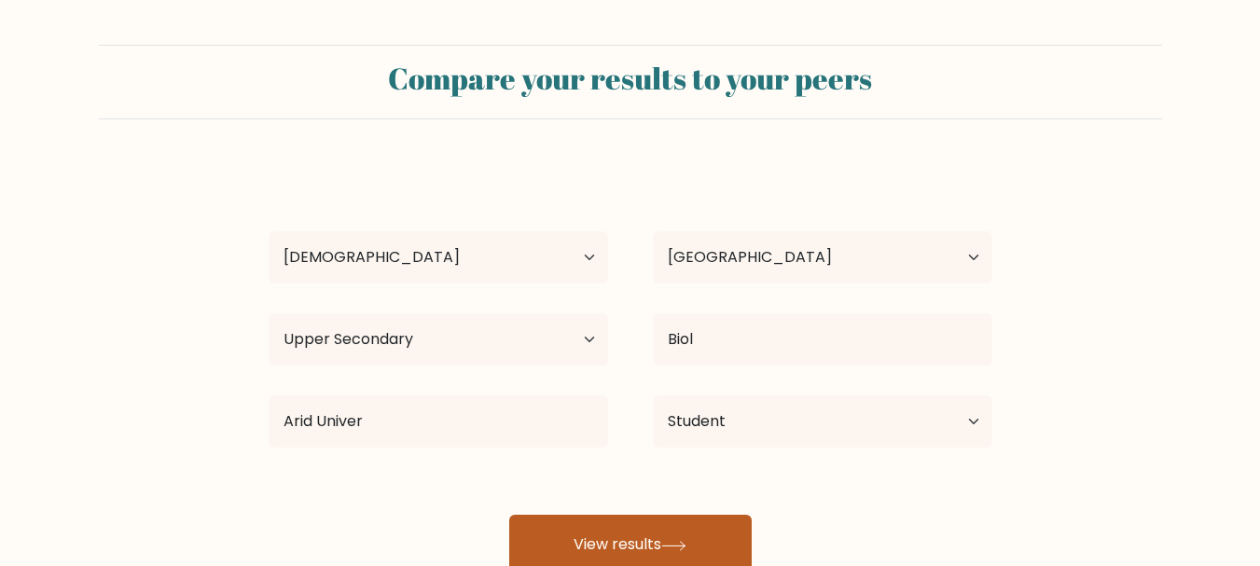
click at [547, 517] on button "View results" at bounding box center [630, 545] width 243 height 60
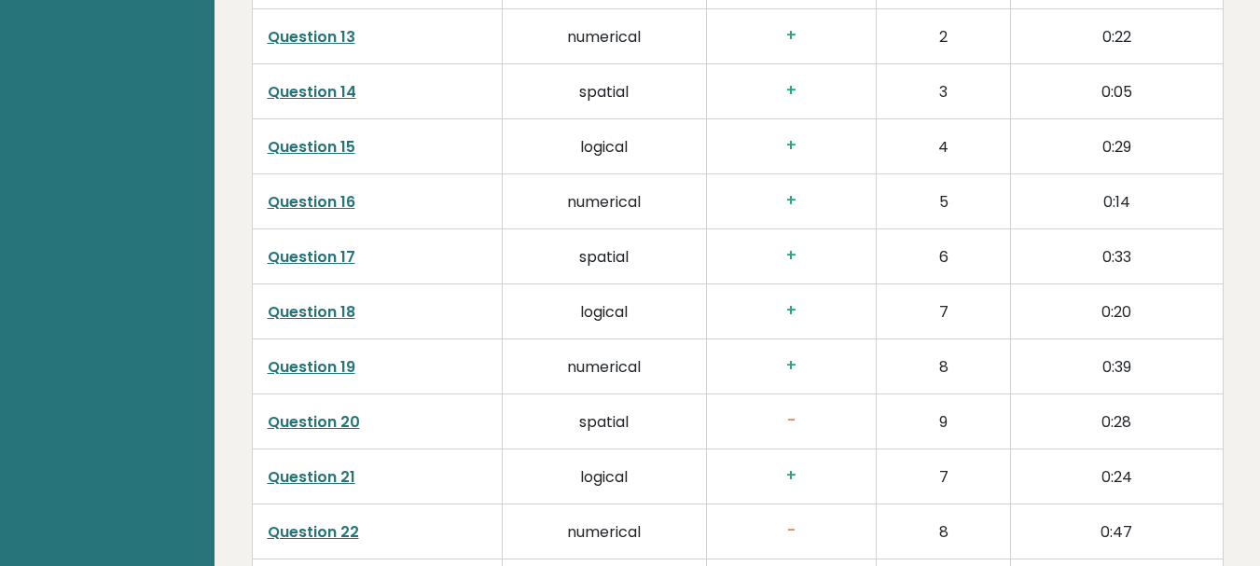
scroll to position [3972, 0]
